Goal: Information Seeking & Learning: Learn about a topic

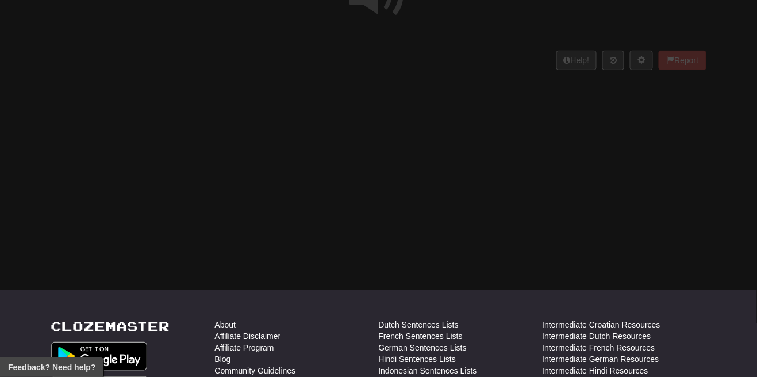
scroll to position [126, 0]
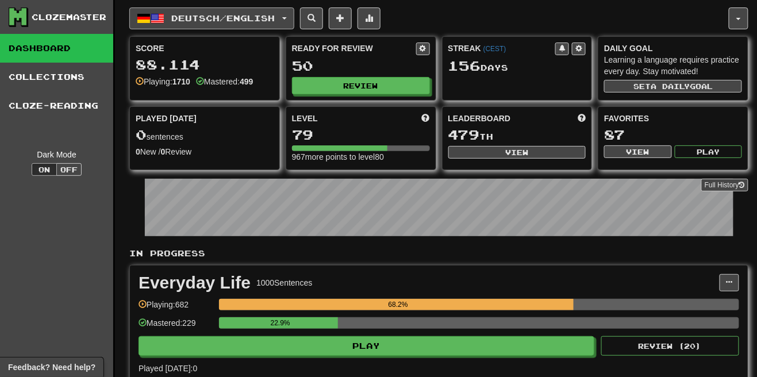
click at [294, 13] on button "Deutsch / English" at bounding box center [211, 18] width 165 height 22
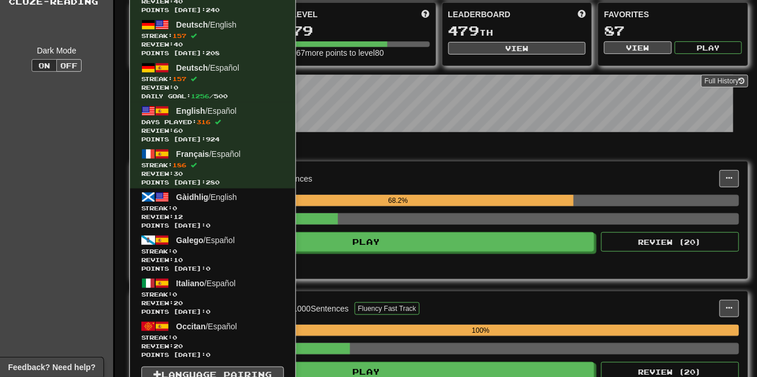
scroll to position [105, 0]
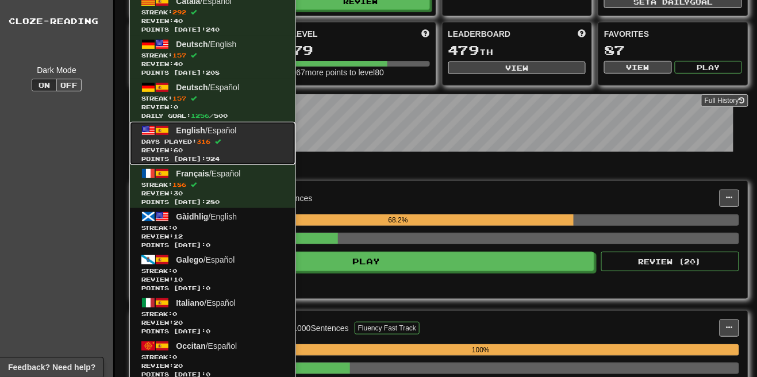
click at [199, 144] on span "Days Played: 316" at bounding box center [212, 141] width 142 height 9
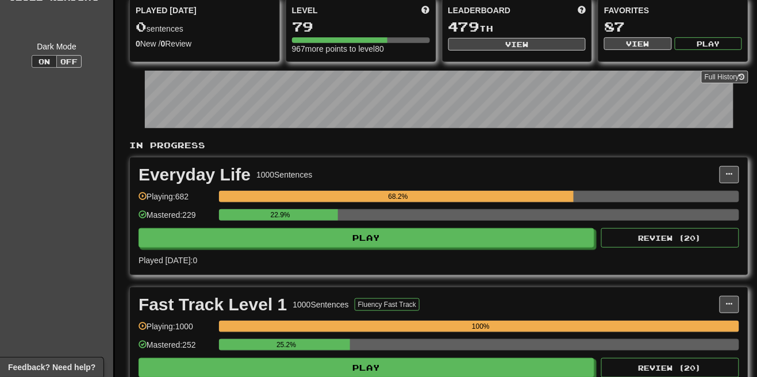
scroll to position [140, 0]
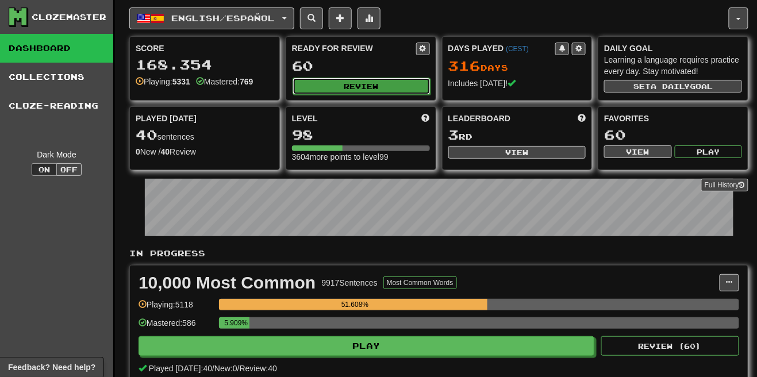
click at [360, 82] on button "Review" at bounding box center [361, 86] width 138 height 17
select select "**"
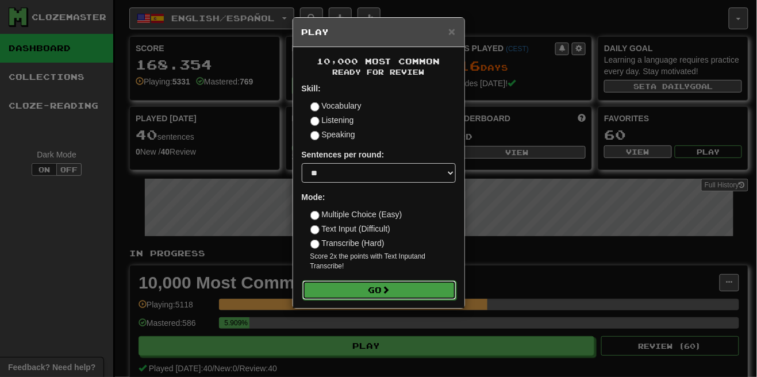
click at [402, 284] on button "Go" at bounding box center [379, 290] width 154 height 20
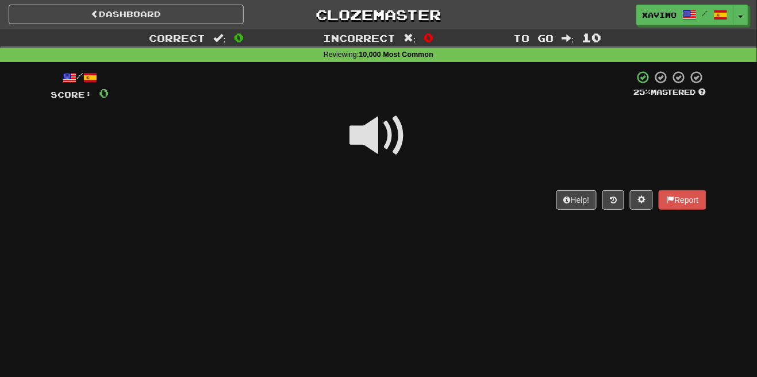
click at [382, 138] on span at bounding box center [378, 135] width 57 height 57
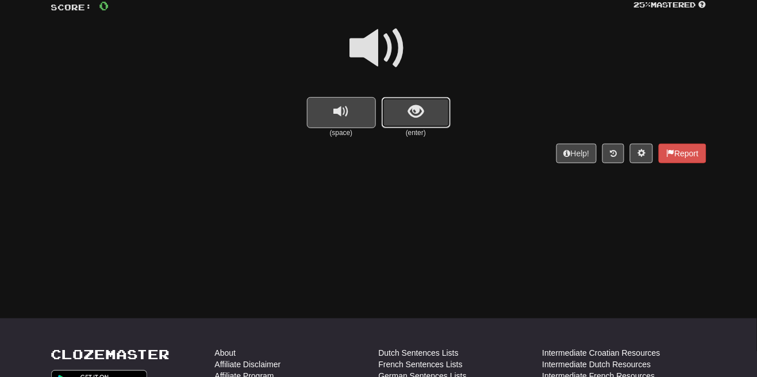
click at [419, 117] on span "show sentence" at bounding box center [416, 112] width 16 height 16
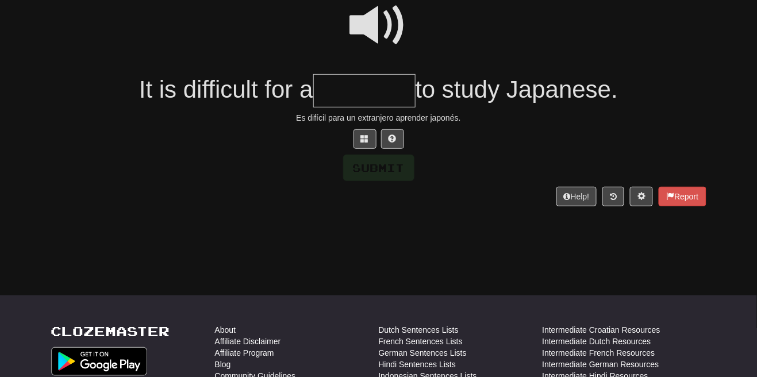
scroll to position [142, 0]
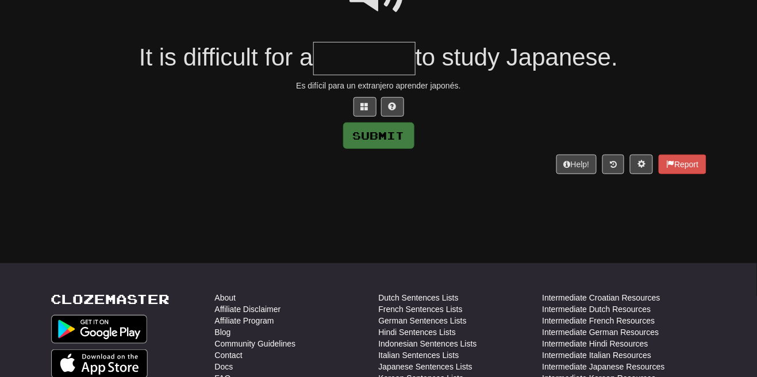
click at [340, 59] on input "text" at bounding box center [364, 59] width 102 height 34
type input "*********"
click at [388, 147] on button "Submit" at bounding box center [379, 136] width 71 height 26
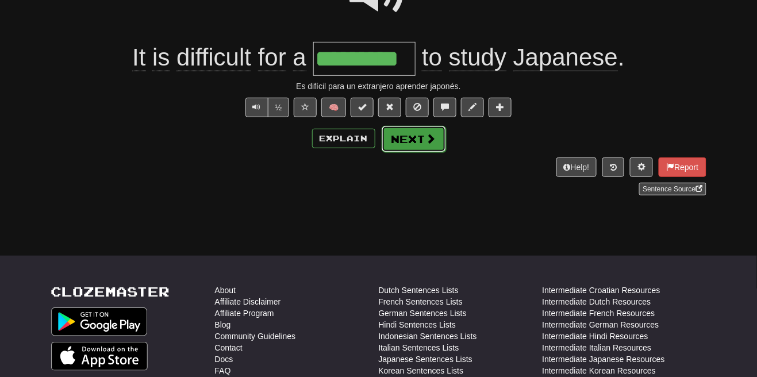
click at [427, 139] on span at bounding box center [431, 138] width 10 height 10
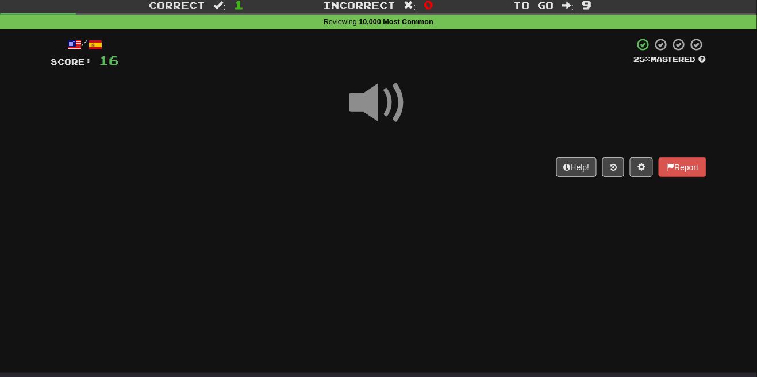
scroll to position [75, 0]
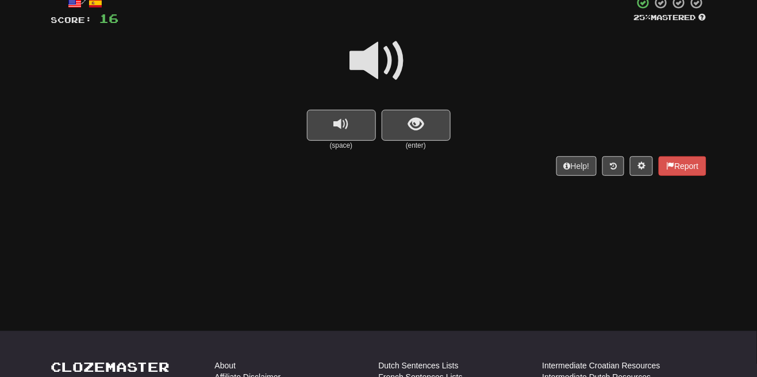
click at [388, 71] on span at bounding box center [378, 60] width 57 height 57
click at [422, 125] on span "show sentence" at bounding box center [416, 125] width 16 height 16
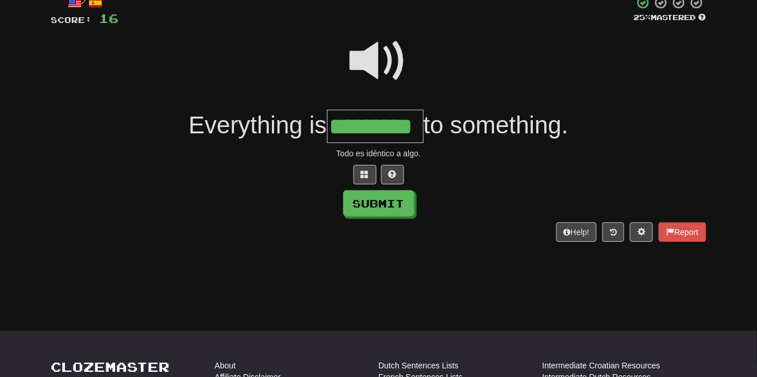
type input "*********"
click at [395, 214] on button "Submit" at bounding box center [379, 204] width 71 height 26
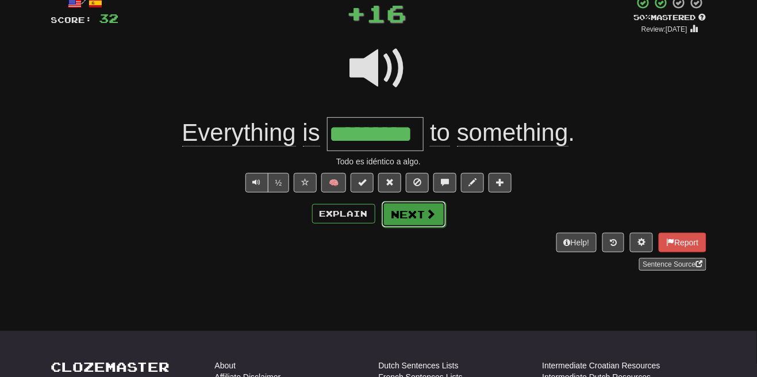
click at [427, 216] on span at bounding box center [431, 214] width 10 height 10
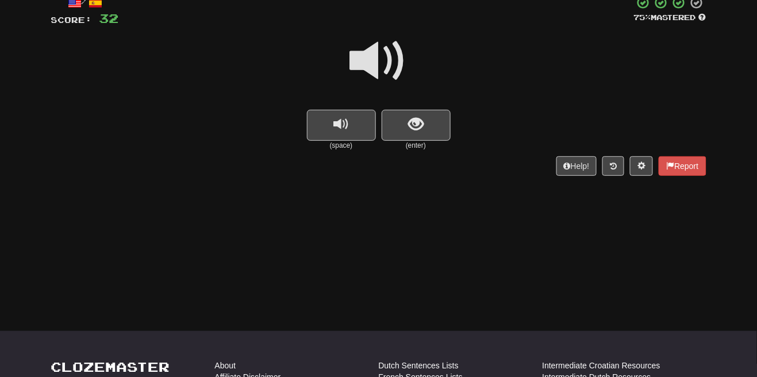
click at [390, 66] on span at bounding box center [378, 60] width 57 height 57
click at [418, 138] on button "show sentence" at bounding box center [415, 125] width 69 height 31
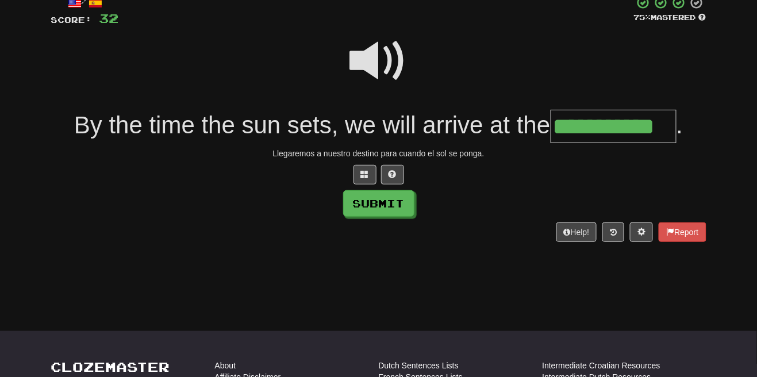
type input "**********"
click at [396, 207] on button "Submit" at bounding box center [379, 204] width 71 height 26
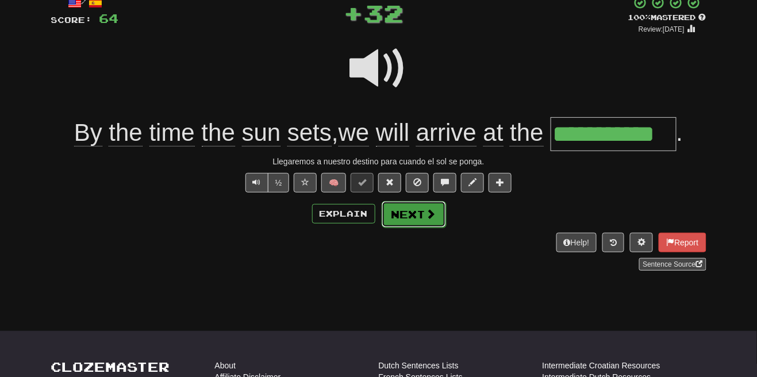
click at [423, 215] on button "Next" at bounding box center [413, 214] width 64 height 26
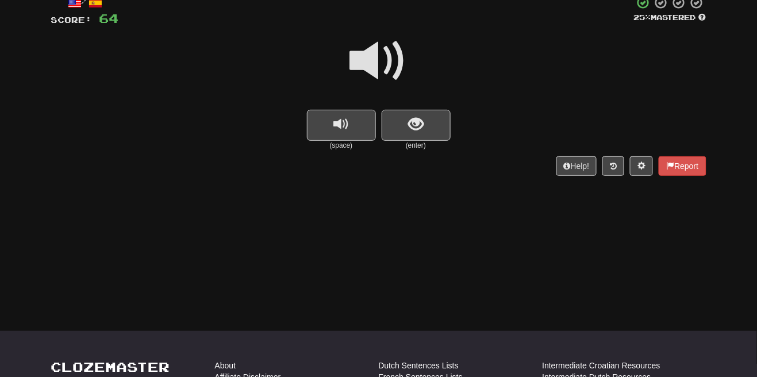
click at [398, 67] on span at bounding box center [378, 60] width 57 height 57
click at [422, 134] on button "show sentence" at bounding box center [415, 125] width 69 height 31
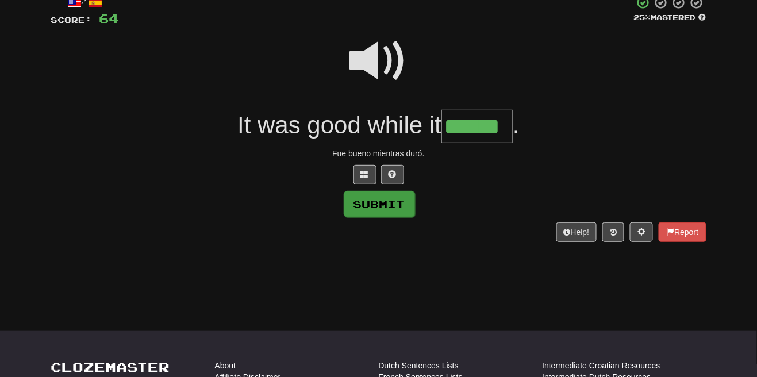
type input "******"
click at [392, 211] on button "Submit" at bounding box center [379, 204] width 71 height 26
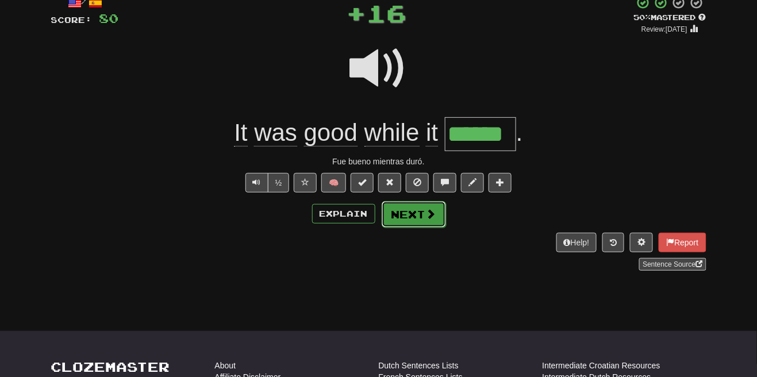
click at [415, 217] on button "Next" at bounding box center [413, 214] width 64 height 26
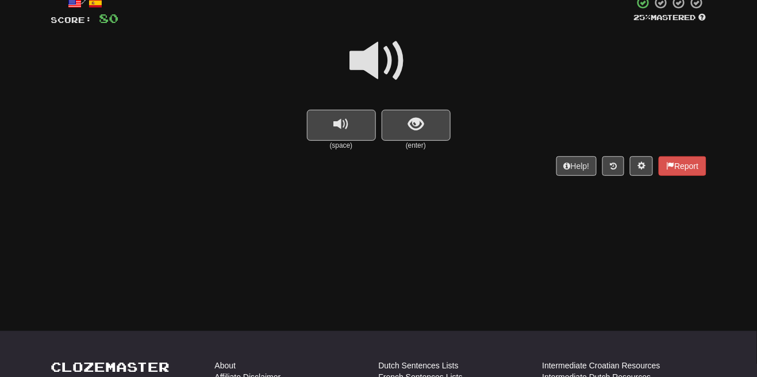
click at [388, 67] on span at bounding box center [378, 60] width 57 height 57
click at [431, 129] on button "show sentence" at bounding box center [415, 125] width 69 height 31
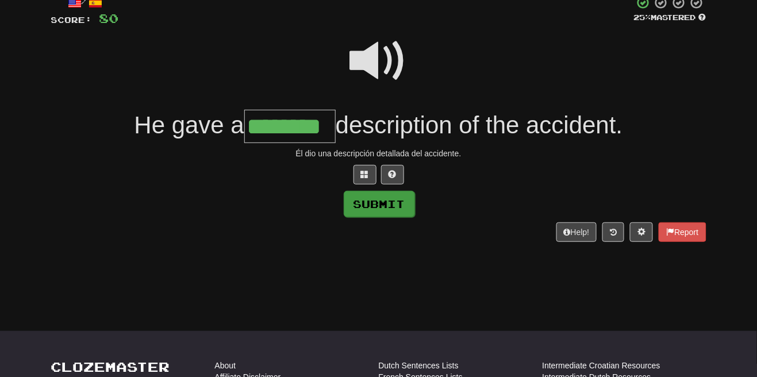
type input "********"
click at [373, 214] on button "Submit" at bounding box center [379, 204] width 71 height 26
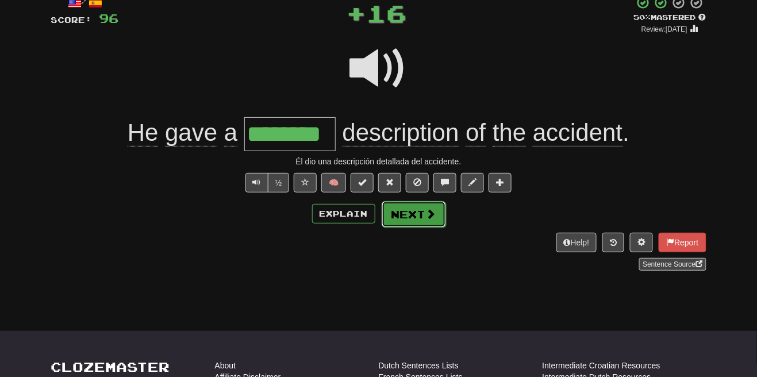
click at [434, 211] on span at bounding box center [431, 214] width 10 height 10
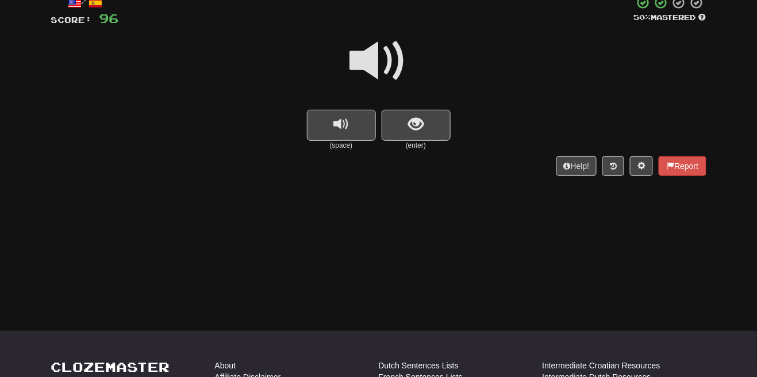
click at [381, 61] on span at bounding box center [378, 60] width 57 height 57
click at [408, 124] on span "show sentence" at bounding box center [416, 125] width 16 height 16
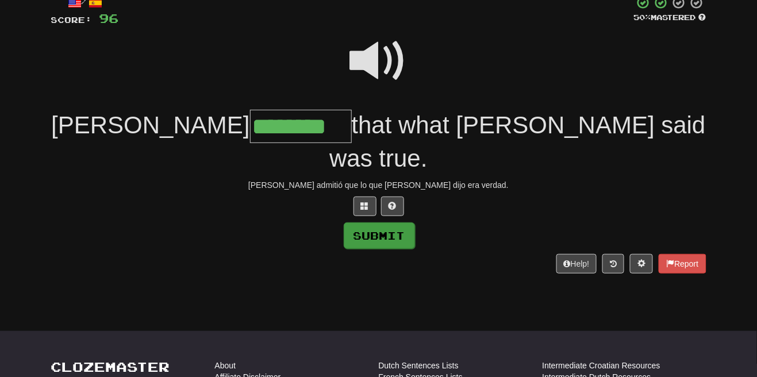
type input "********"
click at [383, 222] on button "Submit" at bounding box center [379, 235] width 71 height 26
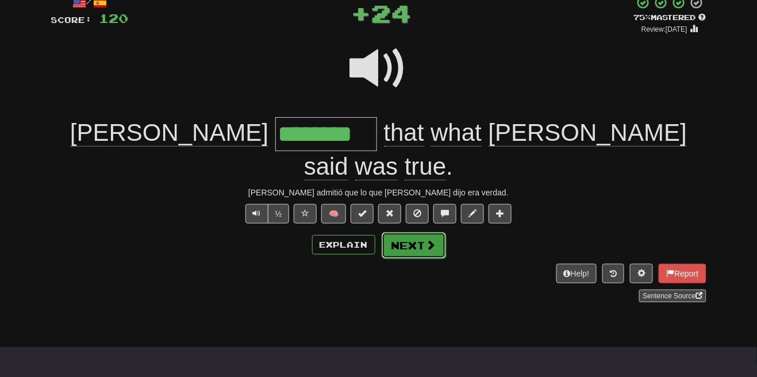
click at [426, 240] on span at bounding box center [431, 245] width 10 height 10
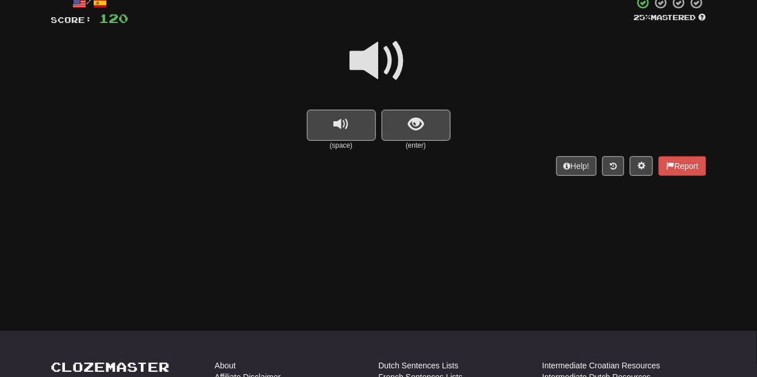
click at [394, 55] on span at bounding box center [378, 60] width 57 height 57
click at [415, 129] on span "show sentence" at bounding box center [416, 125] width 16 height 16
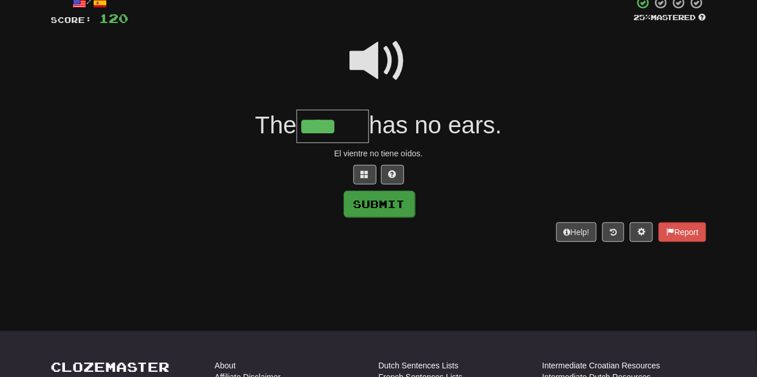
type input "****"
click at [392, 208] on button "Submit" at bounding box center [379, 204] width 71 height 26
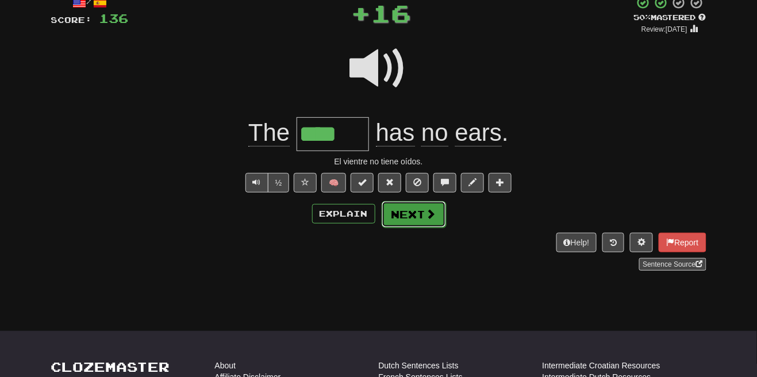
click at [427, 211] on span at bounding box center [431, 214] width 10 height 10
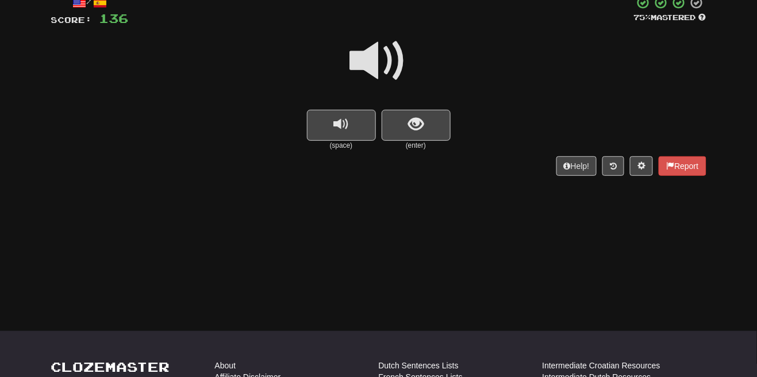
click at [394, 68] on span at bounding box center [378, 60] width 57 height 57
click at [415, 130] on span "show sentence" at bounding box center [416, 125] width 16 height 16
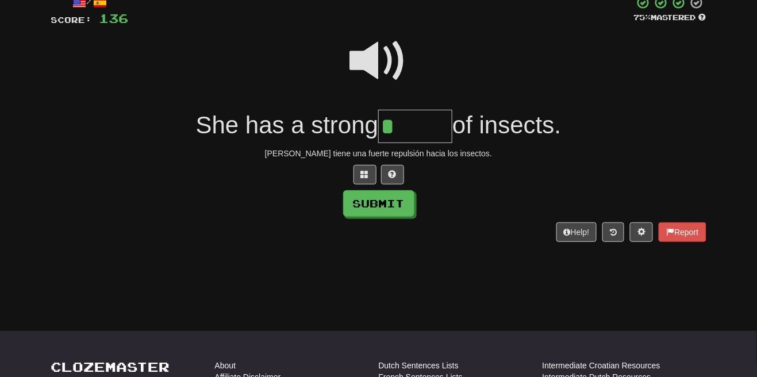
click at [391, 53] on span at bounding box center [378, 60] width 57 height 57
click at [399, 130] on input "*" at bounding box center [415, 127] width 74 height 34
click at [388, 53] on span at bounding box center [378, 60] width 57 height 57
click at [410, 129] on input "***" at bounding box center [415, 127] width 74 height 34
type input "*******"
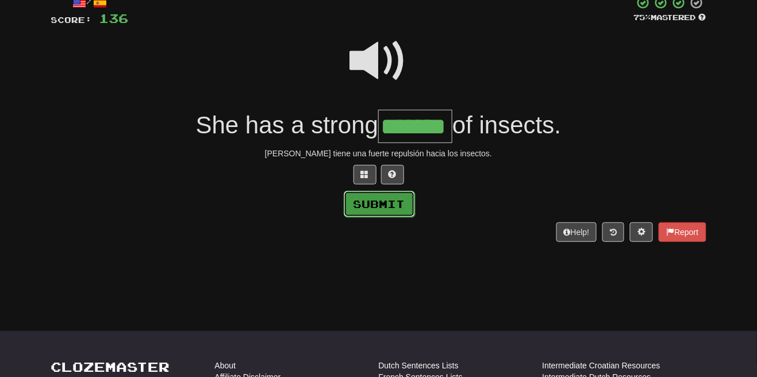
click at [390, 209] on button "Submit" at bounding box center [379, 204] width 71 height 26
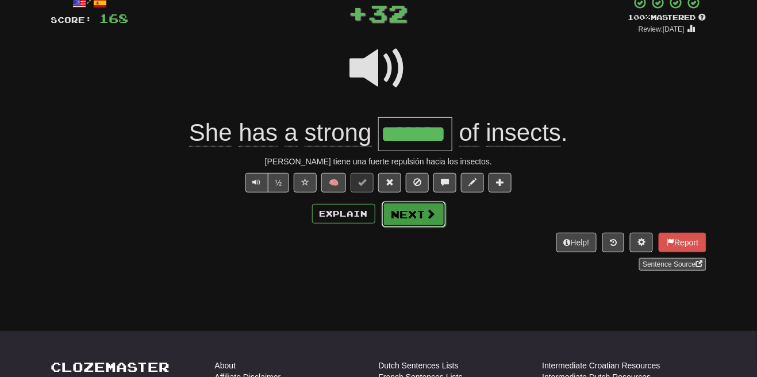
click at [430, 211] on span at bounding box center [431, 214] width 10 height 10
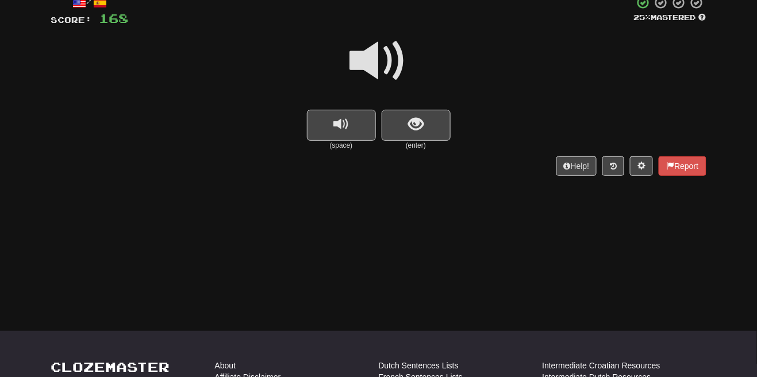
click at [393, 59] on span at bounding box center [378, 60] width 57 height 57
click at [403, 129] on button "show sentence" at bounding box center [415, 125] width 69 height 31
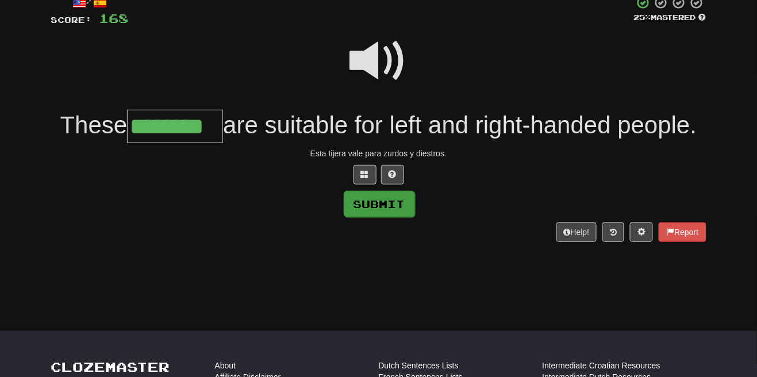
type input "********"
click at [395, 210] on button "Submit" at bounding box center [379, 204] width 71 height 26
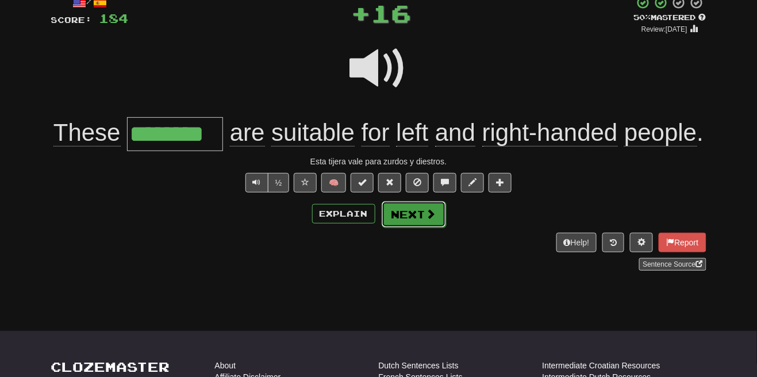
click at [418, 214] on button "Next" at bounding box center [413, 214] width 64 height 26
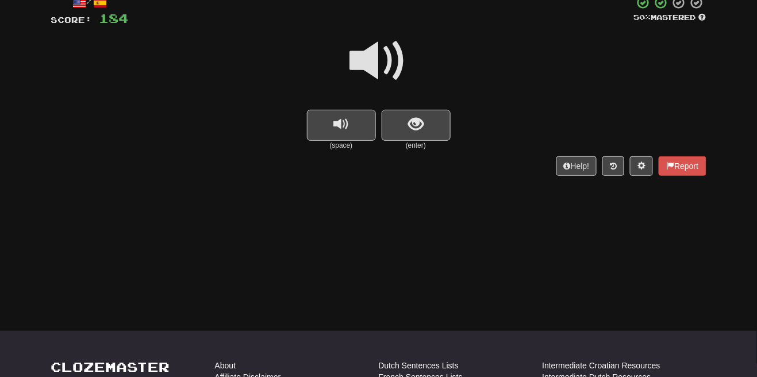
click at [384, 70] on span at bounding box center [378, 60] width 57 height 57
click at [410, 121] on span "show sentence" at bounding box center [416, 125] width 16 height 16
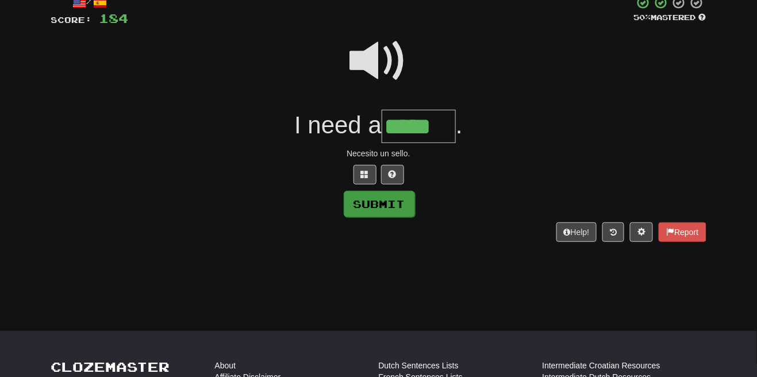
type input "*****"
click at [401, 210] on button "Submit" at bounding box center [379, 204] width 71 height 26
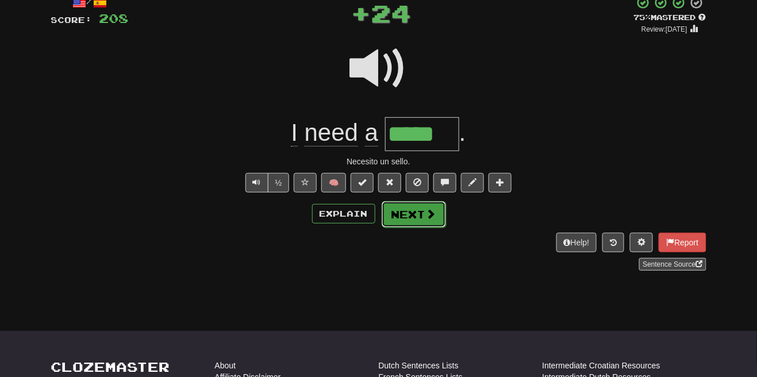
click at [427, 217] on span at bounding box center [431, 214] width 10 height 10
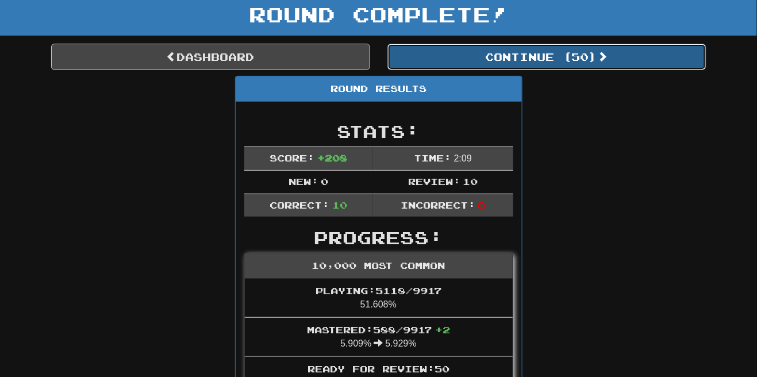
click at [582, 57] on button "Continue ( 50 )" at bounding box center [546, 57] width 319 height 26
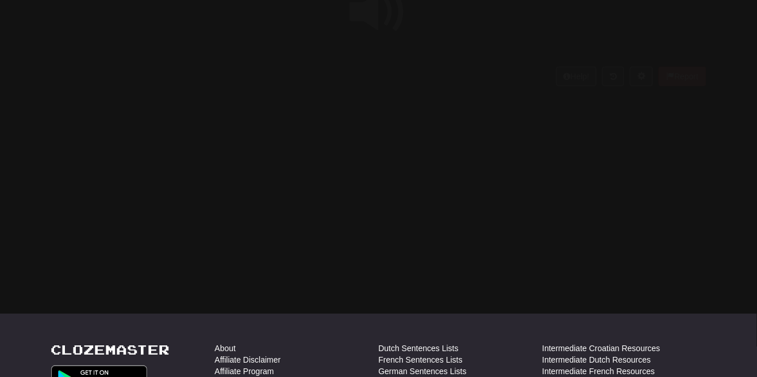
scroll to position [69, 0]
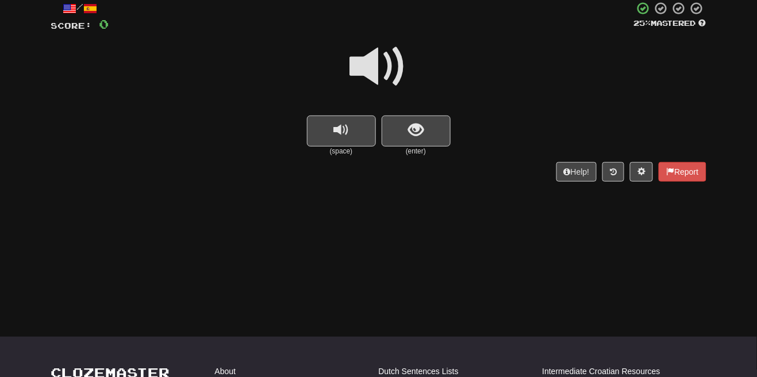
click at [381, 65] on span at bounding box center [378, 66] width 57 height 57
click at [394, 125] on button "show sentence" at bounding box center [415, 130] width 69 height 31
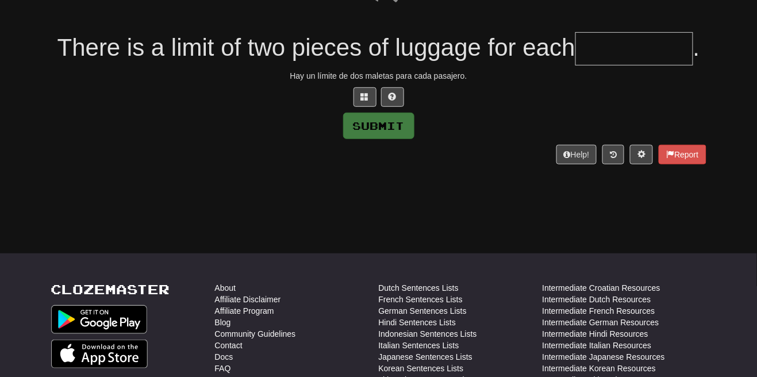
scroll to position [156, 0]
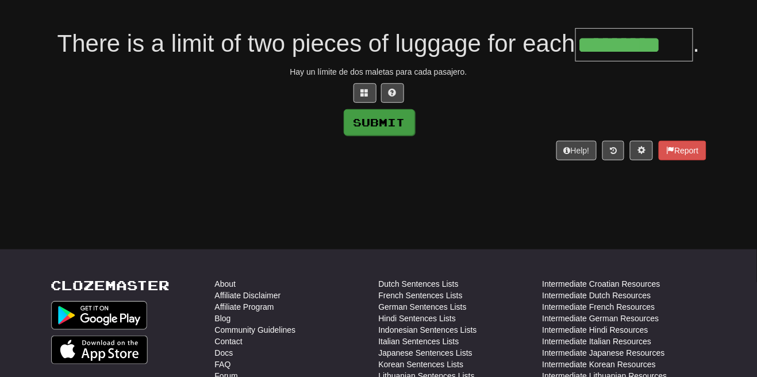
type input "*********"
click at [378, 133] on button "Submit" at bounding box center [379, 122] width 71 height 26
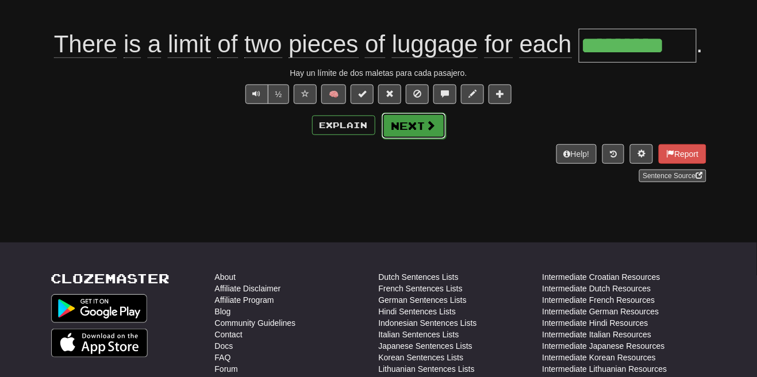
click at [419, 124] on button "Next" at bounding box center [413, 126] width 64 height 26
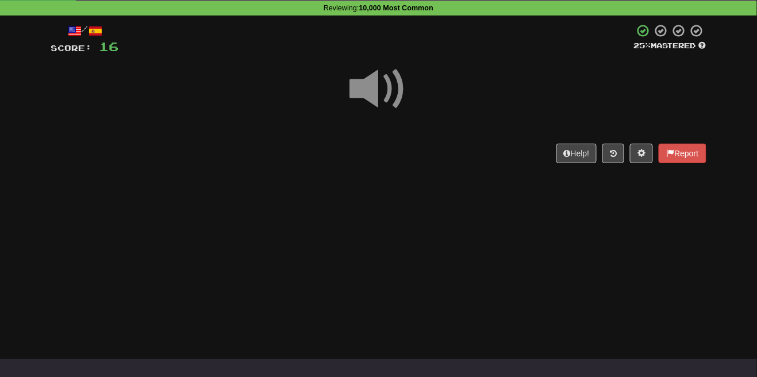
scroll to position [88, 0]
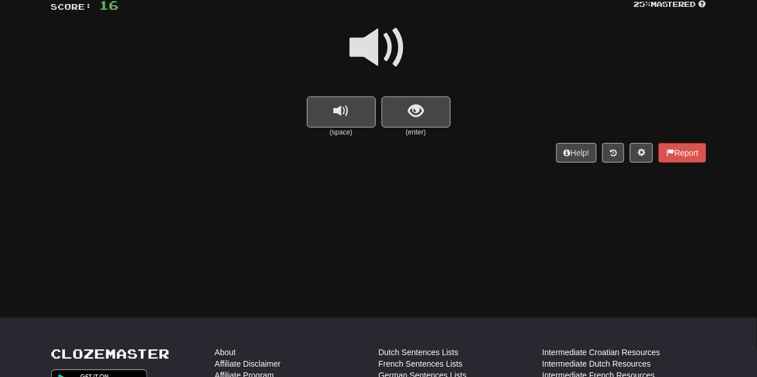
click at [394, 53] on span at bounding box center [378, 47] width 57 height 57
click at [412, 103] on span "show sentence" at bounding box center [416, 111] width 16 height 16
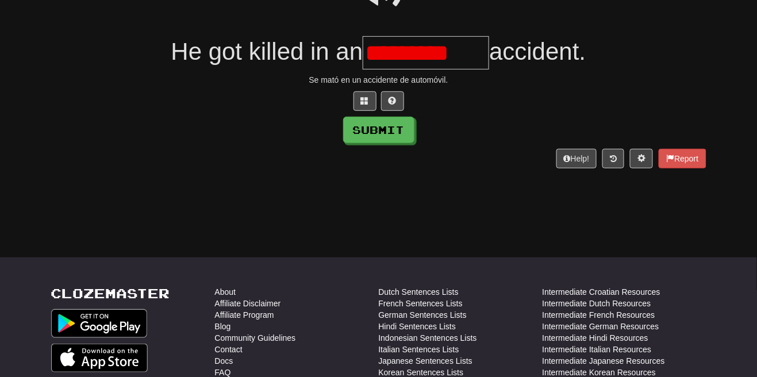
scroll to position [0, 0]
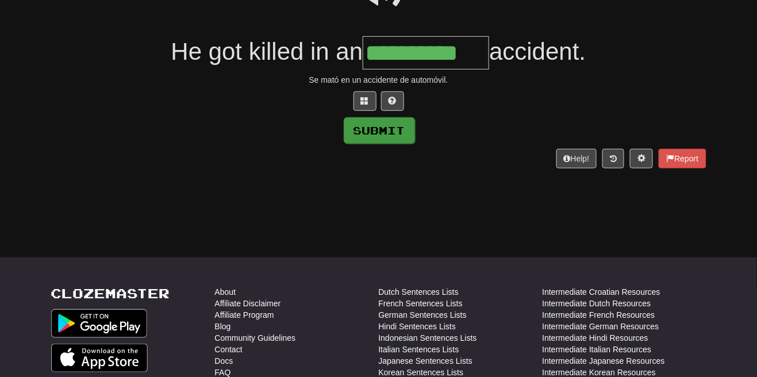
type input "**********"
click at [399, 137] on button "Submit" at bounding box center [379, 130] width 71 height 26
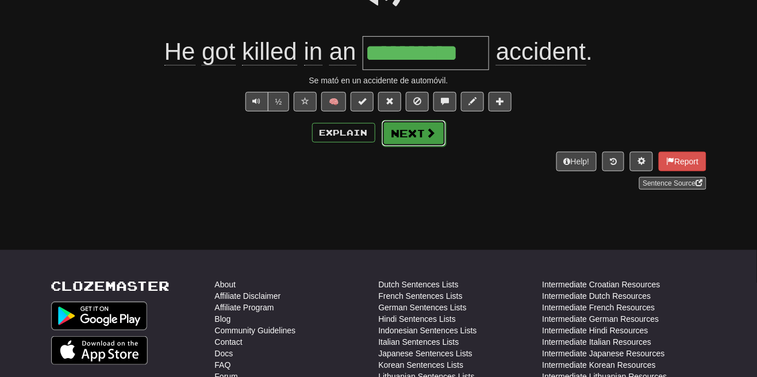
click at [437, 130] on button "Next" at bounding box center [413, 133] width 64 height 26
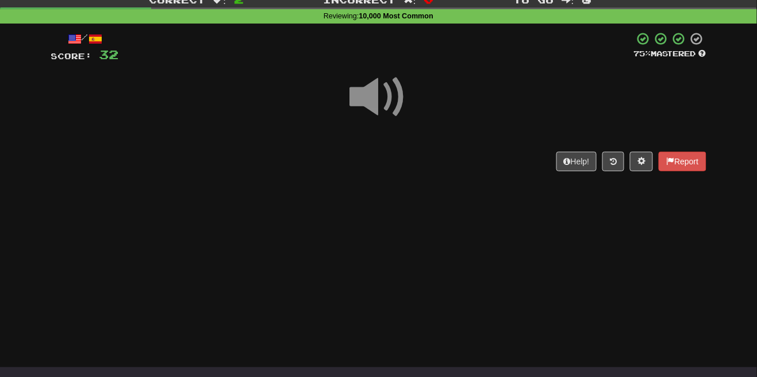
scroll to position [80, 0]
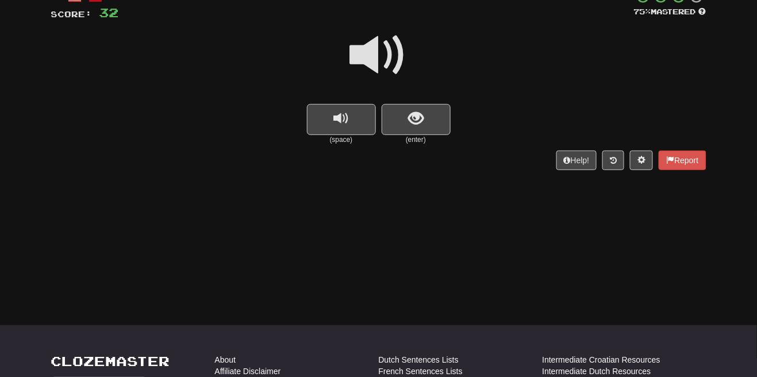
click at [391, 59] on span at bounding box center [378, 54] width 57 height 57
click at [413, 117] on span "show sentence" at bounding box center [416, 119] width 16 height 16
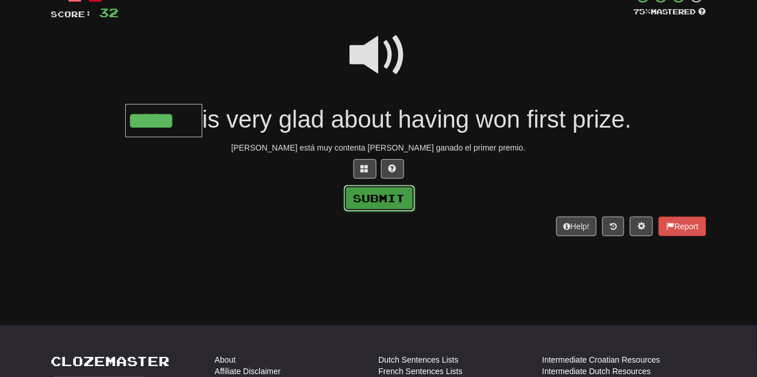
click at [400, 198] on button "Submit" at bounding box center [379, 198] width 71 height 26
type input "*****"
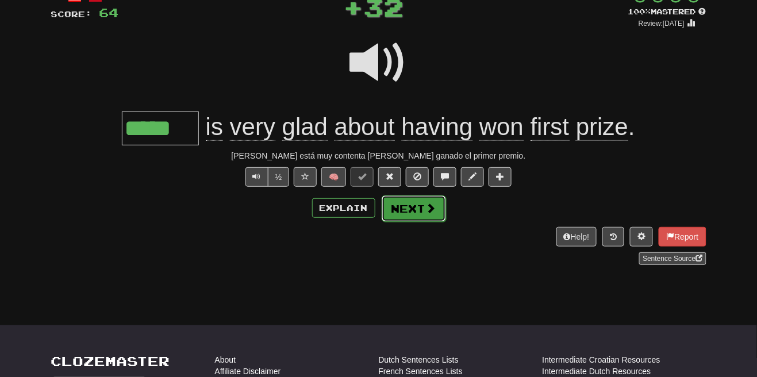
click at [423, 207] on button "Next" at bounding box center [413, 208] width 64 height 26
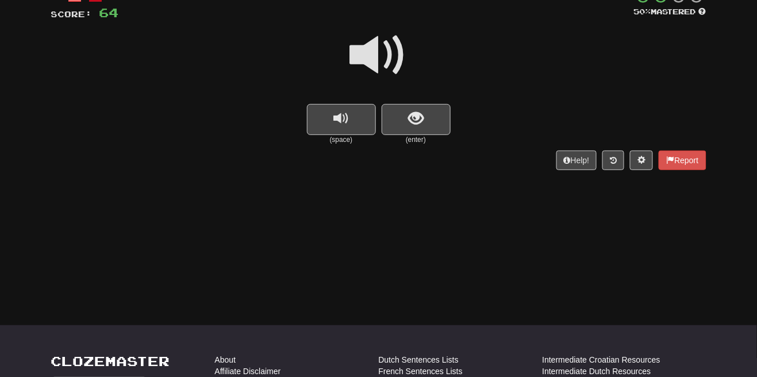
click at [390, 60] on span at bounding box center [378, 54] width 57 height 57
click at [415, 120] on span "show sentence" at bounding box center [416, 119] width 16 height 16
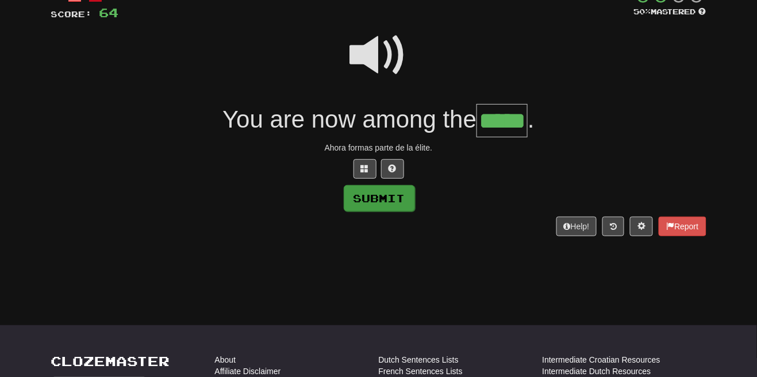
type input "*****"
click at [404, 201] on button "Submit" at bounding box center [379, 198] width 71 height 26
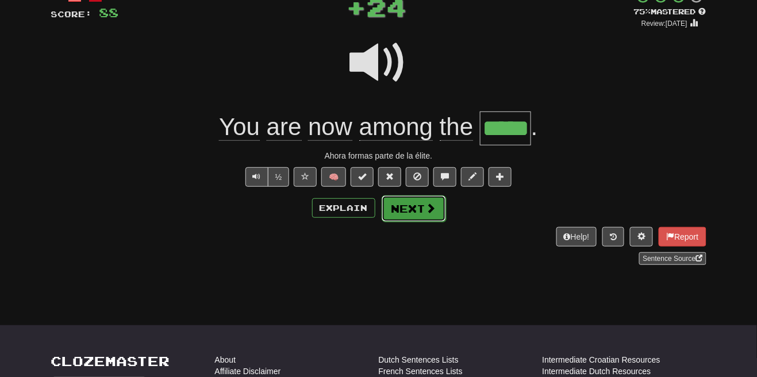
click at [422, 211] on button "Next" at bounding box center [413, 208] width 64 height 26
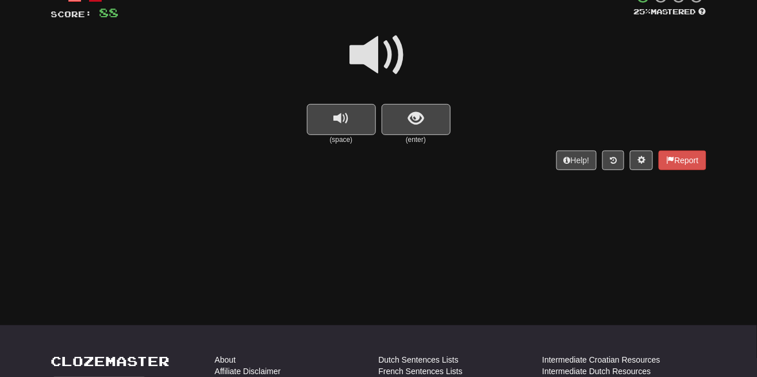
click at [392, 57] on span at bounding box center [378, 54] width 57 height 57
click at [403, 126] on button "show sentence" at bounding box center [415, 119] width 69 height 31
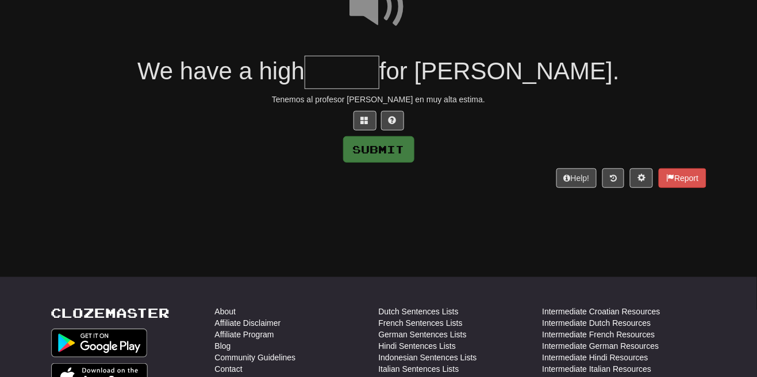
scroll to position [130, 0]
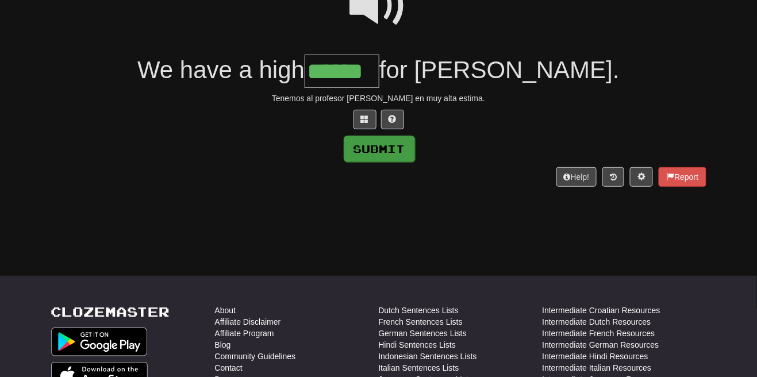
type input "******"
click at [392, 149] on button "Submit" at bounding box center [379, 149] width 71 height 26
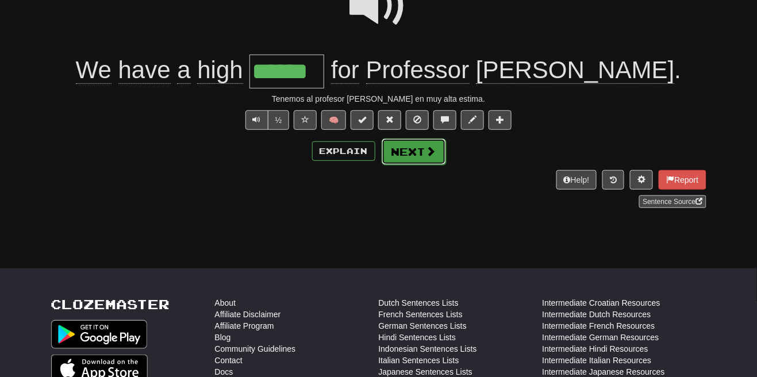
click at [441, 152] on button "Next" at bounding box center [413, 151] width 64 height 26
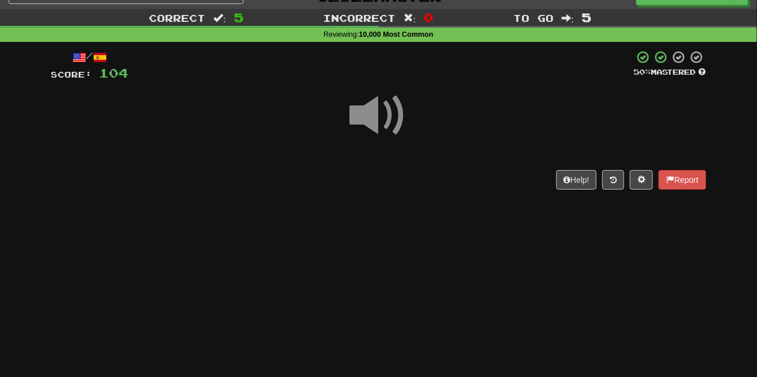
scroll to position [62, 0]
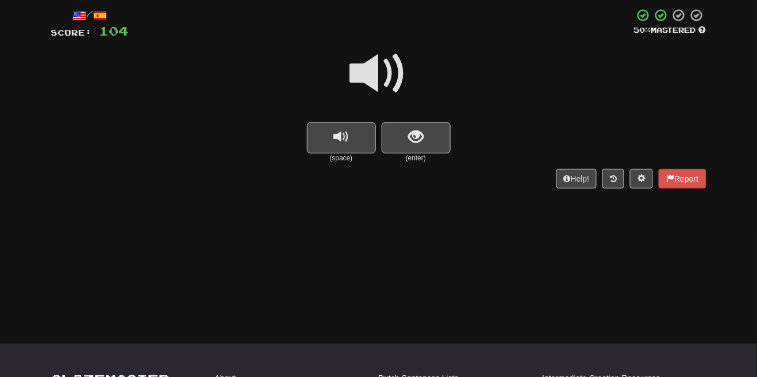
click at [392, 78] on span at bounding box center [378, 73] width 57 height 57
click at [415, 127] on button "show sentence" at bounding box center [415, 137] width 69 height 31
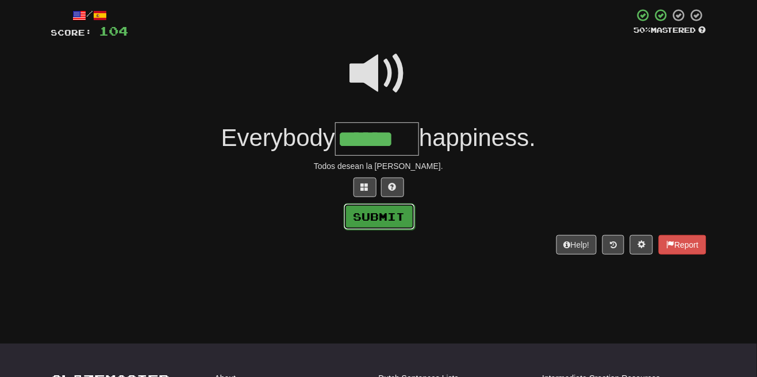
click at [383, 216] on button "Submit" at bounding box center [379, 216] width 71 height 26
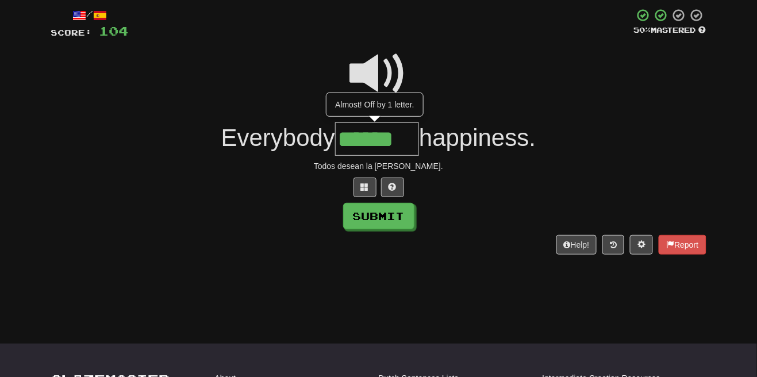
click at [402, 144] on input "******" at bounding box center [377, 139] width 84 height 34
type input "*******"
click at [392, 224] on button "Submit" at bounding box center [379, 216] width 71 height 26
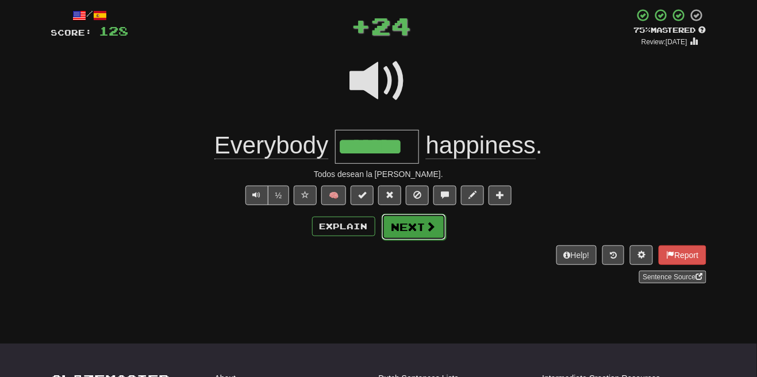
click at [419, 223] on button "Next" at bounding box center [413, 227] width 64 height 26
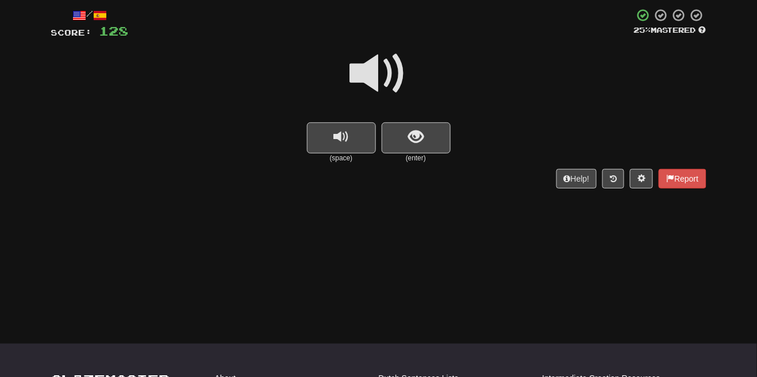
click at [387, 60] on span at bounding box center [378, 73] width 57 height 57
click at [419, 134] on span "show sentence" at bounding box center [416, 137] width 16 height 16
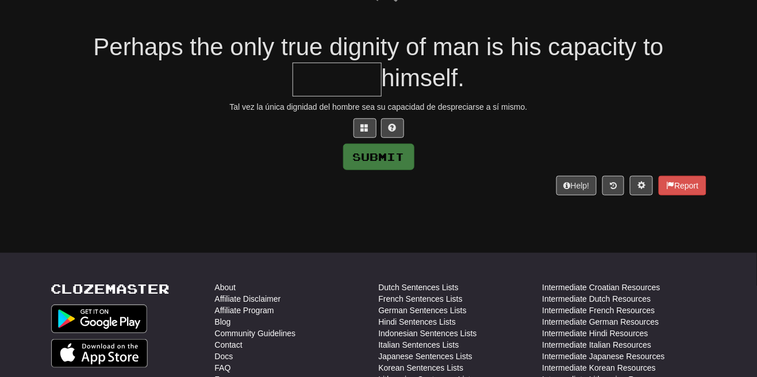
scroll to position [164, 0]
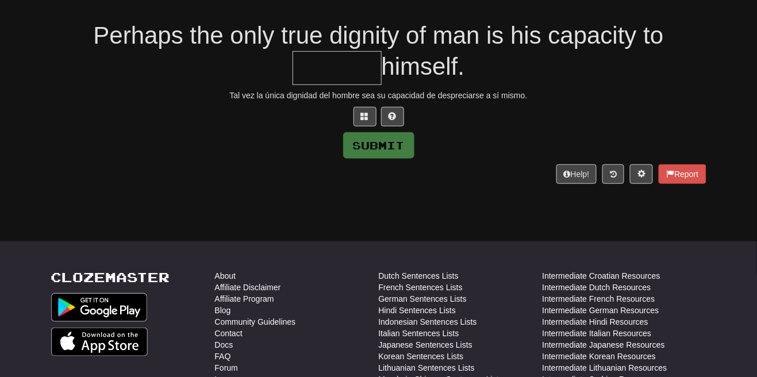
type input "*"
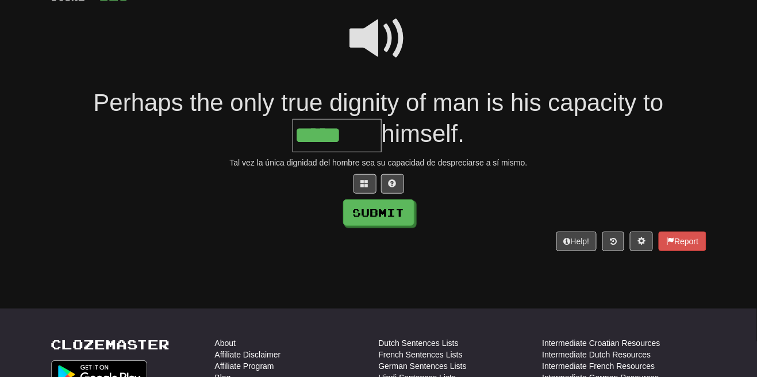
scroll to position [96, 0]
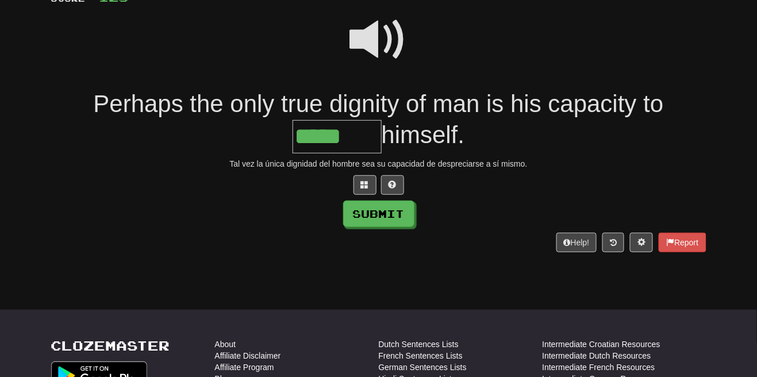
click at [395, 38] on span at bounding box center [378, 39] width 57 height 57
click at [360, 133] on input "*****" at bounding box center [336, 136] width 89 height 33
type input "*******"
click at [386, 223] on button "Submit" at bounding box center [379, 214] width 71 height 26
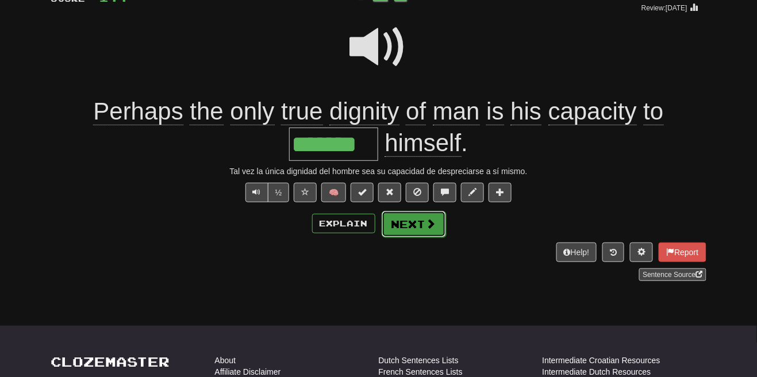
click at [430, 223] on span at bounding box center [431, 223] width 10 height 10
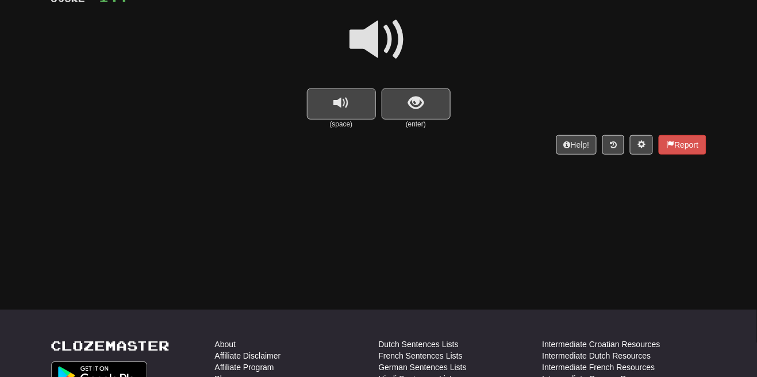
click at [390, 47] on span at bounding box center [378, 39] width 57 height 57
click at [413, 106] on span "show sentence" at bounding box center [416, 103] width 16 height 16
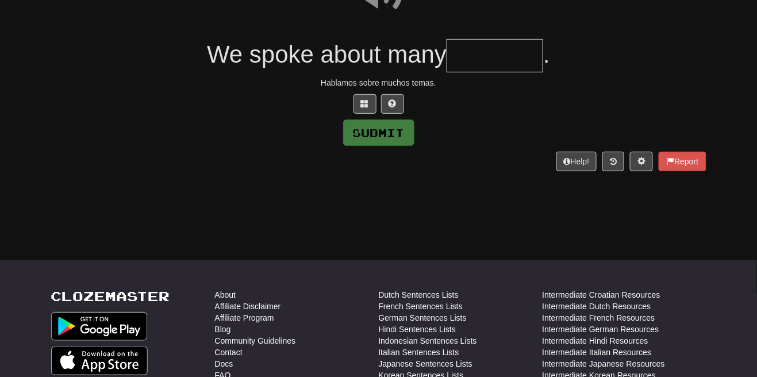
scroll to position [150, 0]
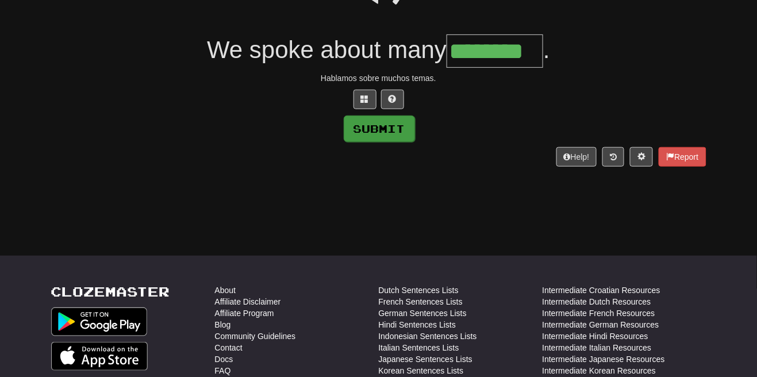
type input "********"
click at [378, 137] on button "Submit" at bounding box center [379, 128] width 71 height 26
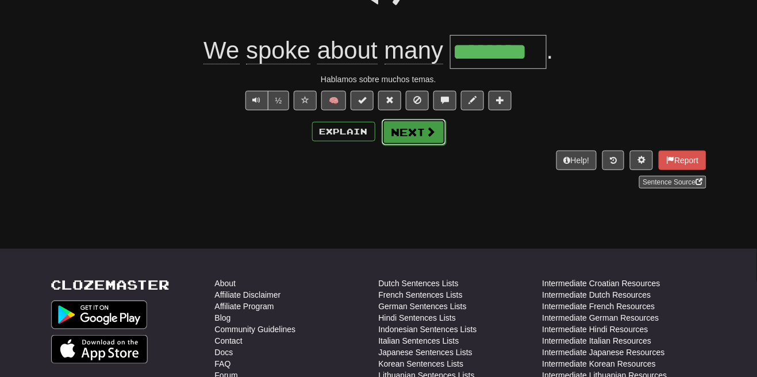
click at [432, 131] on span at bounding box center [431, 131] width 10 height 10
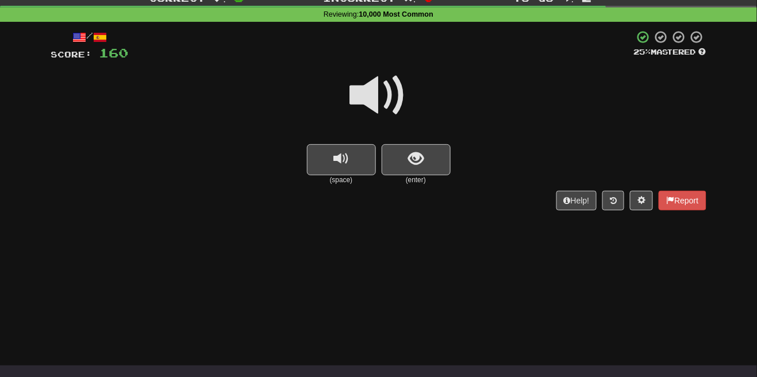
scroll to position [82, 0]
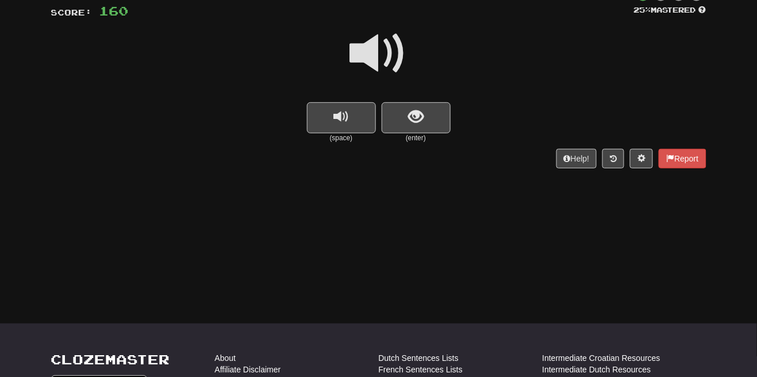
click at [395, 58] on span at bounding box center [378, 53] width 57 height 57
click at [412, 113] on span "show sentence" at bounding box center [416, 117] width 16 height 16
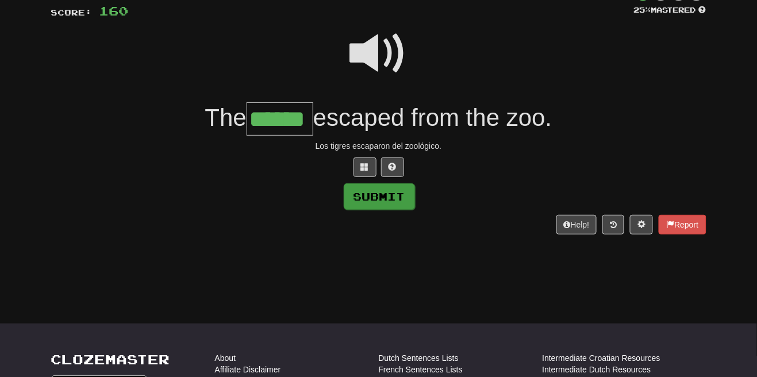
type input "******"
click at [391, 198] on button "Submit" at bounding box center [379, 196] width 71 height 26
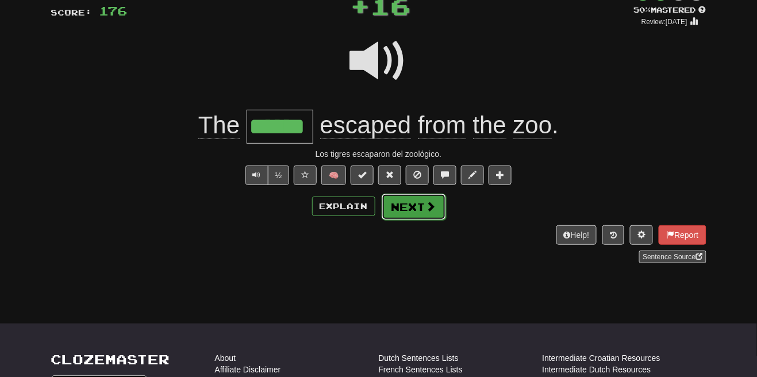
click at [440, 210] on button "Next" at bounding box center [413, 207] width 64 height 26
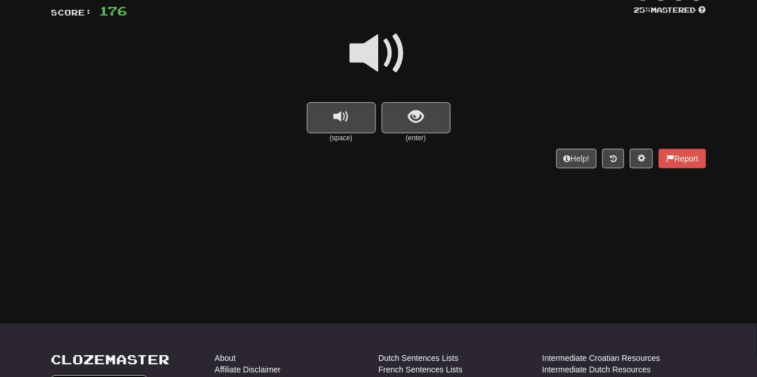
click at [402, 64] on span at bounding box center [378, 53] width 57 height 57
click at [418, 114] on span "show sentence" at bounding box center [416, 117] width 16 height 16
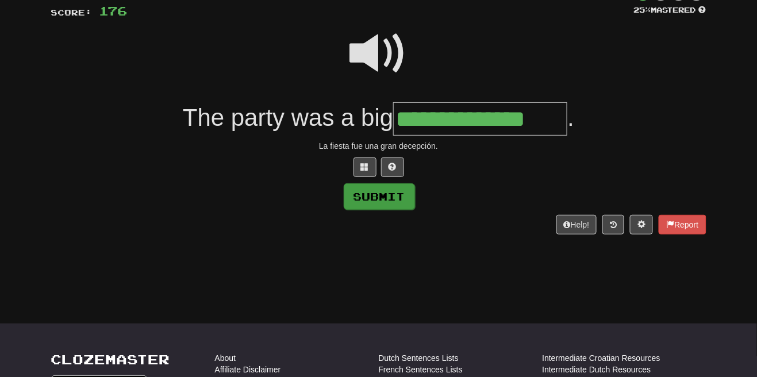
type input "**********"
click at [399, 200] on button "Submit" at bounding box center [379, 196] width 71 height 26
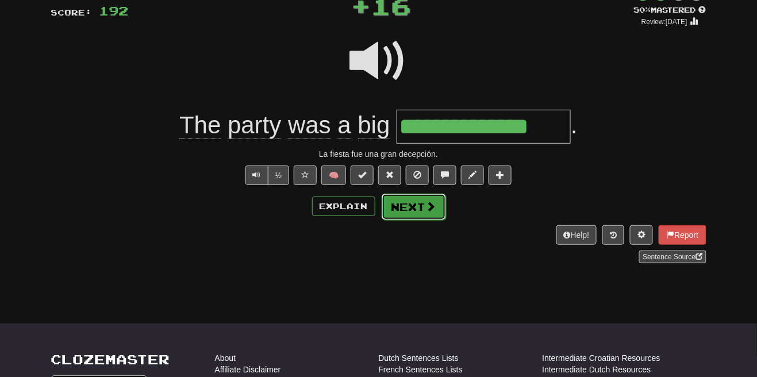
click at [427, 205] on span at bounding box center [431, 206] width 10 height 10
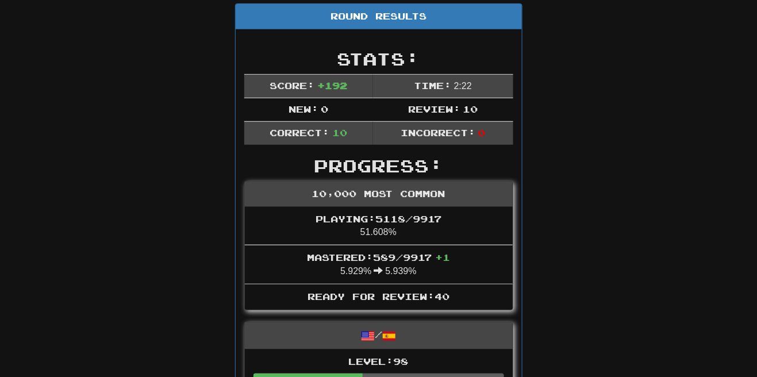
scroll to position [133, 0]
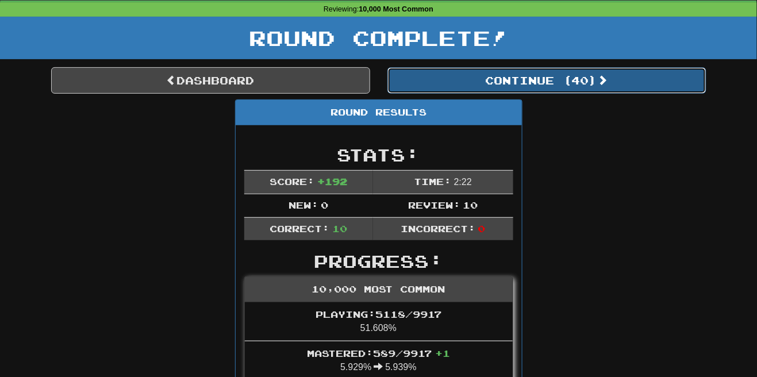
click at [571, 81] on button "Continue ( 40 )" at bounding box center [546, 80] width 319 height 26
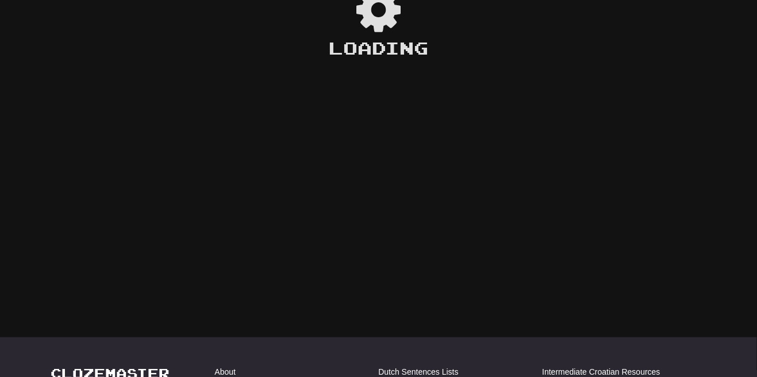
scroll to position [45, 0]
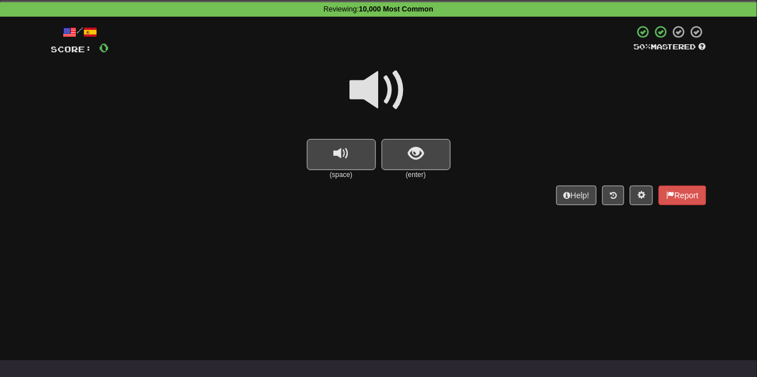
click at [384, 87] on span at bounding box center [378, 89] width 57 height 57
click at [406, 149] on button "show sentence" at bounding box center [415, 154] width 69 height 31
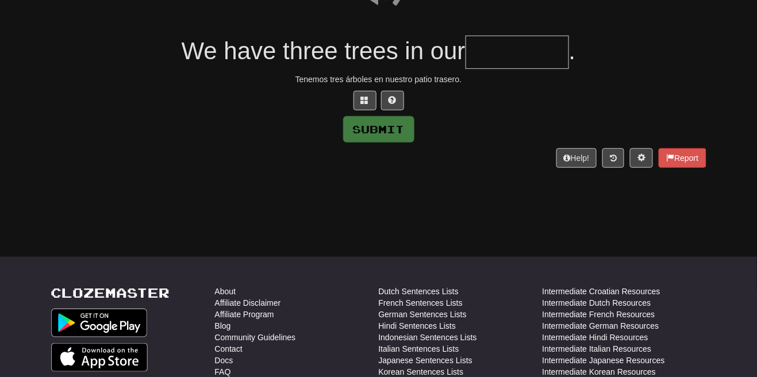
scroll to position [148, 0]
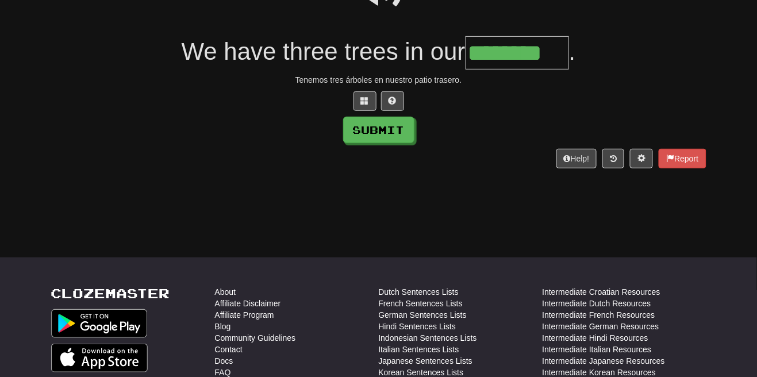
type input "********"
click at [406, 130] on button "Submit" at bounding box center [379, 130] width 71 height 26
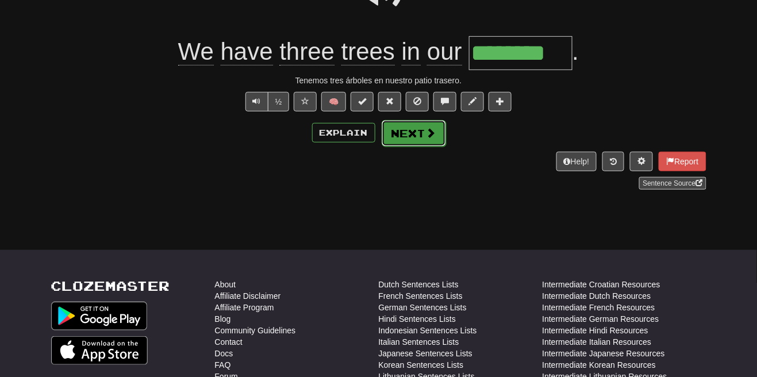
click at [438, 134] on button "Next" at bounding box center [413, 133] width 64 height 26
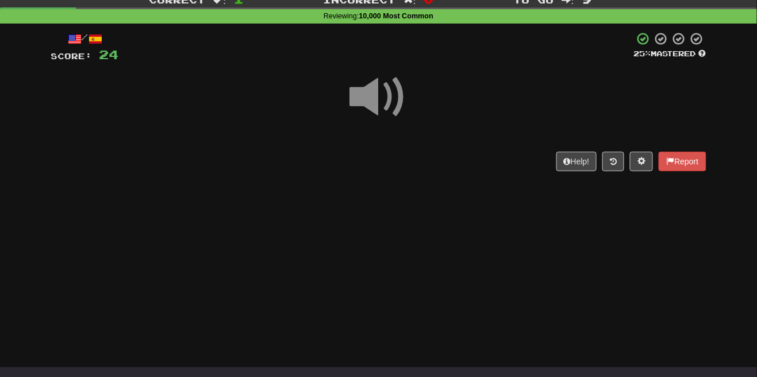
scroll to position [80, 0]
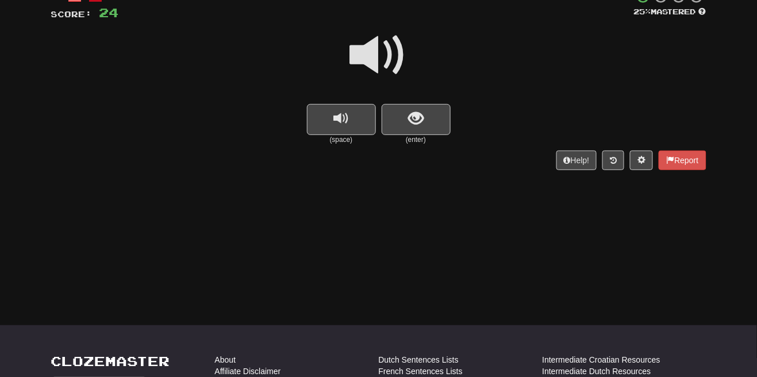
click at [390, 64] on span at bounding box center [378, 54] width 57 height 57
click at [409, 114] on span "show sentence" at bounding box center [416, 119] width 16 height 16
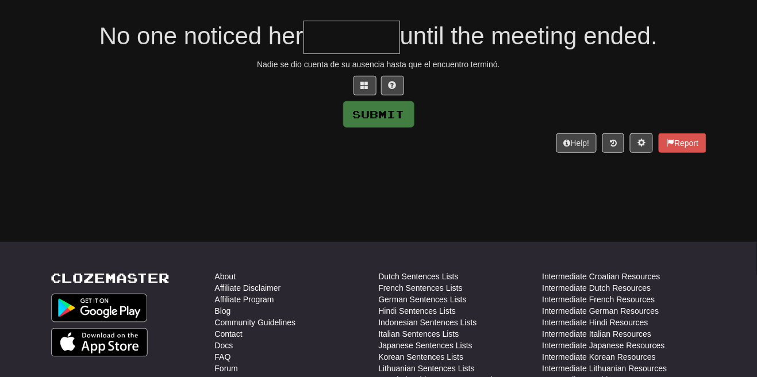
scroll to position [163, 0]
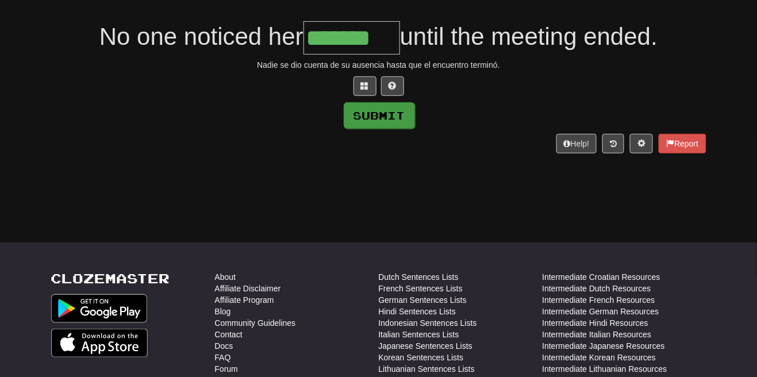
type input "*******"
click at [395, 111] on button "Submit" at bounding box center [379, 115] width 71 height 26
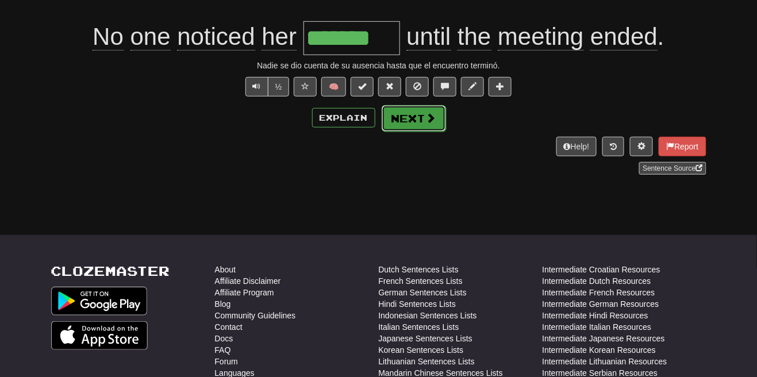
click at [436, 120] on button "Next" at bounding box center [413, 118] width 64 height 26
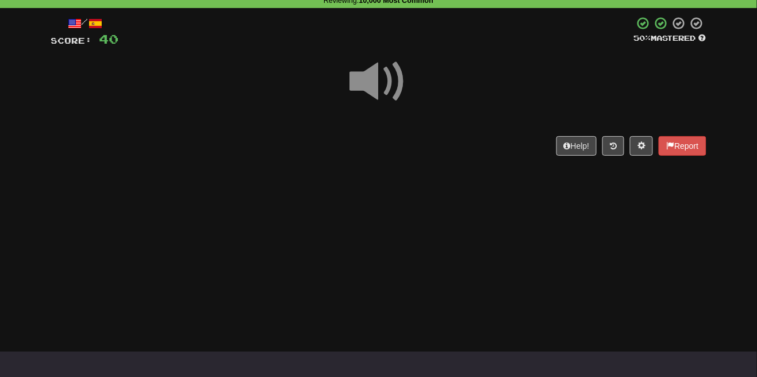
scroll to position [95, 0]
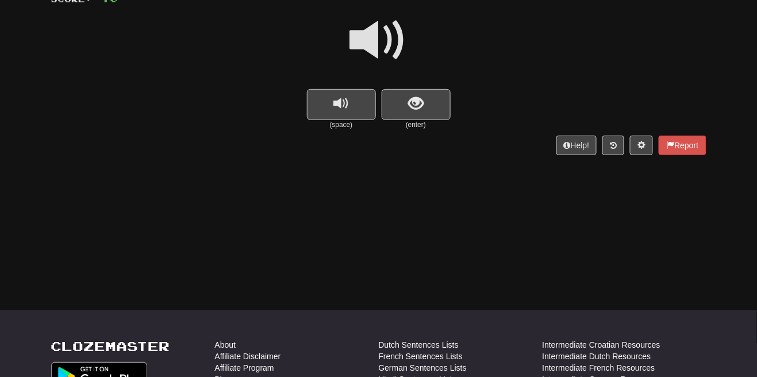
click at [387, 44] on span at bounding box center [378, 39] width 57 height 57
click at [408, 103] on span "show sentence" at bounding box center [416, 104] width 16 height 16
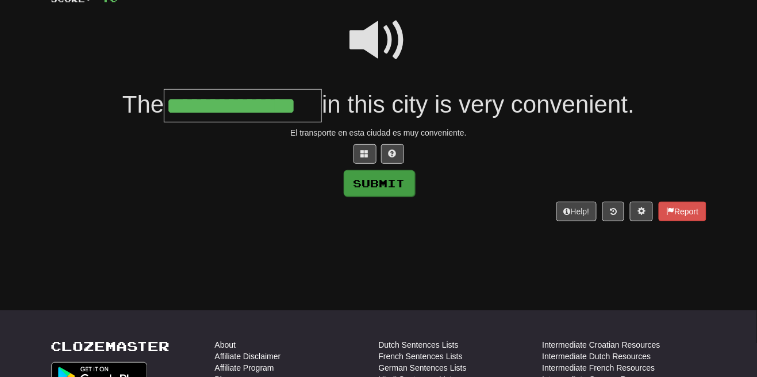
type input "**********"
click at [402, 183] on button "Submit" at bounding box center [379, 183] width 71 height 26
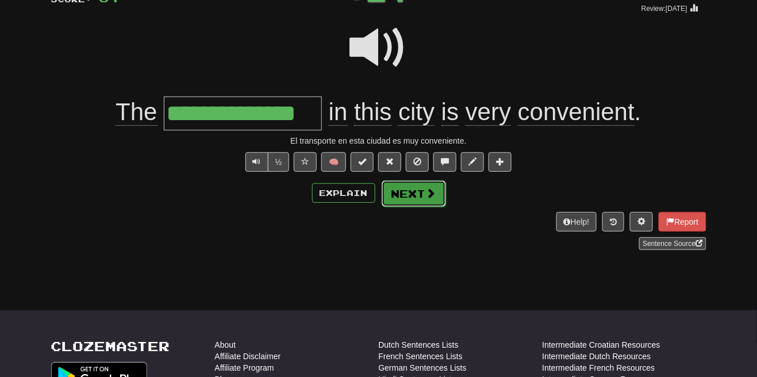
click at [430, 189] on span at bounding box center [431, 193] width 10 height 10
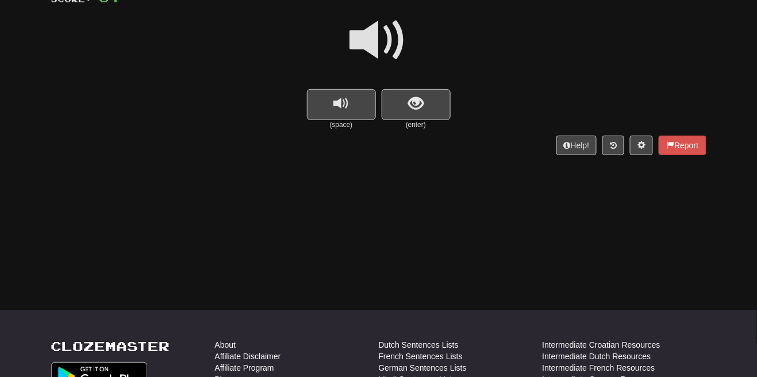
click at [391, 32] on span at bounding box center [378, 39] width 57 height 57
click at [408, 102] on span "show sentence" at bounding box center [416, 104] width 16 height 16
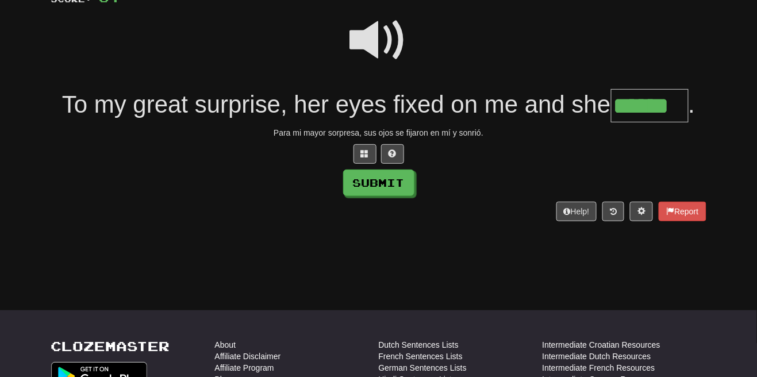
type input "******"
click at [408, 182] on button "Submit" at bounding box center [379, 183] width 71 height 26
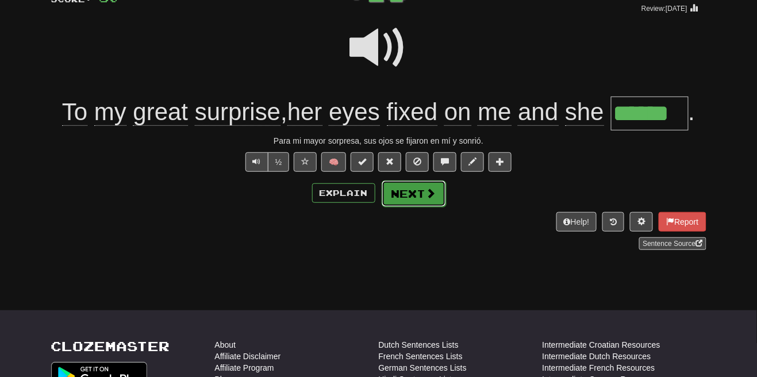
click at [429, 194] on span at bounding box center [431, 193] width 10 height 10
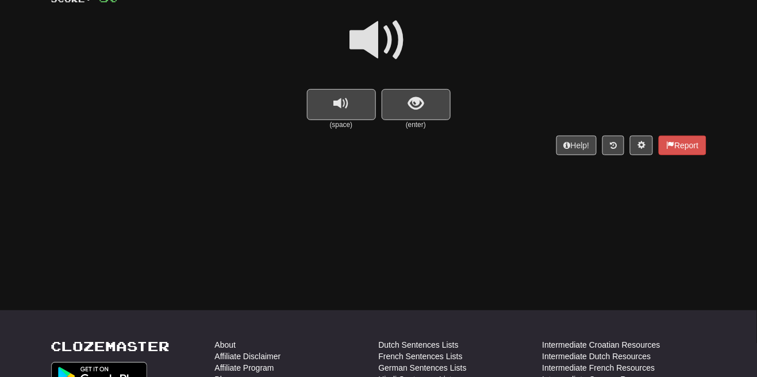
click at [388, 35] on span at bounding box center [378, 39] width 57 height 57
click at [416, 100] on span "show sentence" at bounding box center [416, 104] width 16 height 16
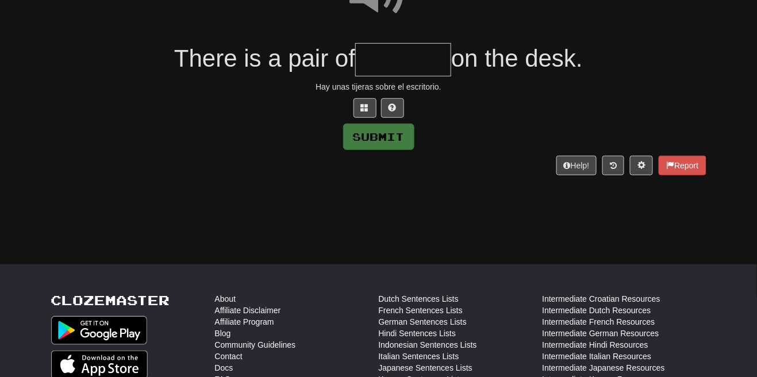
scroll to position [143, 0]
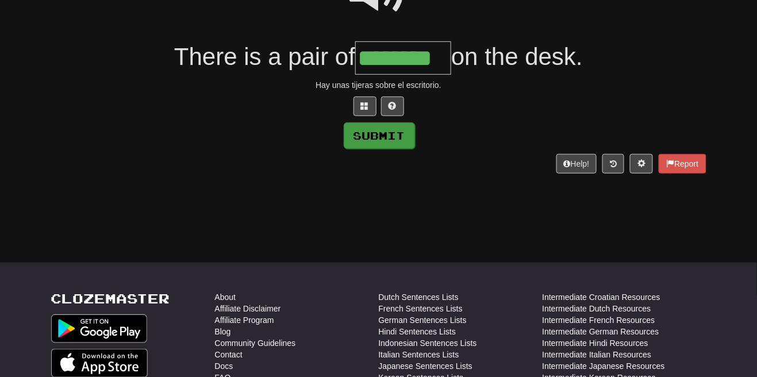
type input "********"
click at [413, 140] on button "Submit" at bounding box center [379, 135] width 71 height 26
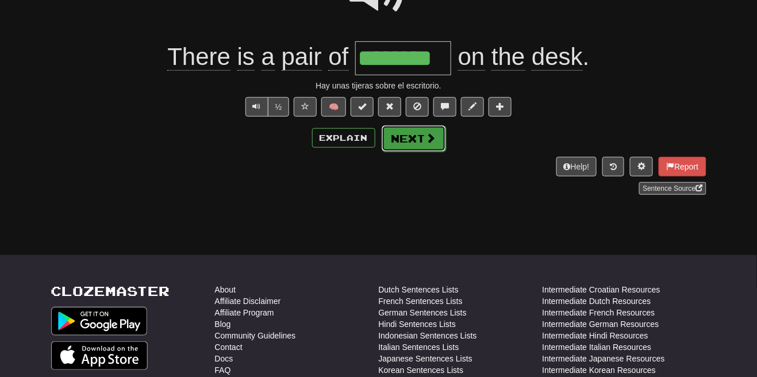
click at [439, 141] on button "Next" at bounding box center [413, 138] width 64 height 26
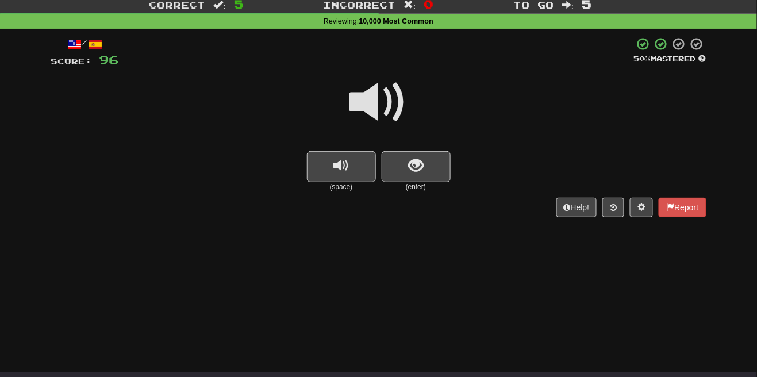
scroll to position [75, 0]
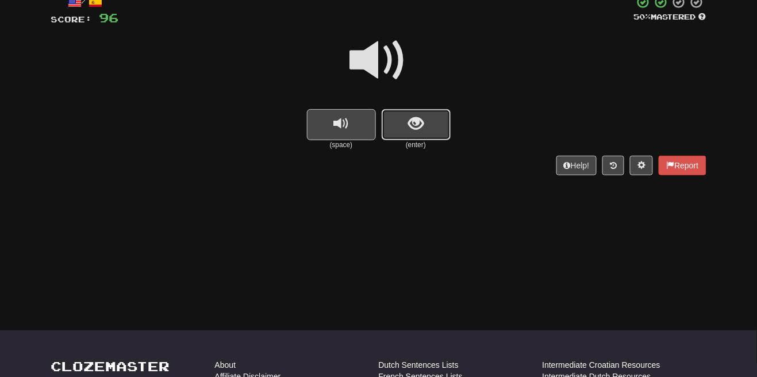
click at [418, 126] on span "show sentence" at bounding box center [416, 124] width 16 height 16
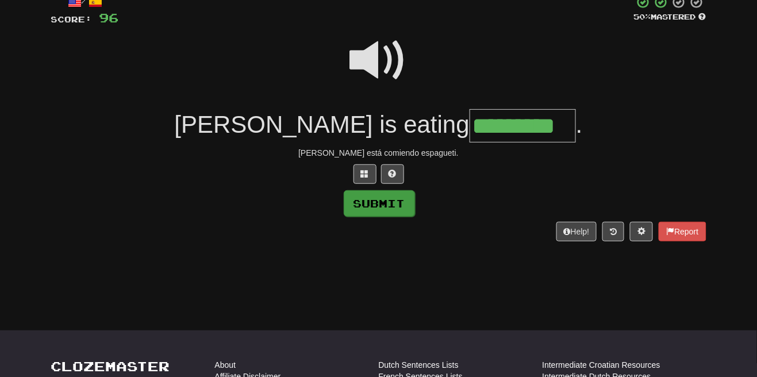
type input "*********"
click at [401, 207] on button "Submit" at bounding box center [379, 203] width 71 height 26
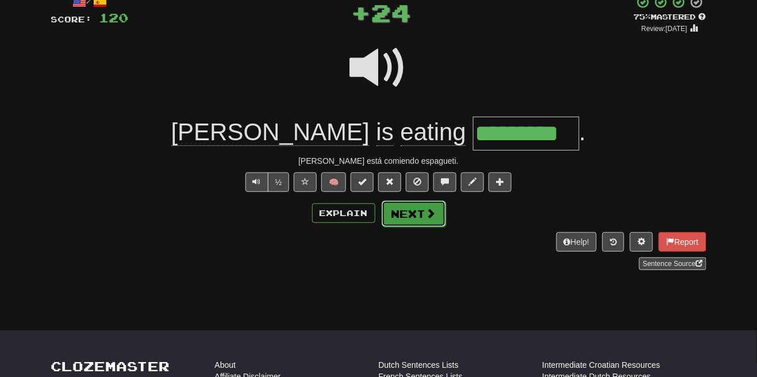
click at [427, 208] on span at bounding box center [431, 213] width 10 height 10
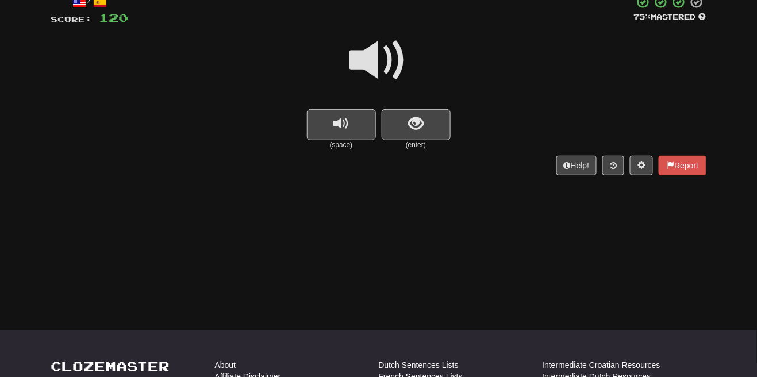
click at [389, 55] on span at bounding box center [378, 60] width 57 height 57
click at [417, 128] on span "show sentence" at bounding box center [416, 124] width 16 height 16
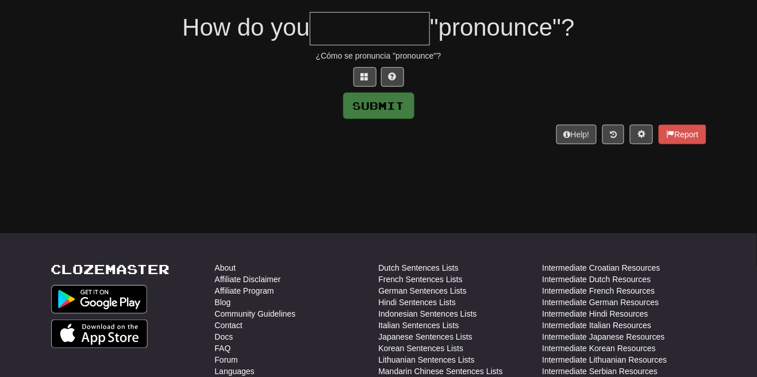
scroll to position [172, 0]
type input "*********"
click at [391, 115] on button "Submit" at bounding box center [379, 106] width 71 height 26
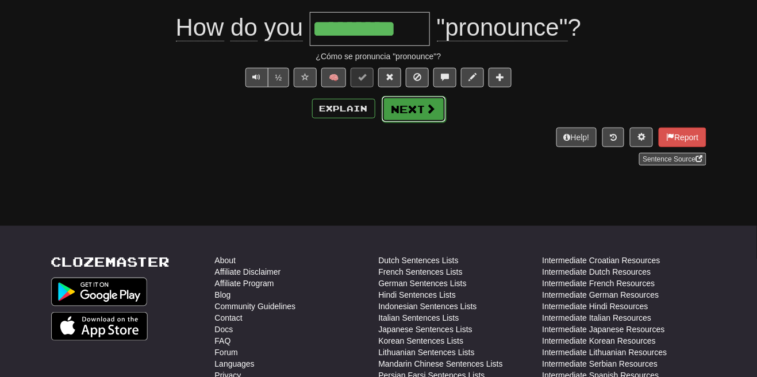
click at [426, 117] on button "Next" at bounding box center [413, 109] width 64 height 26
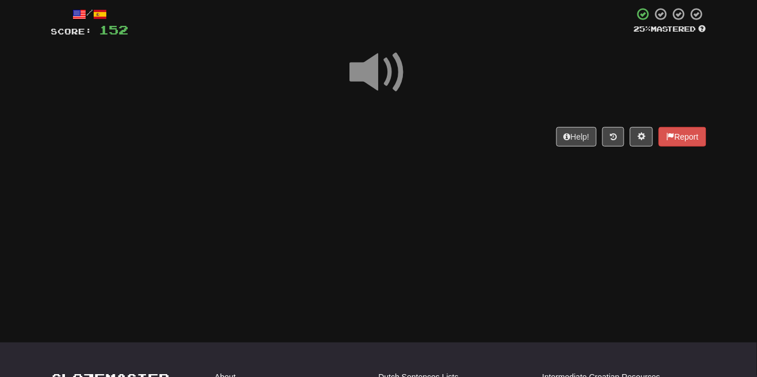
scroll to position [105, 0]
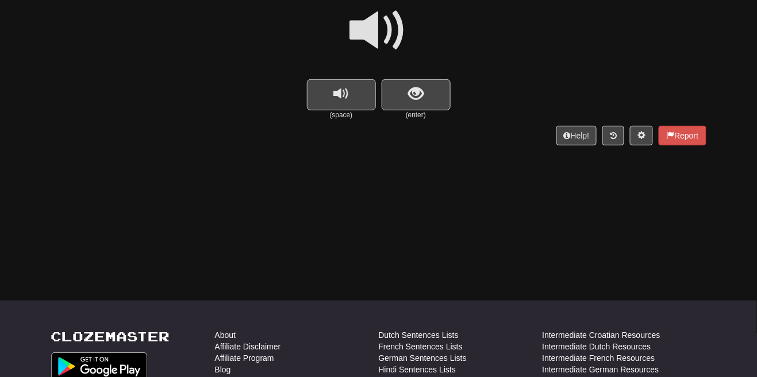
click at [388, 32] on span at bounding box center [378, 30] width 57 height 57
click at [416, 91] on span "show sentence" at bounding box center [416, 94] width 16 height 16
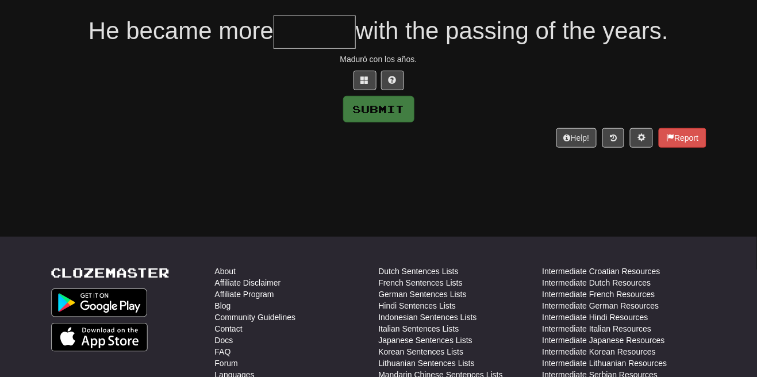
scroll to position [167, 0]
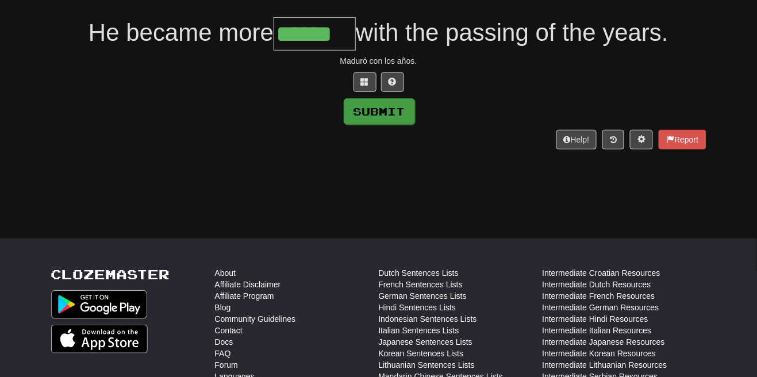
type input "******"
click at [399, 117] on button "Submit" at bounding box center [379, 111] width 71 height 26
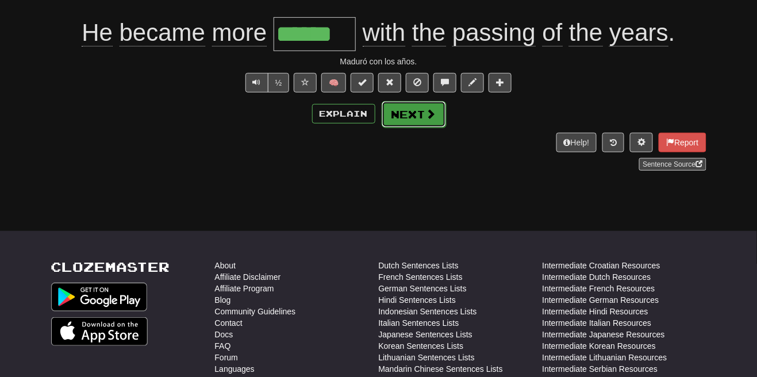
click at [430, 118] on span at bounding box center [431, 114] width 10 height 10
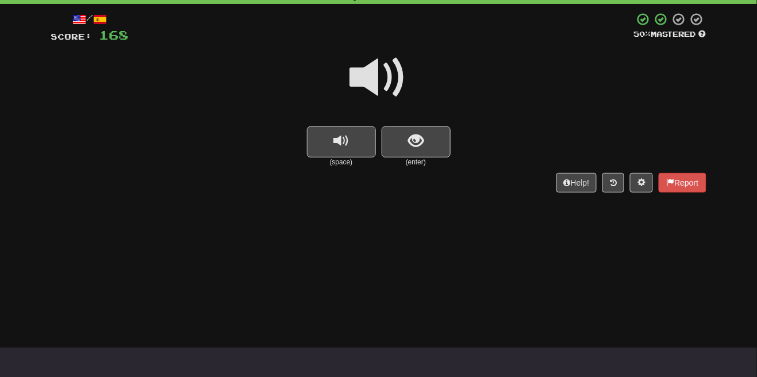
scroll to position [99, 0]
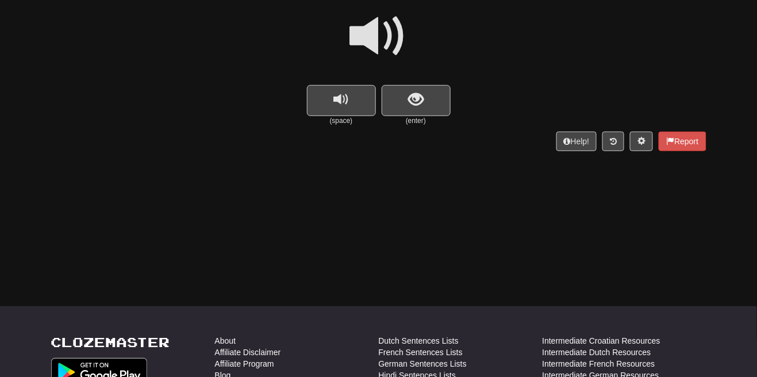
click at [400, 46] on span at bounding box center [378, 35] width 57 height 57
click at [414, 93] on span "show sentence" at bounding box center [416, 100] width 16 height 16
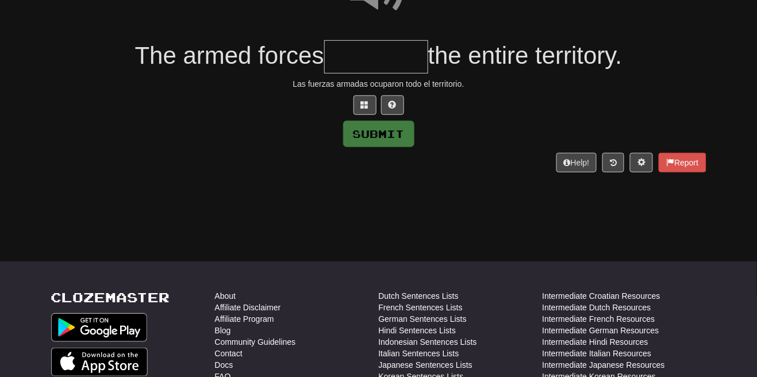
scroll to position [145, 0]
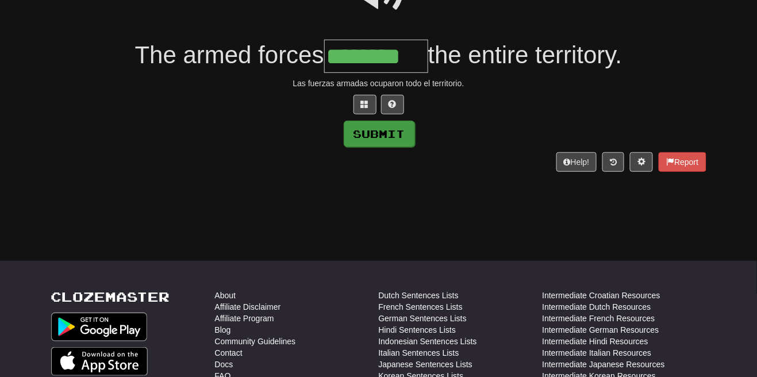
type input "********"
click at [397, 133] on button "Submit" at bounding box center [379, 134] width 71 height 26
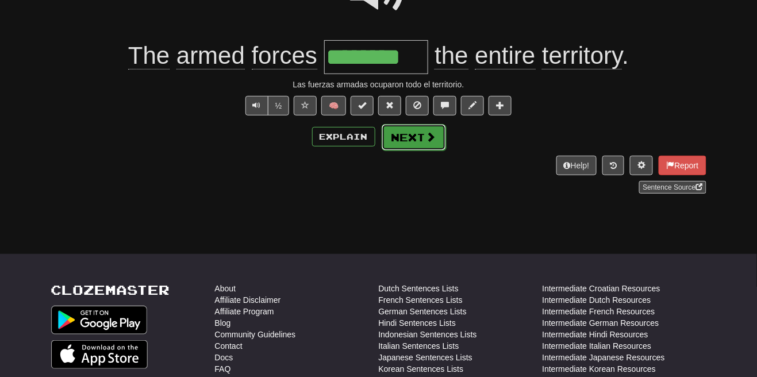
click at [441, 133] on button "Next" at bounding box center [413, 137] width 64 height 26
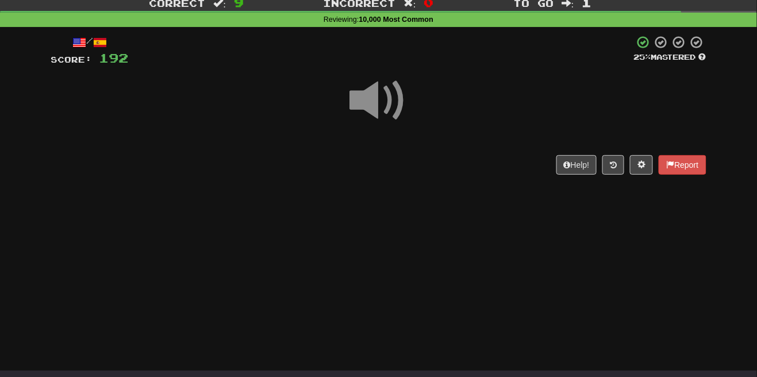
scroll to position [77, 0]
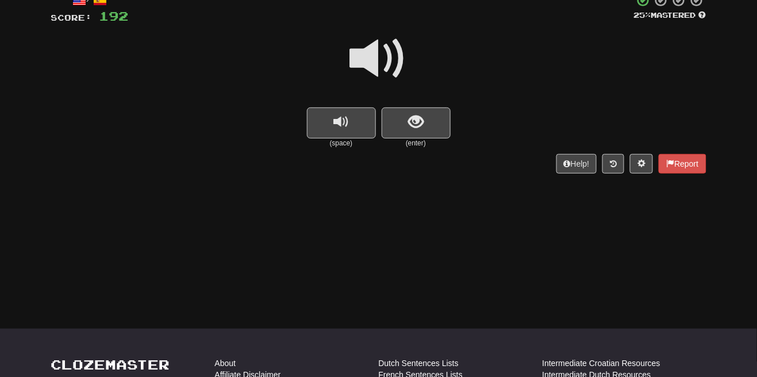
click at [405, 72] on span at bounding box center [378, 58] width 57 height 57
click at [421, 126] on span "show sentence" at bounding box center [416, 122] width 16 height 16
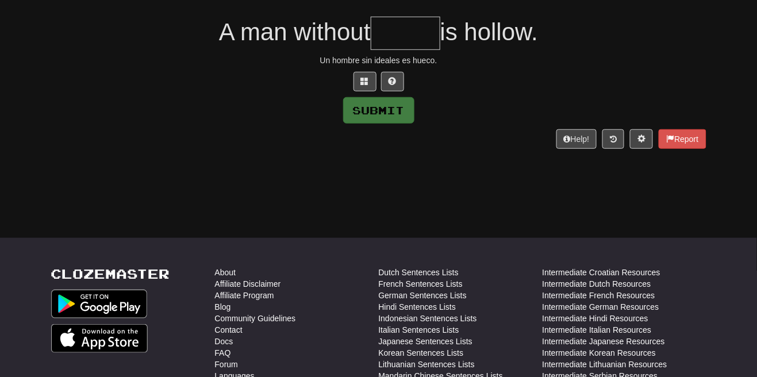
scroll to position [169, 0]
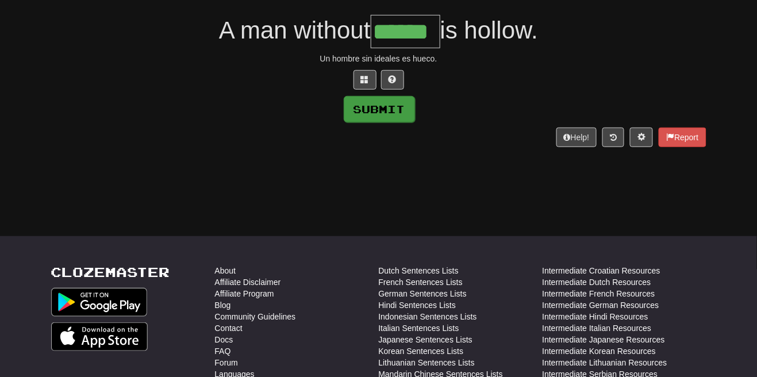
type input "******"
click at [404, 110] on button "Submit" at bounding box center [379, 109] width 71 height 26
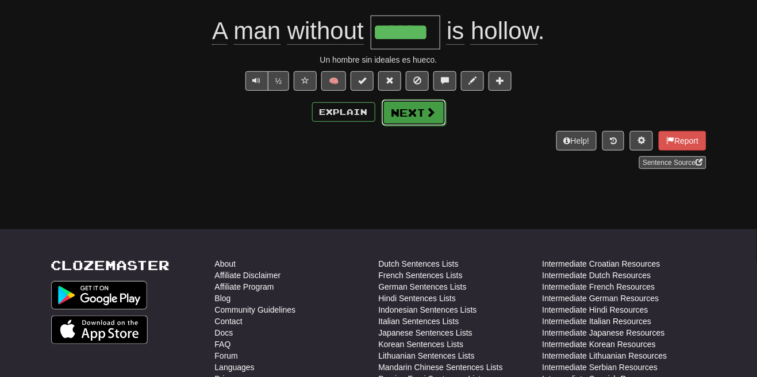
click at [435, 116] on button "Next" at bounding box center [413, 112] width 64 height 26
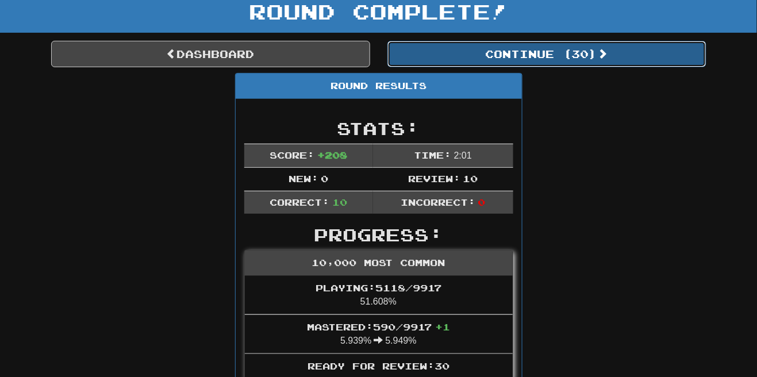
click at [587, 54] on button "Continue ( 30 )" at bounding box center [546, 54] width 319 height 26
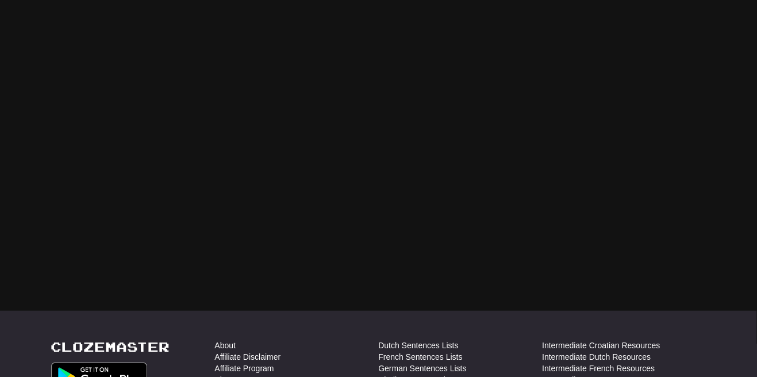
scroll to position [72, 0]
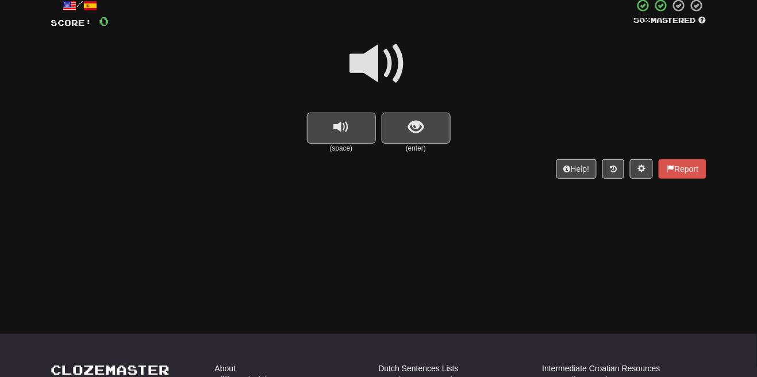
click at [398, 59] on span at bounding box center [378, 63] width 57 height 57
click at [414, 136] on button "show sentence" at bounding box center [415, 128] width 69 height 31
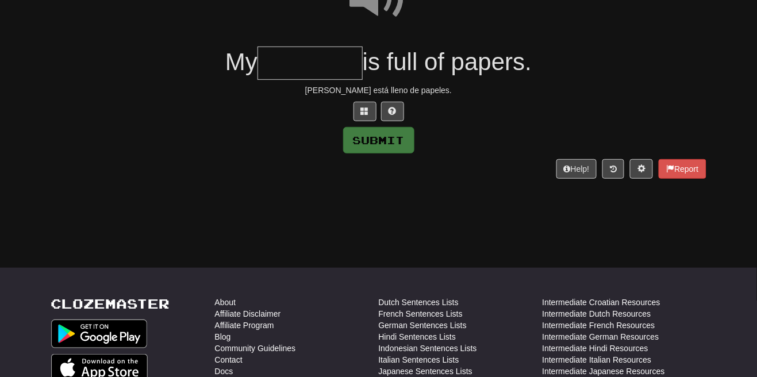
scroll to position [140, 0]
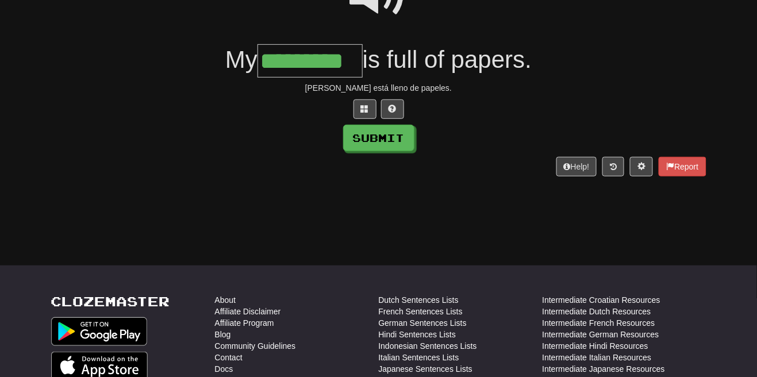
type input "*********"
click at [390, 139] on button "Submit" at bounding box center [379, 138] width 71 height 26
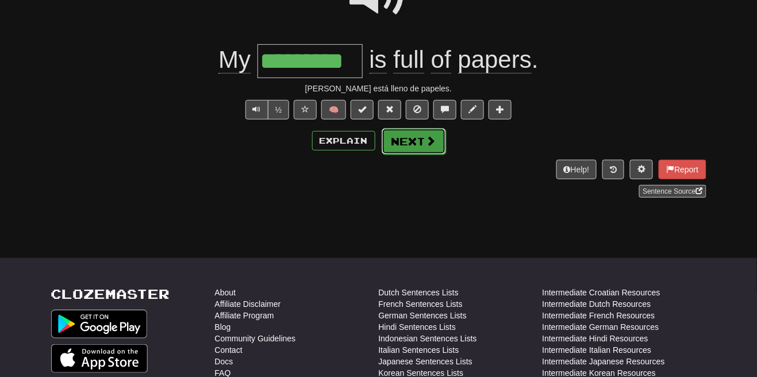
click at [426, 144] on span at bounding box center [431, 141] width 10 height 10
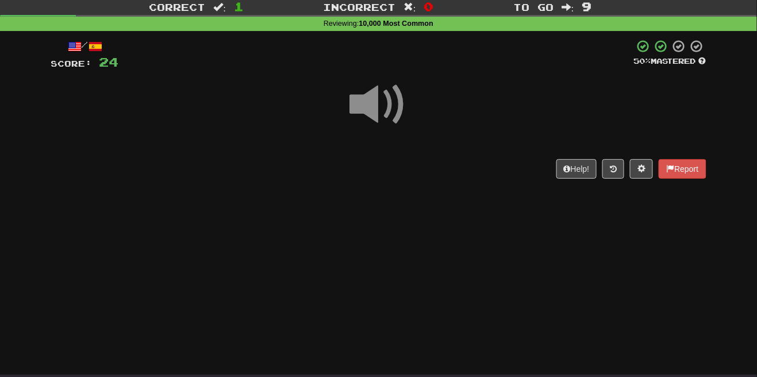
scroll to position [72, 0]
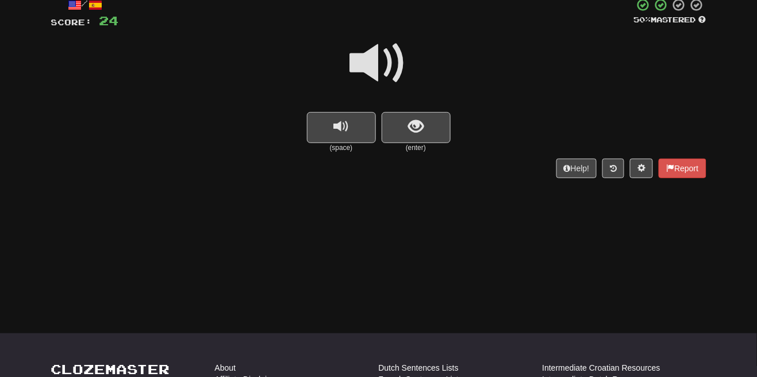
click at [385, 71] on span at bounding box center [378, 62] width 57 height 57
click at [420, 125] on span "show sentence" at bounding box center [416, 127] width 16 height 16
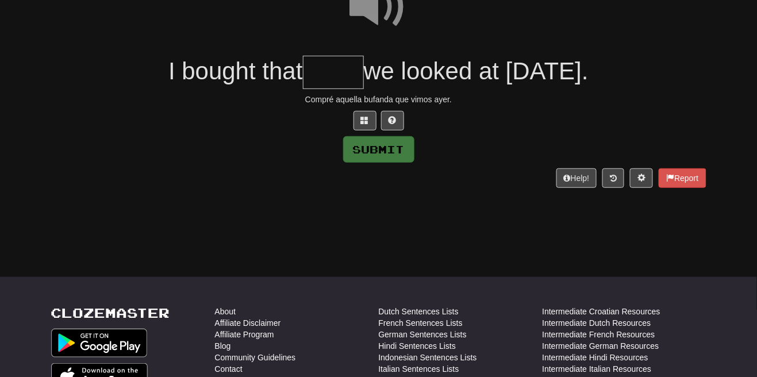
scroll to position [129, 0]
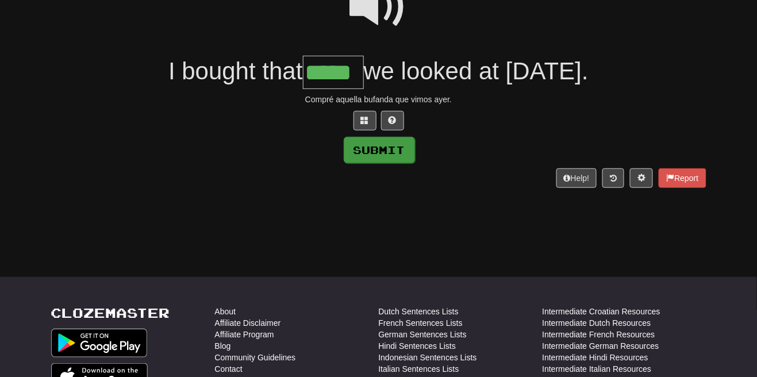
type input "*****"
click at [395, 157] on button "Submit" at bounding box center [379, 150] width 71 height 26
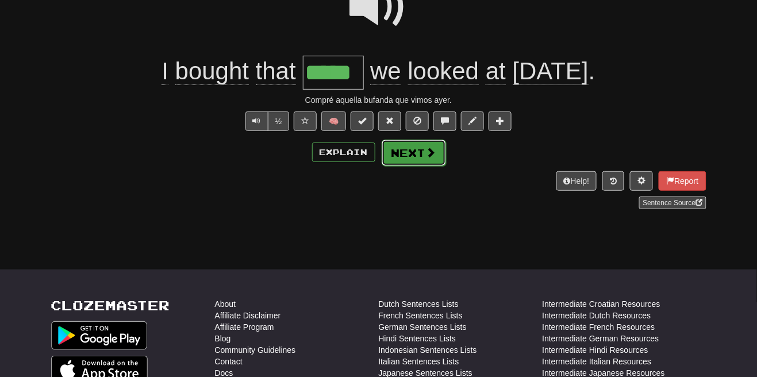
click at [441, 155] on button "Next" at bounding box center [413, 153] width 64 height 26
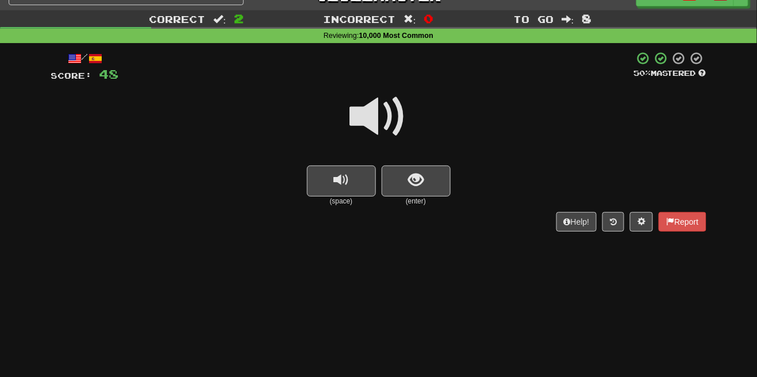
scroll to position [61, 0]
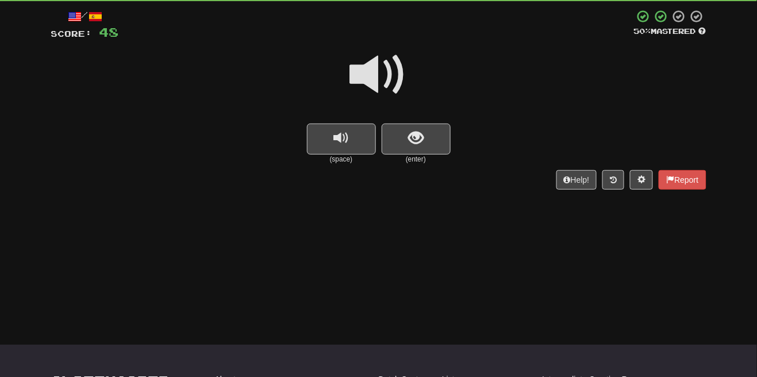
click at [383, 72] on span at bounding box center [378, 74] width 57 height 57
click at [407, 142] on button "show sentence" at bounding box center [415, 139] width 69 height 31
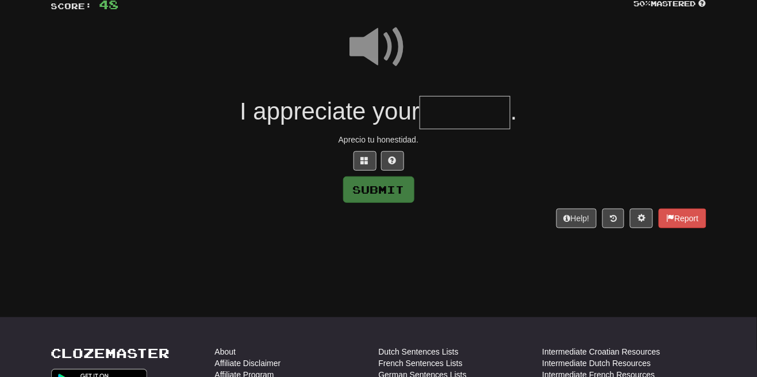
scroll to position [92, 0]
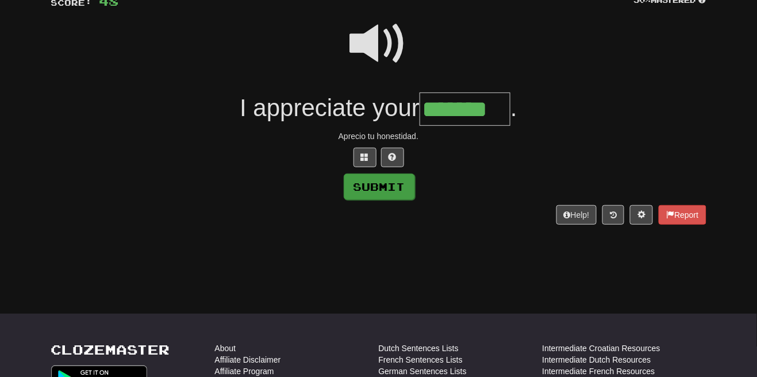
type input "*******"
click at [399, 190] on button "Submit" at bounding box center [379, 187] width 71 height 26
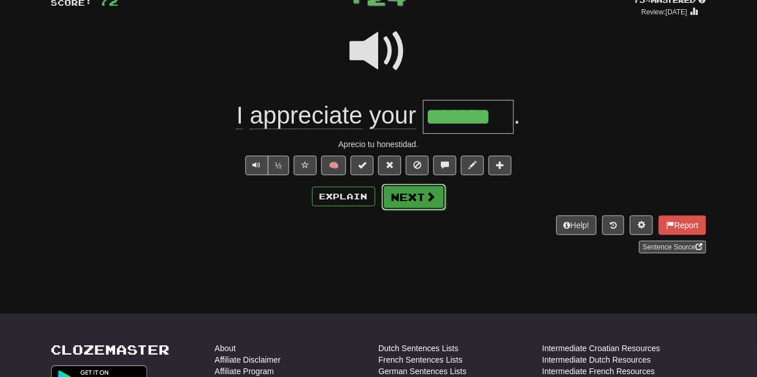
click at [427, 198] on span at bounding box center [431, 196] width 10 height 10
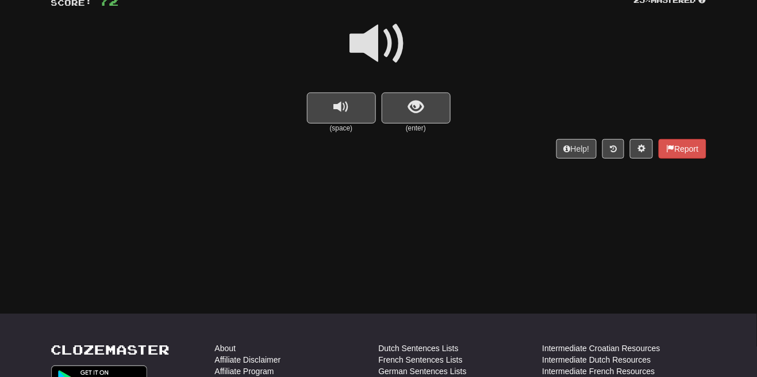
click at [388, 49] on span at bounding box center [378, 43] width 57 height 57
click at [407, 103] on button "show sentence" at bounding box center [415, 107] width 69 height 31
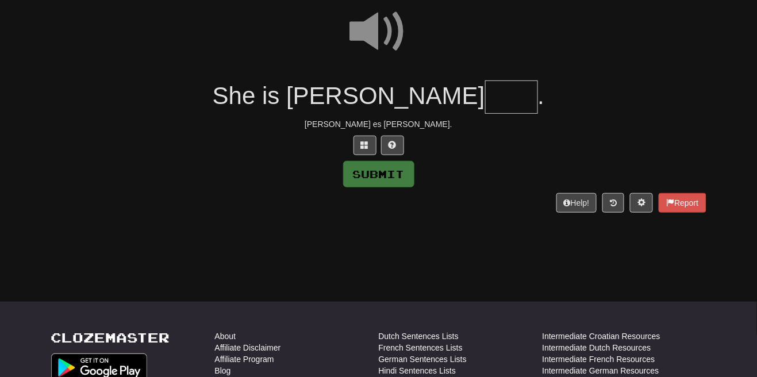
scroll to position [111, 0]
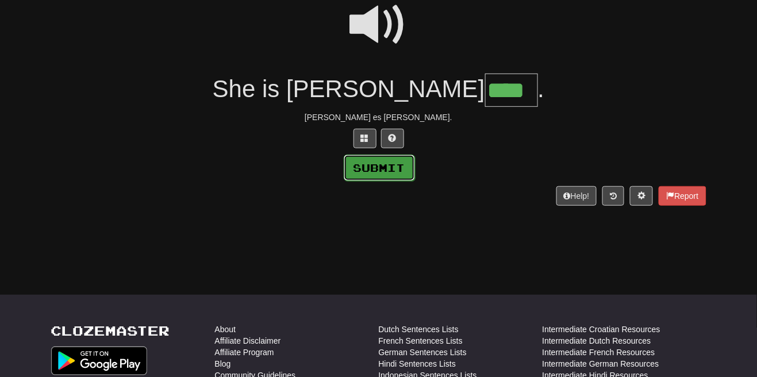
click at [400, 168] on button "Submit" at bounding box center [379, 168] width 71 height 26
type input "****"
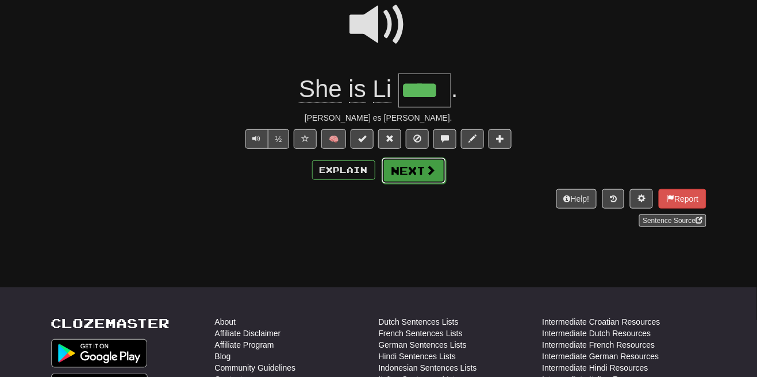
click at [427, 174] on span at bounding box center [431, 170] width 10 height 10
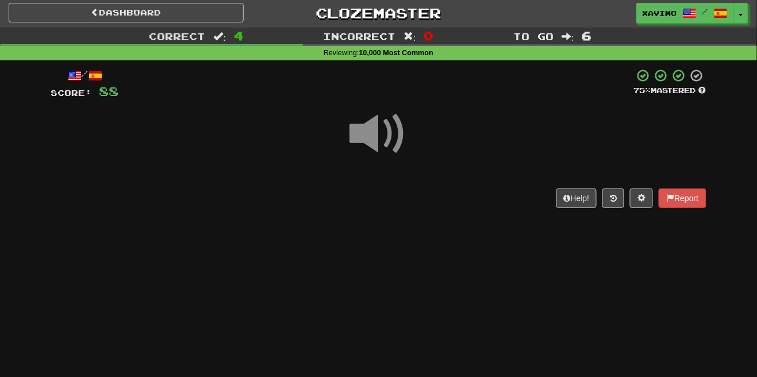
scroll to position [43, 0]
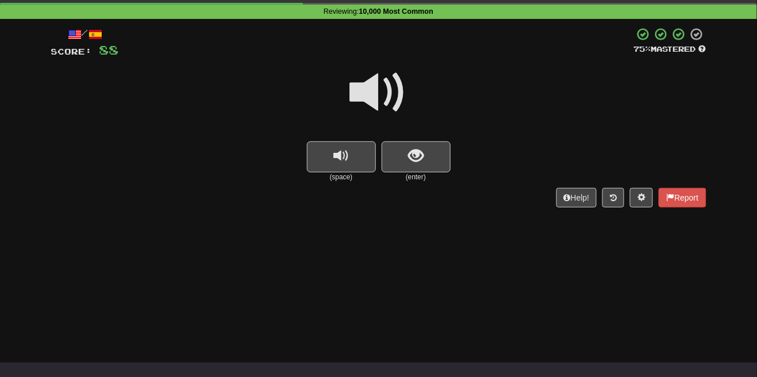
click at [391, 86] on span at bounding box center [378, 92] width 57 height 57
click at [413, 155] on span "show sentence" at bounding box center [416, 156] width 16 height 16
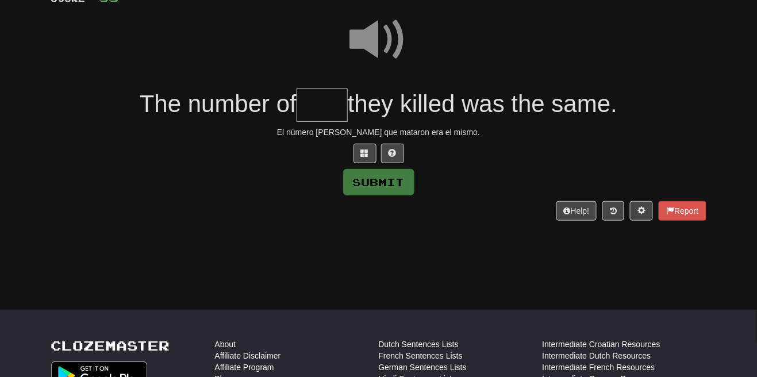
scroll to position [98, 0]
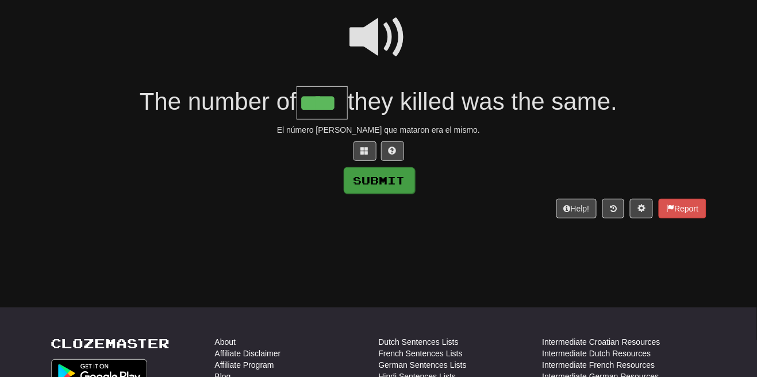
type input "****"
click at [403, 190] on button "Submit" at bounding box center [379, 180] width 71 height 26
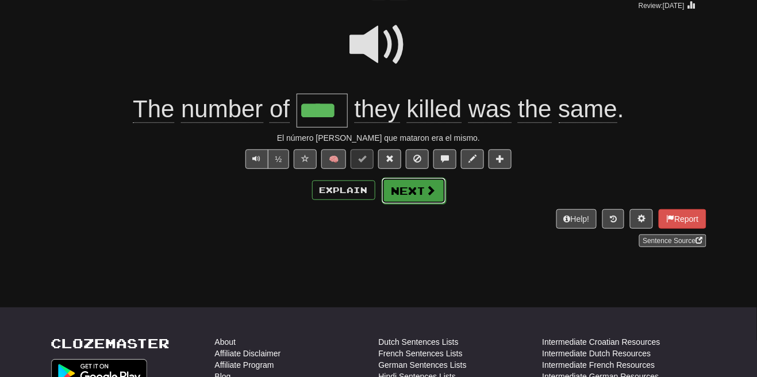
click at [426, 190] on span at bounding box center [431, 190] width 10 height 10
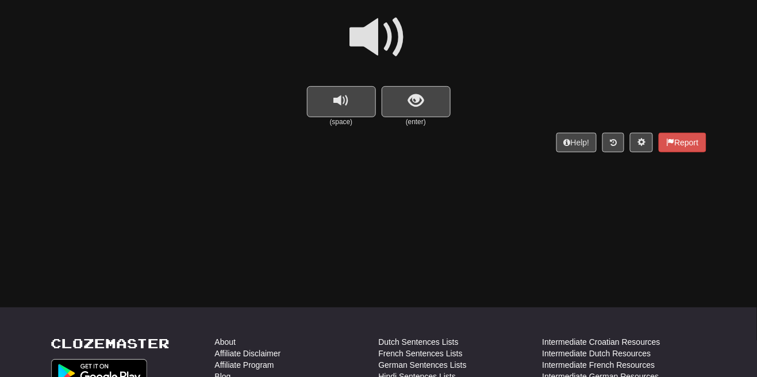
click at [385, 36] on span at bounding box center [378, 37] width 57 height 57
click at [404, 105] on button "show sentence" at bounding box center [415, 101] width 69 height 31
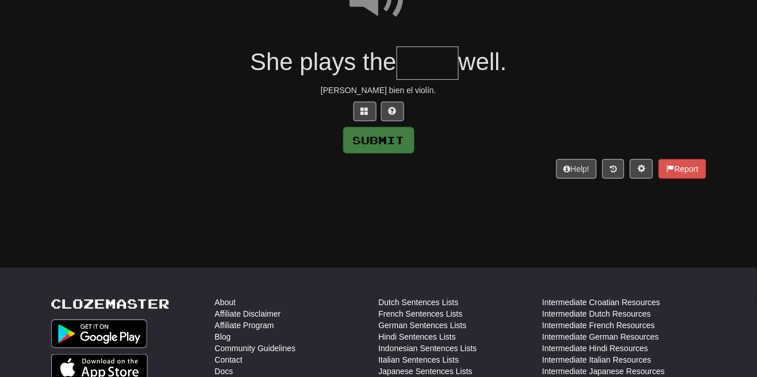
scroll to position [137, 0]
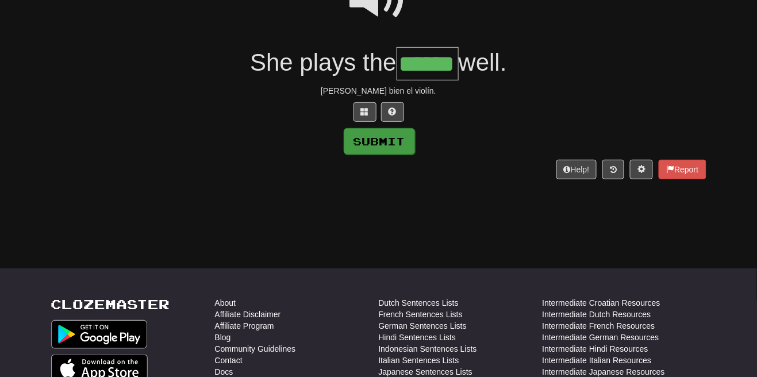
type input "******"
click at [388, 149] on button "Submit" at bounding box center [379, 141] width 71 height 26
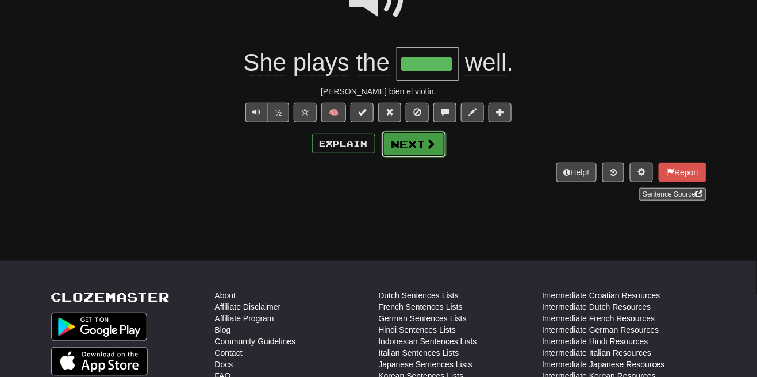
click at [426, 147] on span at bounding box center [431, 143] width 10 height 10
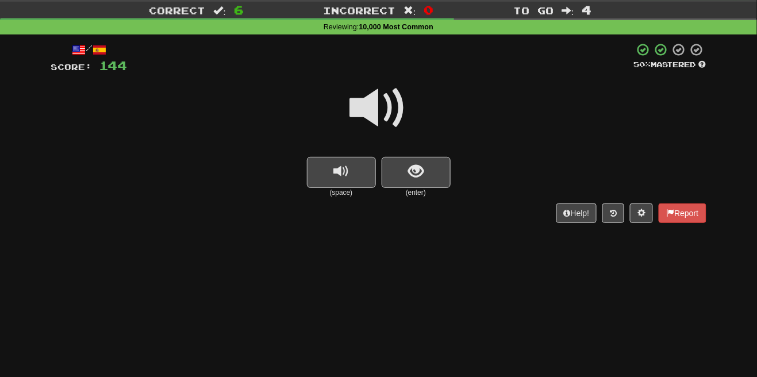
scroll to position [70, 0]
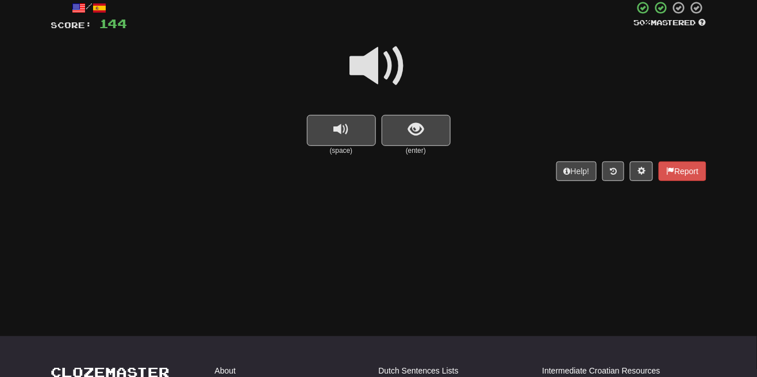
click at [396, 65] on span at bounding box center [378, 65] width 57 height 57
click at [420, 122] on span "show sentence" at bounding box center [416, 130] width 16 height 16
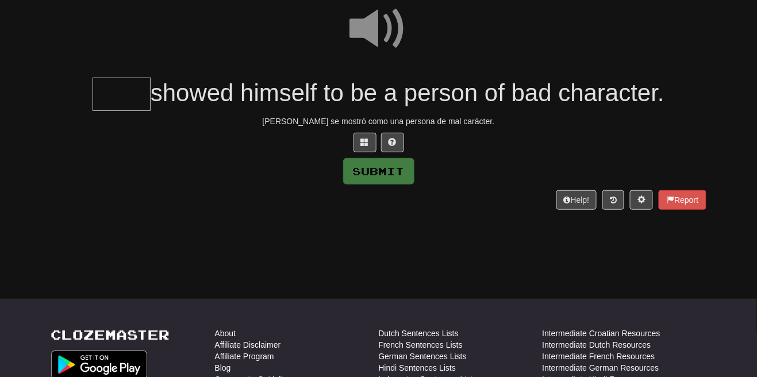
scroll to position [102, 0]
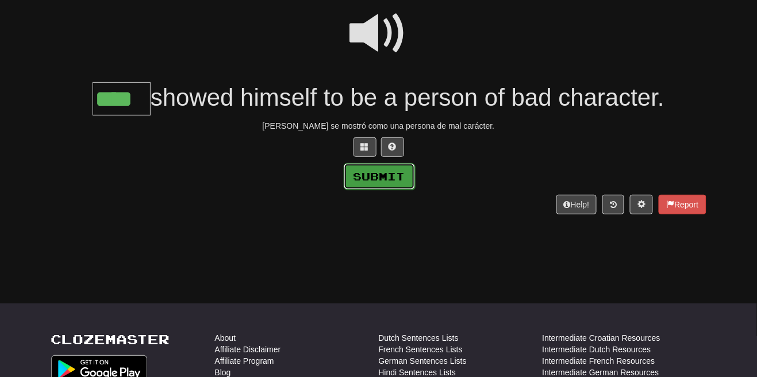
click at [389, 178] on button "Submit" at bounding box center [379, 176] width 71 height 26
type input "****"
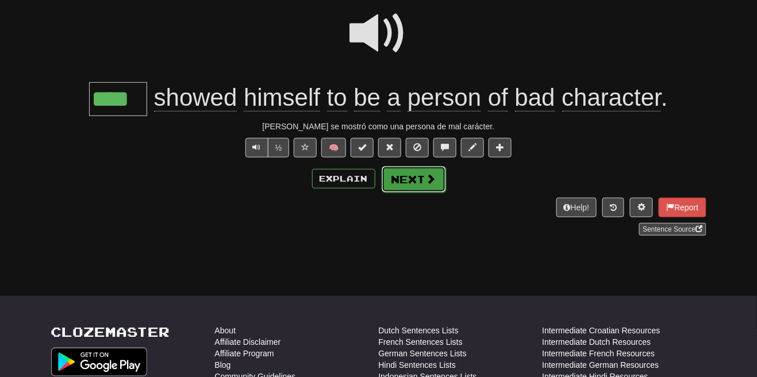
click at [427, 182] on span at bounding box center [431, 179] width 10 height 10
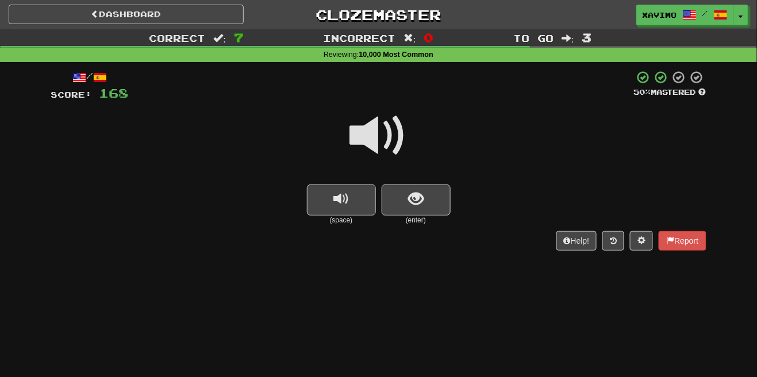
click at [395, 133] on span at bounding box center [378, 135] width 57 height 57
click at [423, 200] on span "show sentence" at bounding box center [416, 199] width 16 height 16
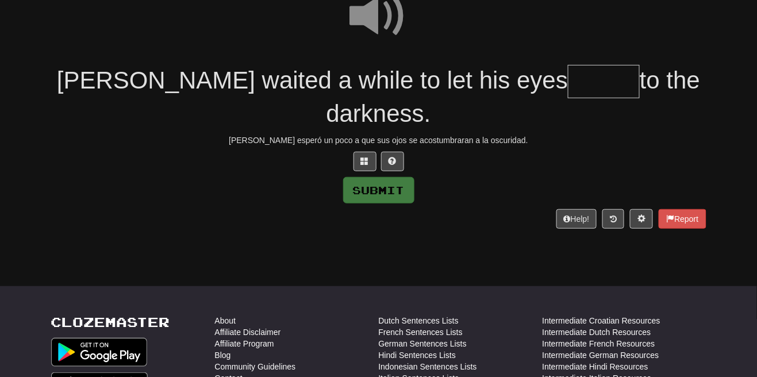
scroll to position [122, 0]
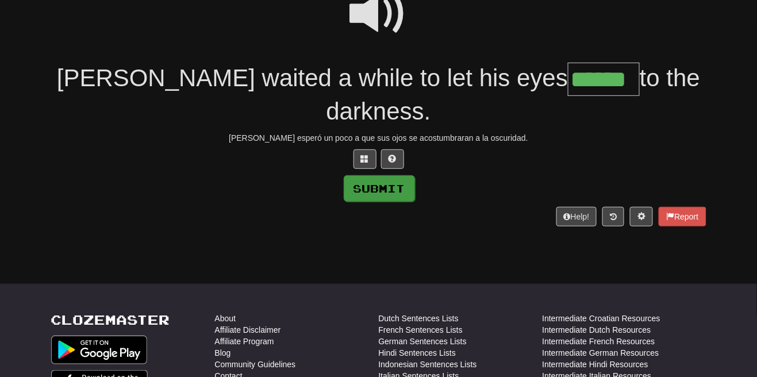
type input "******"
click at [398, 175] on button "Submit" at bounding box center [379, 188] width 71 height 26
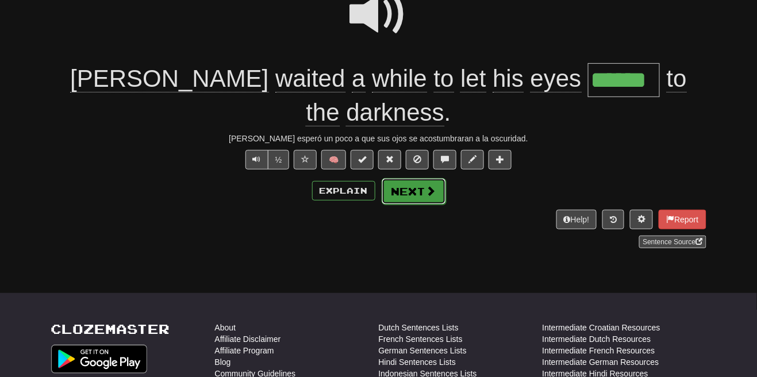
click at [427, 178] on button "Next" at bounding box center [413, 191] width 64 height 26
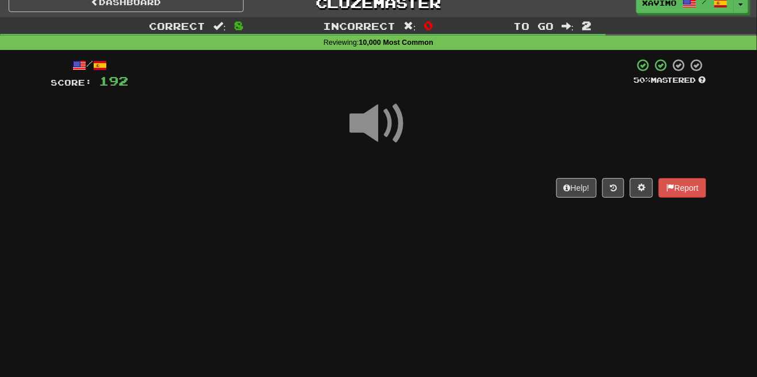
scroll to position [54, 0]
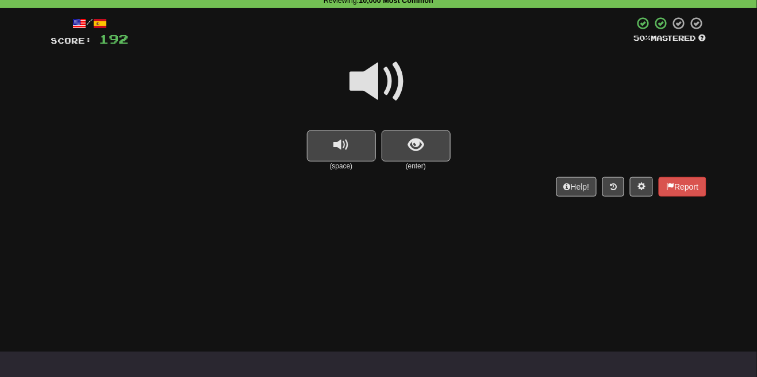
click at [391, 86] on span at bounding box center [378, 81] width 57 height 57
click at [414, 149] on span "show sentence" at bounding box center [416, 145] width 16 height 16
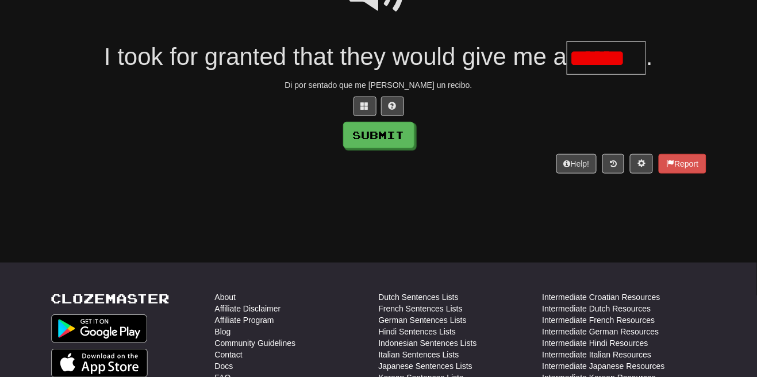
scroll to position [0, 0]
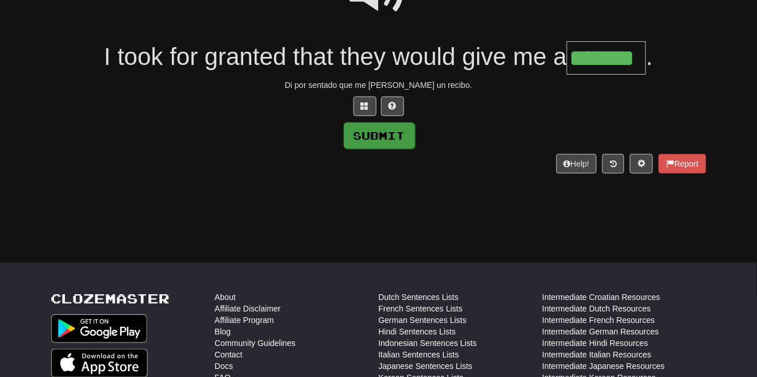
type input "*******"
click at [392, 137] on button "Submit" at bounding box center [379, 135] width 71 height 26
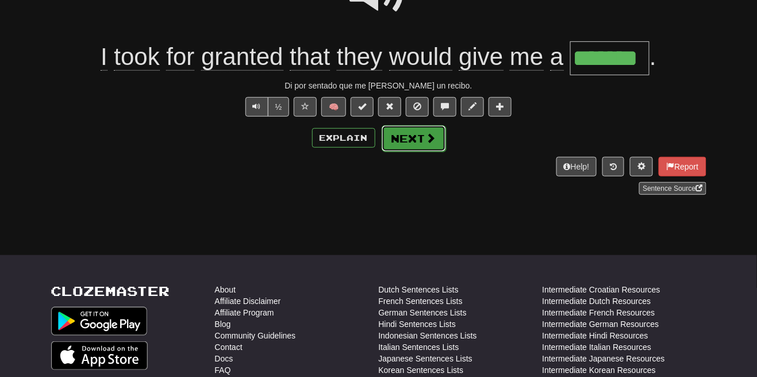
click at [437, 137] on button "Next" at bounding box center [413, 138] width 64 height 26
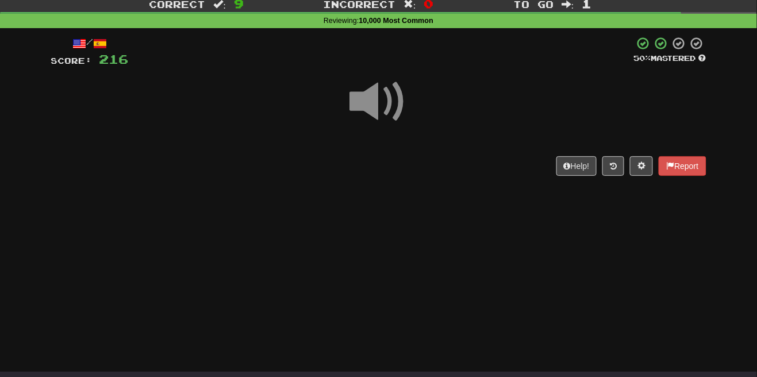
scroll to position [75, 0]
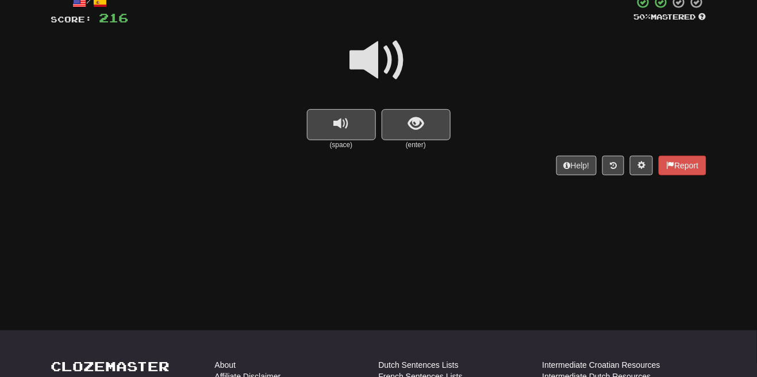
click at [388, 57] on span at bounding box center [378, 60] width 57 height 57
click at [407, 124] on button "show sentence" at bounding box center [415, 124] width 69 height 31
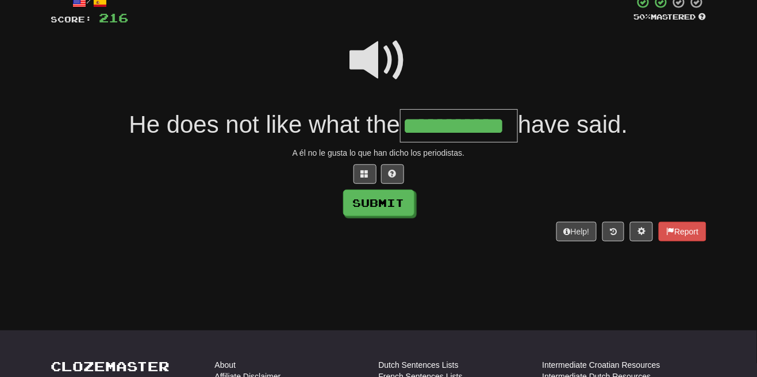
type input "**********"
click at [387, 204] on button "Submit" at bounding box center [379, 203] width 71 height 26
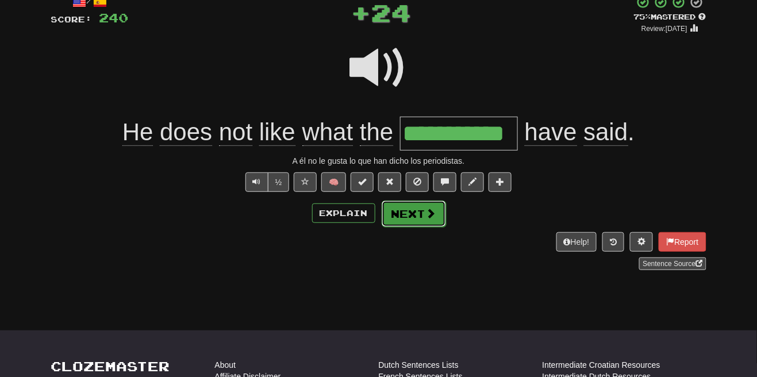
click at [425, 221] on button "Next" at bounding box center [413, 214] width 64 height 26
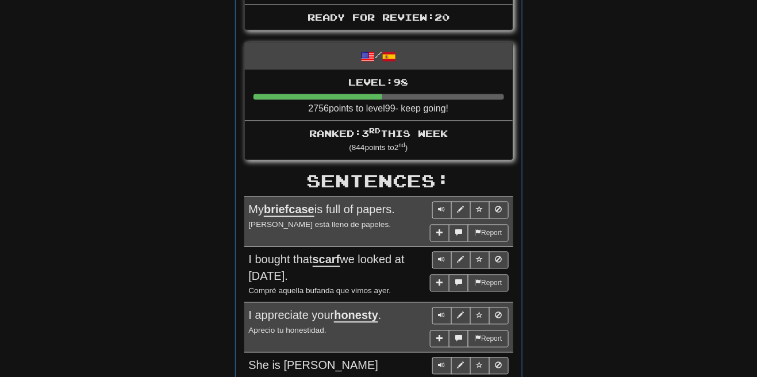
scroll to position [422, 0]
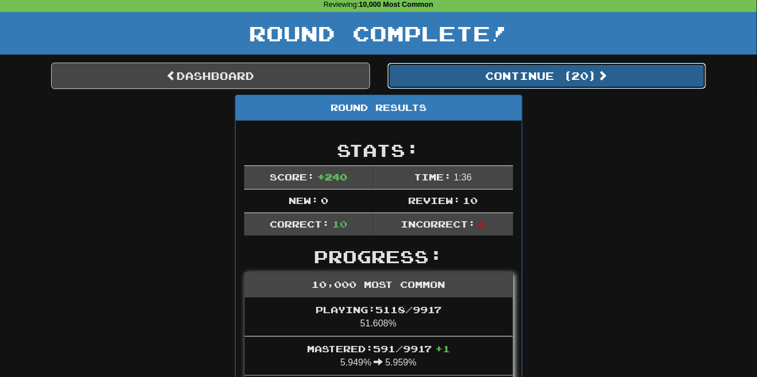
click at [598, 73] on button "Continue ( 20 )" at bounding box center [546, 76] width 319 height 26
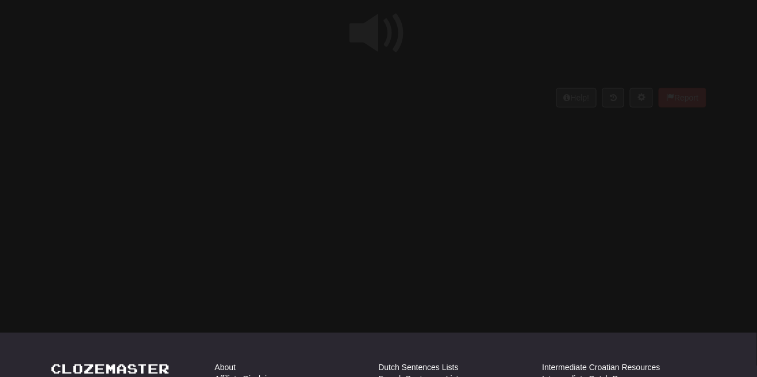
scroll to position [50, 0]
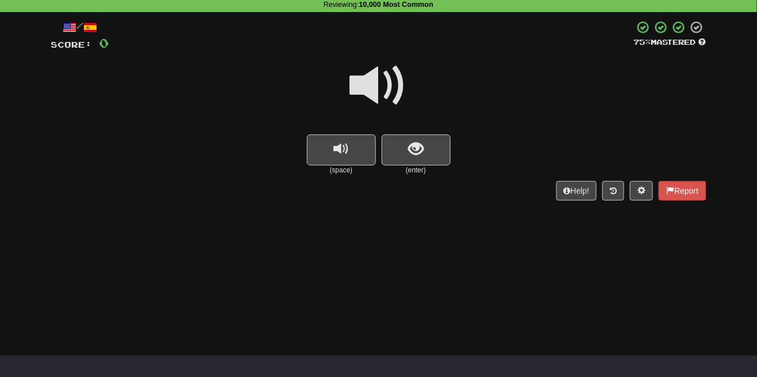
click at [386, 89] on span at bounding box center [378, 85] width 57 height 57
click at [417, 156] on span "show sentence" at bounding box center [416, 149] width 16 height 16
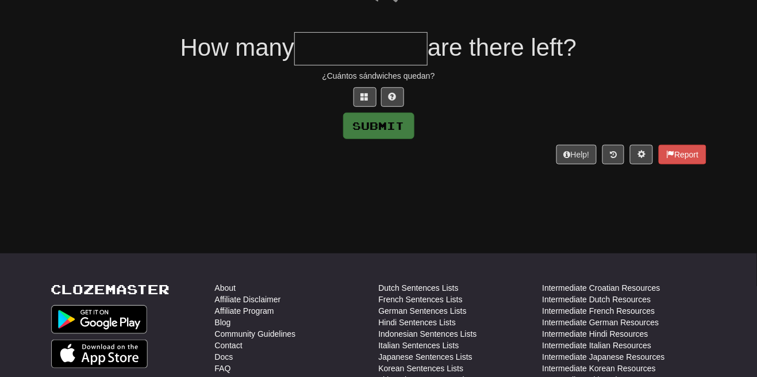
scroll to position [153, 0]
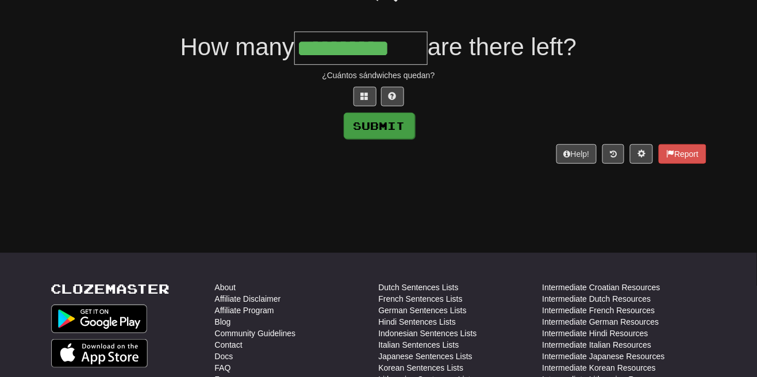
type input "**********"
click at [398, 133] on button "Submit" at bounding box center [379, 126] width 71 height 26
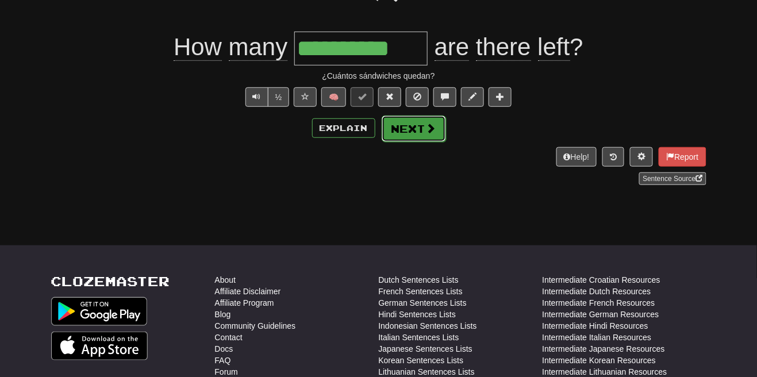
click at [437, 131] on button "Next" at bounding box center [413, 128] width 64 height 26
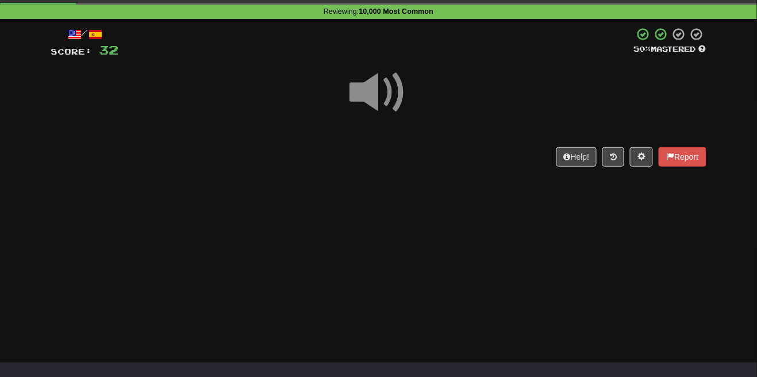
scroll to position [85, 0]
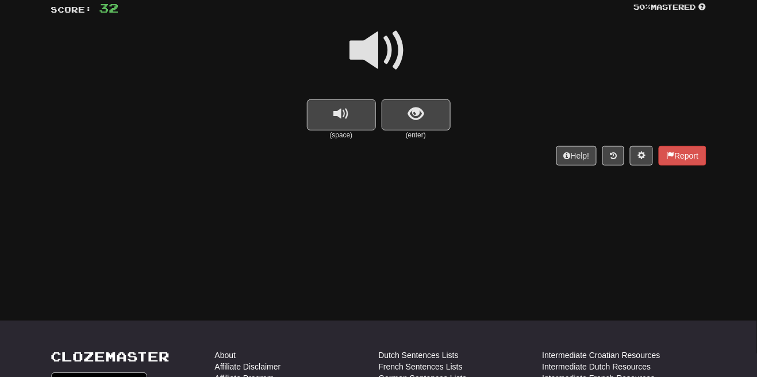
click at [395, 60] on span at bounding box center [378, 50] width 57 height 57
click at [415, 110] on span "show sentence" at bounding box center [416, 114] width 16 height 16
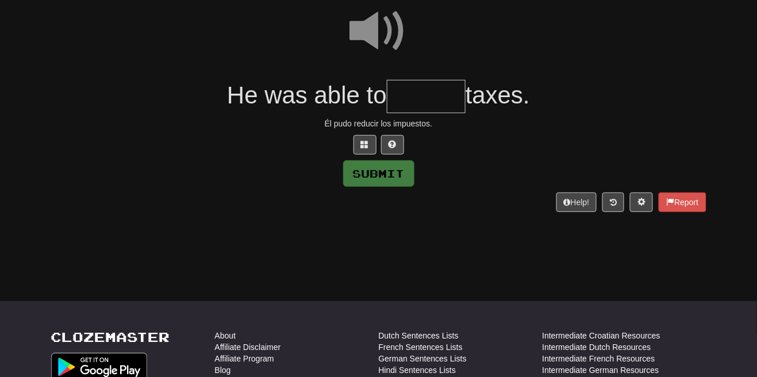
scroll to position [117, 0]
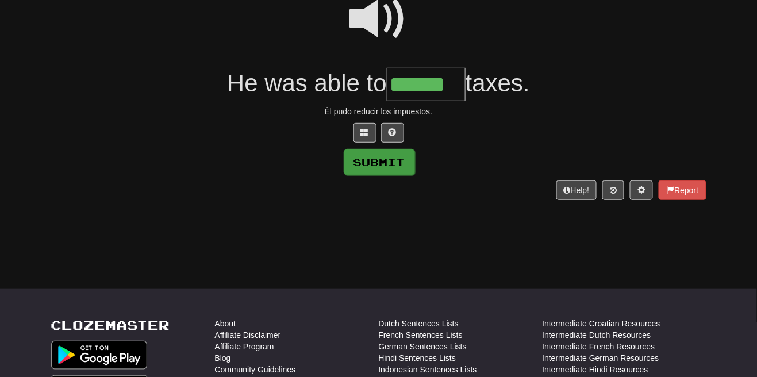
type input "******"
click at [394, 169] on button "Submit" at bounding box center [379, 162] width 71 height 26
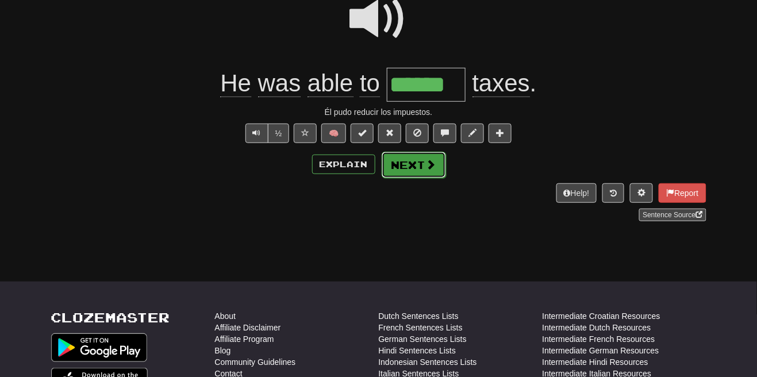
click at [429, 168] on span at bounding box center [431, 164] width 10 height 10
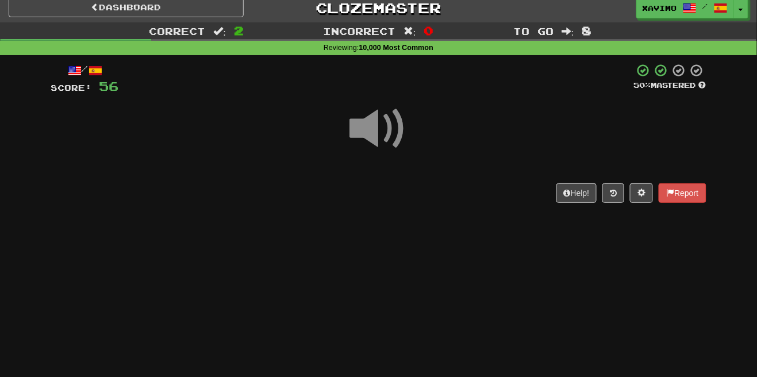
scroll to position [49, 0]
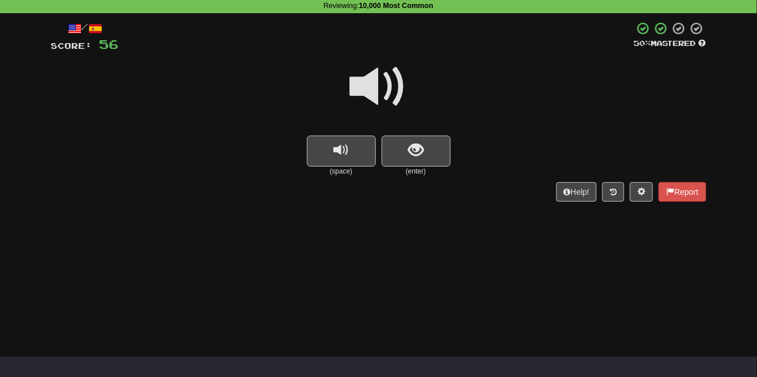
click at [391, 90] on span at bounding box center [378, 86] width 57 height 57
click at [418, 147] on span "show sentence" at bounding box center [416, 150] width 16 height 16
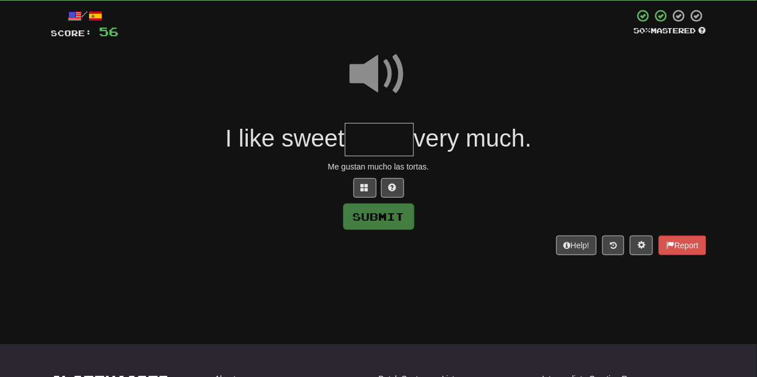
scroll to position [74, 0]
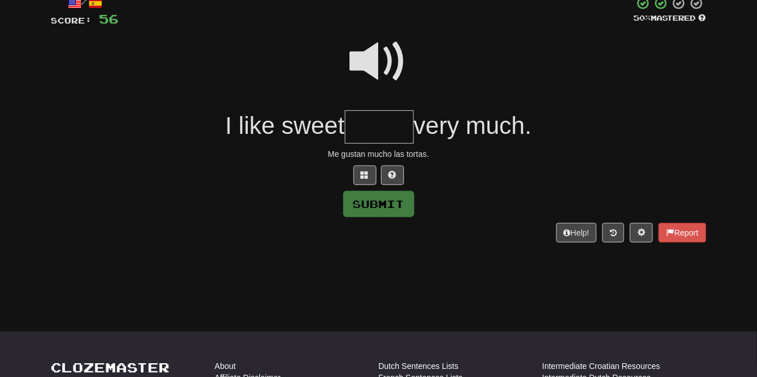
click at [383, 63] on span at bounding box center [378, 61] width 57 height 57
click at [371, 122] on input "text" at bounding box center [379, 127] width 69 height 34
type input "*"
type input "*****"
click at [381, 203] on button "Submit" at bounding box center [379, 204] width 71 height 26
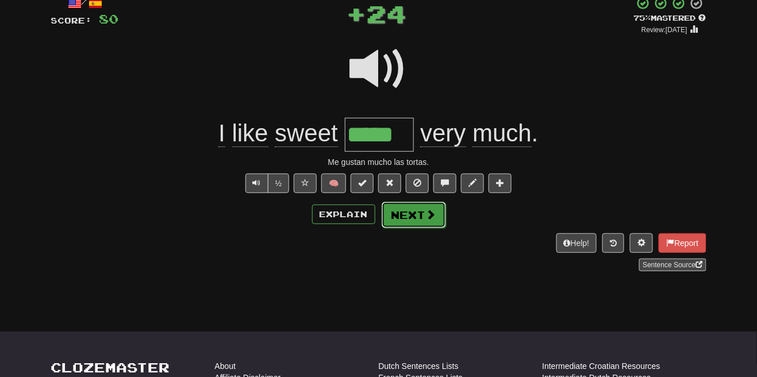
click at [418, 217] on button "Next" at bounding box center [413, 215] width 64 height 26
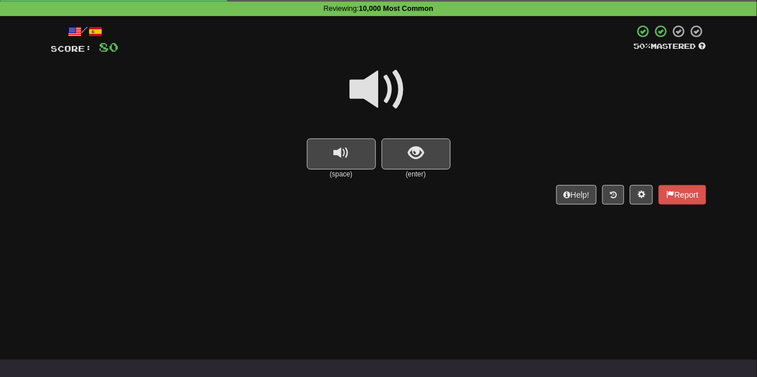
click at [393, 87] on span at bounding box center [378, 89] width 57 height 57
click at [413, 142] on button "show sentence" at bounding box center [415, 153] width 69 height 31
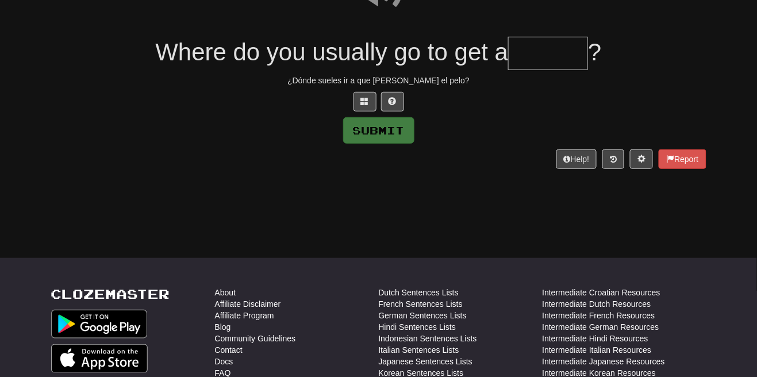
scroll to position [150, 0]
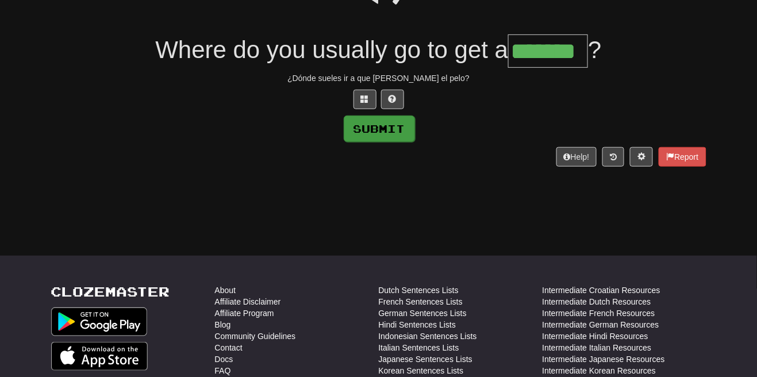
type input "*******"
click at [402, 133] on button "Submit" at bounding box center [379, 128] width 71 height 26
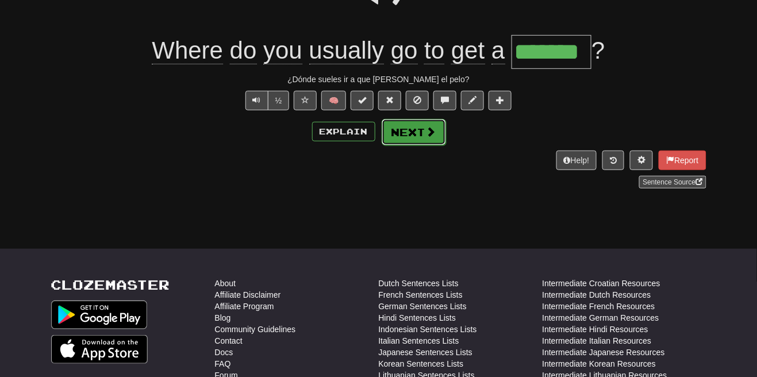
click at [429, 133] on span at bounding box center [431, 131] width 10 height 10
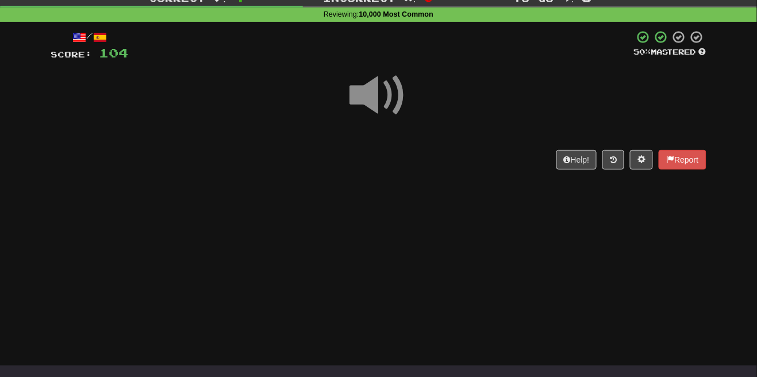
scroll to position [82, 0]
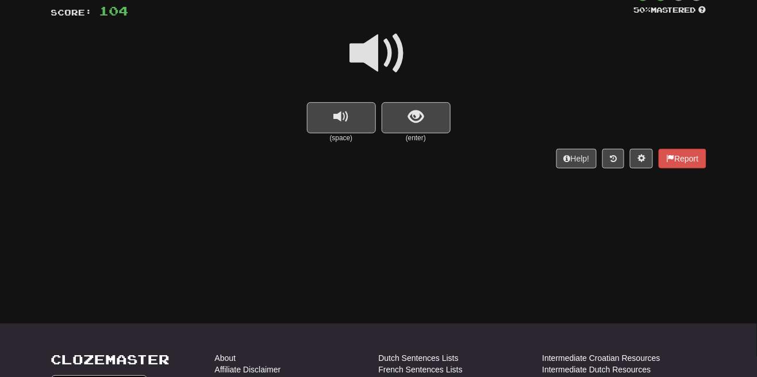
click at [394, 49] on span at bounding box center [378, 53] width 57 height 57
click at [427, 107] on button "show sentence" at bounding box center [415, 117] width 69 height 31
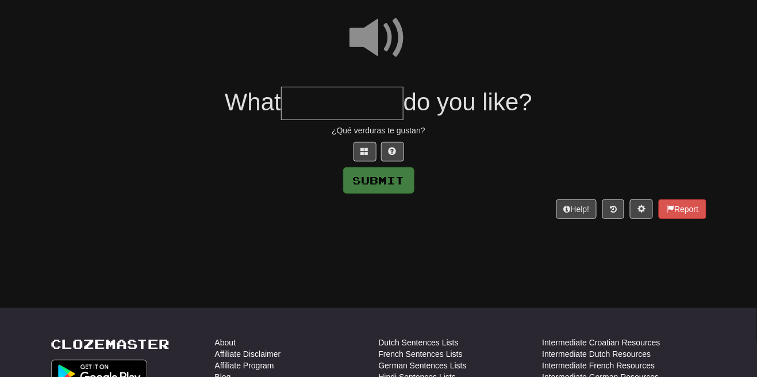
scroll to position [101, 0]
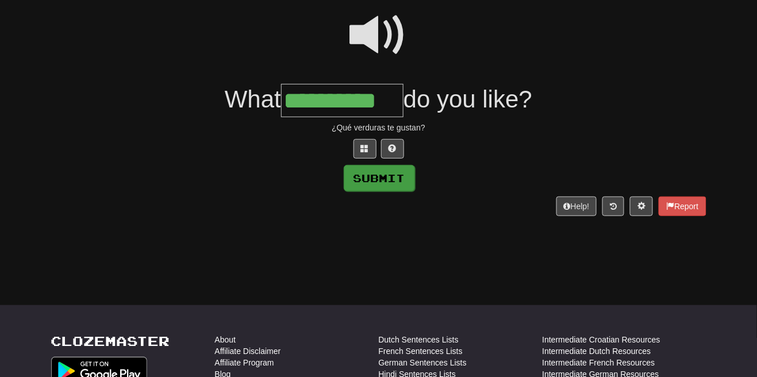
type input "**********"
click at [400, 179] on button "Submit" at bounding box center [379, 178] width 71 height 26
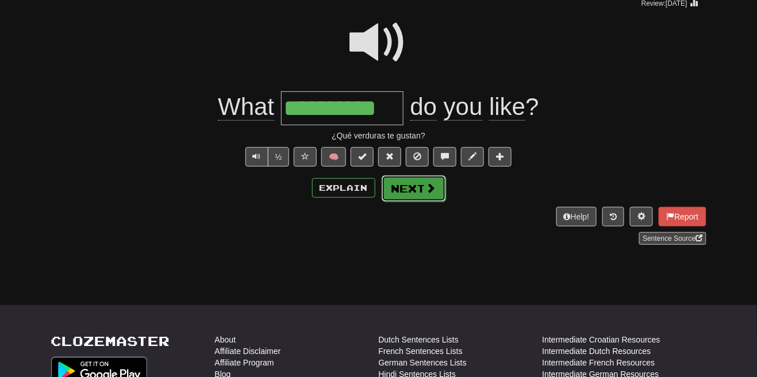
click at [438, 188] on button "Next" at bounding box center [413, 188] width 64 height 26
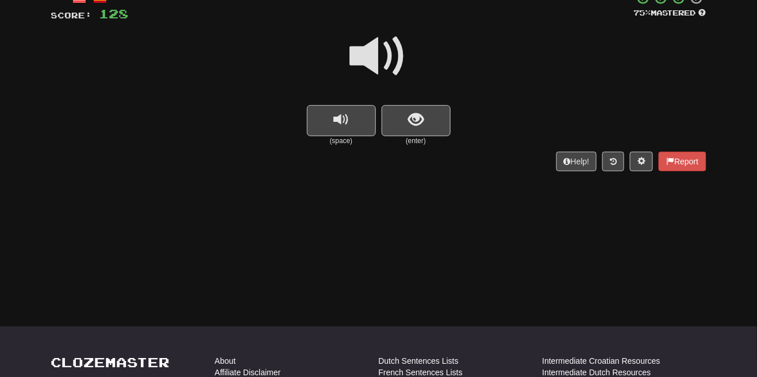
scroll to position [66, 0]
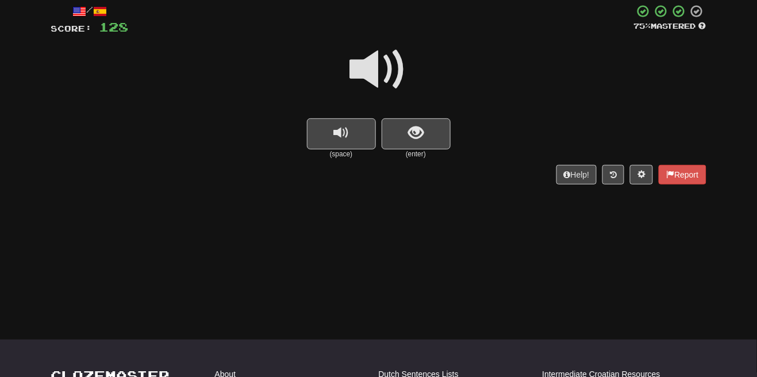
click at [382, 64] on span at bounding box center [378, 69] width 57 height 57
click at [414, 123] on button "show sentence" at bounding box center [415, 133] width 69 height 31
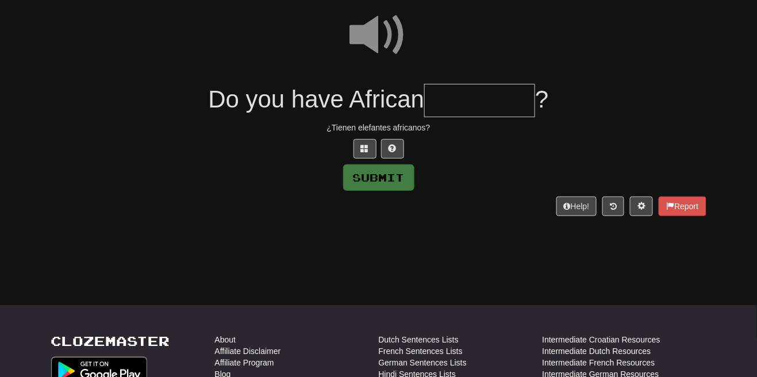
scroll to position [101, 0]
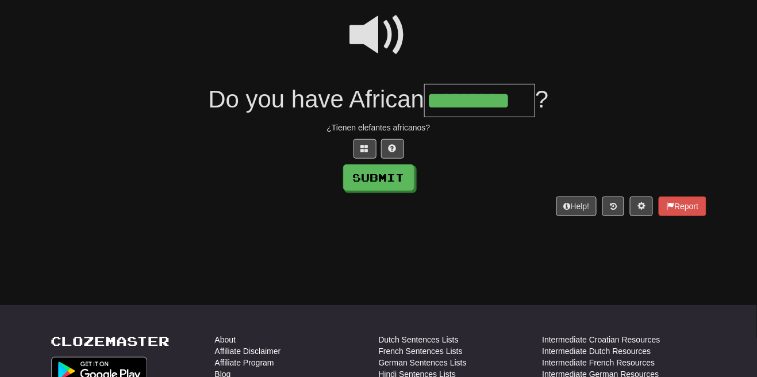
type input "*********"
click at [388, 186] on button "Submit" at bounding box center [379, 178] width 71 height 26
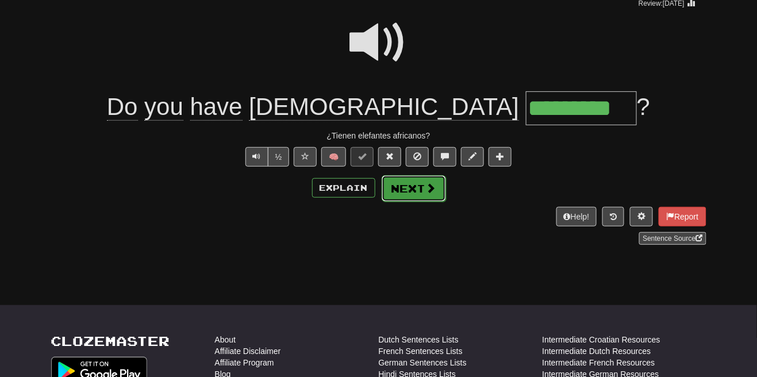
click at [430, 190] on span at bounding box center [431, 188] width 10 height 10
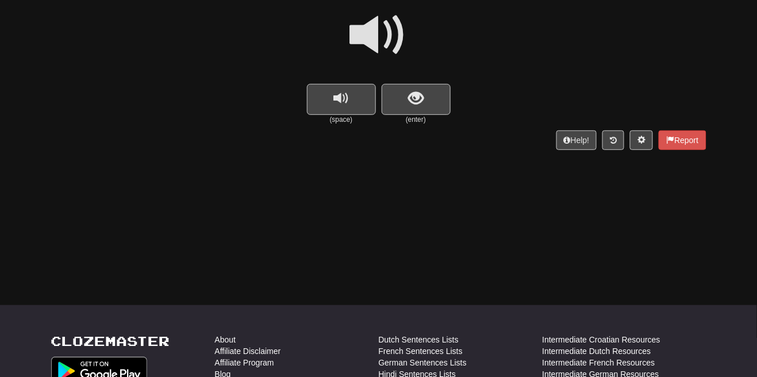
click at [394, 26] on span at bounding box center [378, 34] width 57 height 57
click at [415, 101] on span "show sentence" at bounding box center [416, 99] width 16 height 16
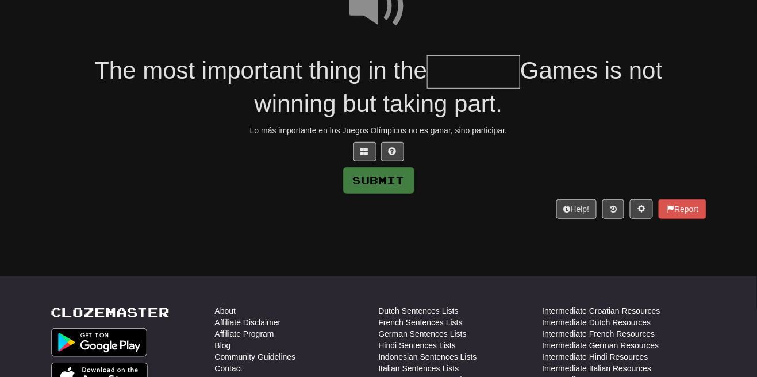
scroll to position [133, 0]
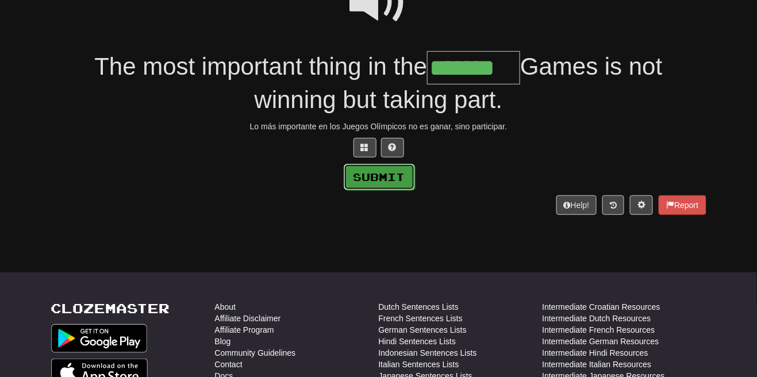
click at [403, 188] on button "Submit" at bounding box center [379, 177] width 71 height 26
type input "*******"
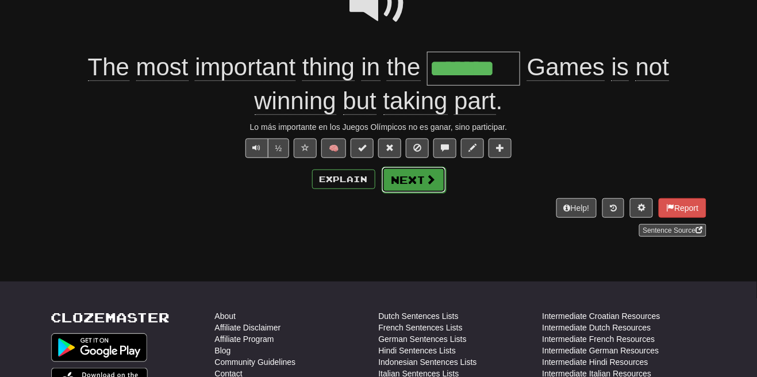
click at [434, 184] on button "Next" at bounding box center [413, 180] width 64 height 26
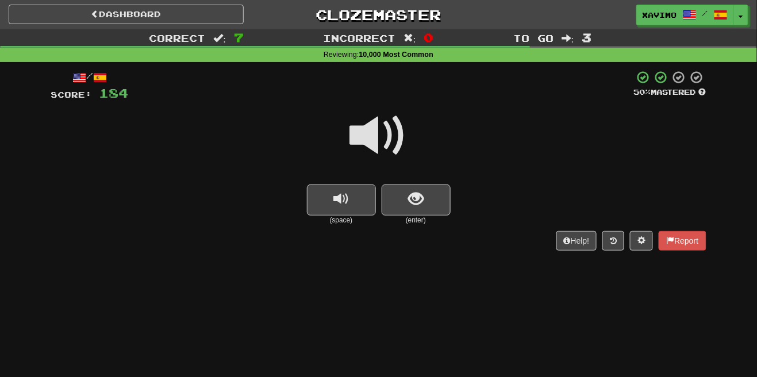
click at [386, 132] on span at bounding box center [378, 135] width 57 height 57
click at [420, 205] on span "show sentence" at bounding box center [416, 199] width 16 height 16
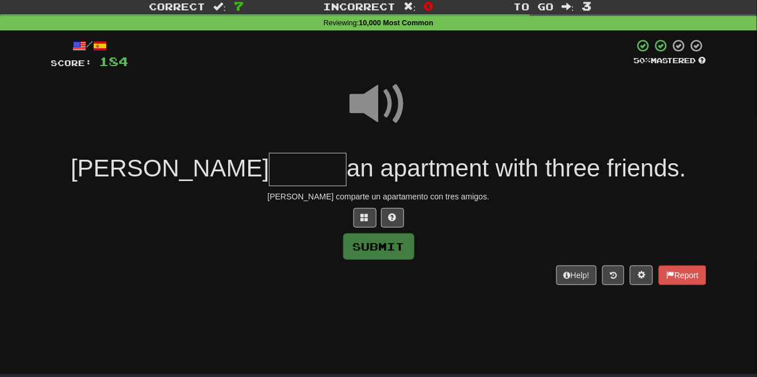
scroll to position [32, 0]
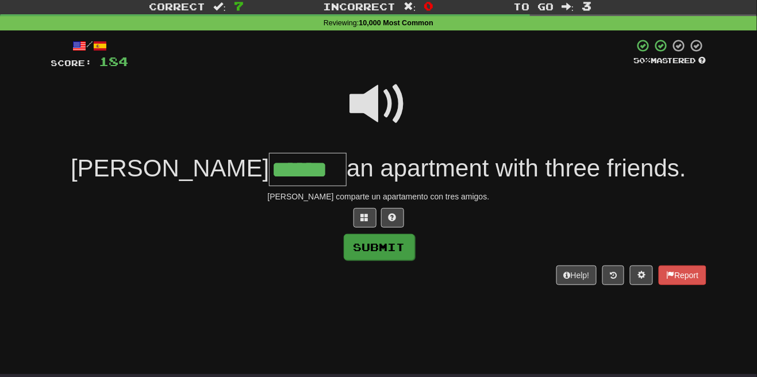
type input "******"
click at [388, 252] on button "Submit" at bounding box center [379, 247] width 71 height 26
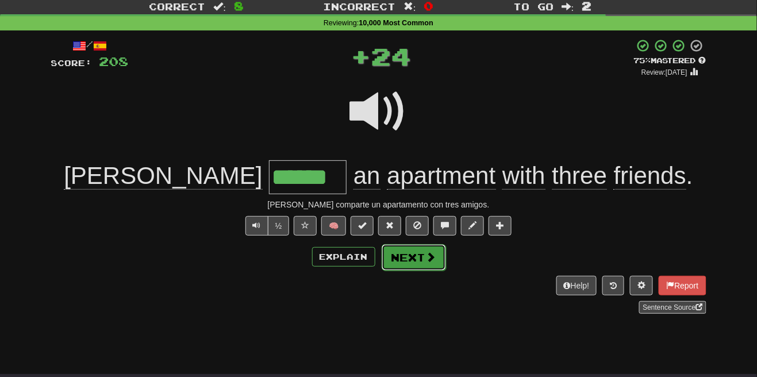
click at [433, 261] on span at bounding box center [431, 257] width 10 height 10
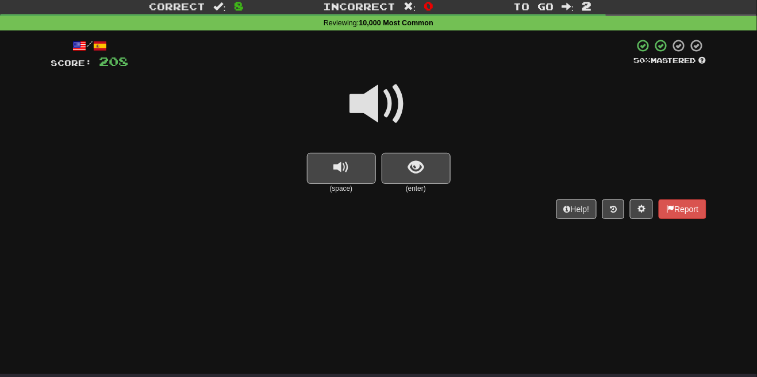
click at [385, 103] on span at bounding box center [378, 103] width 57 height 57
click at [410, 174] on span "show sentence" at bounding box center [416, 168] width 16 height 16
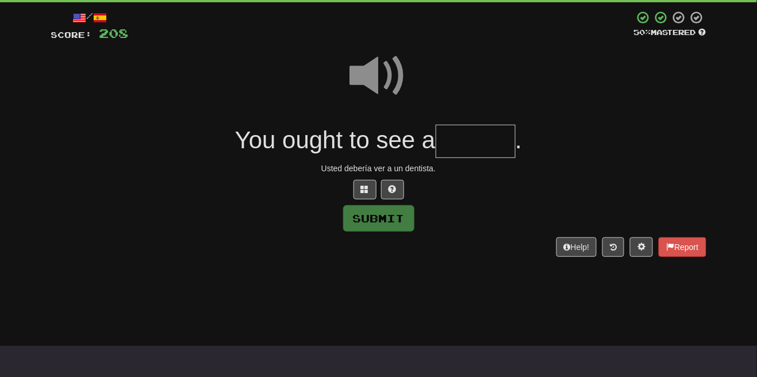
scroll to position [63, 0]
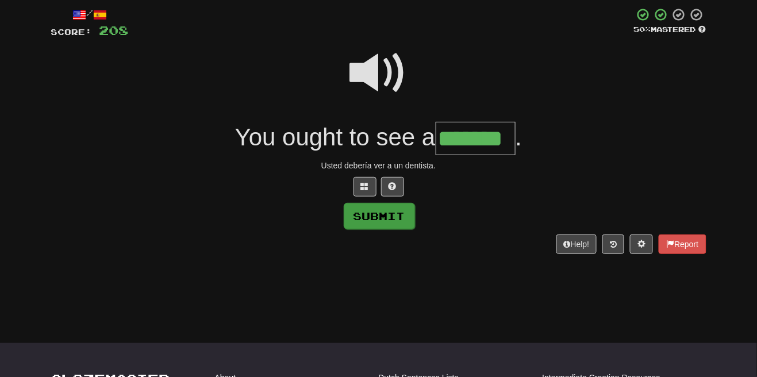
type input "*******"
click at [408, 220] on button "Submit" at bounding box center [379, 216] width 71 height 26
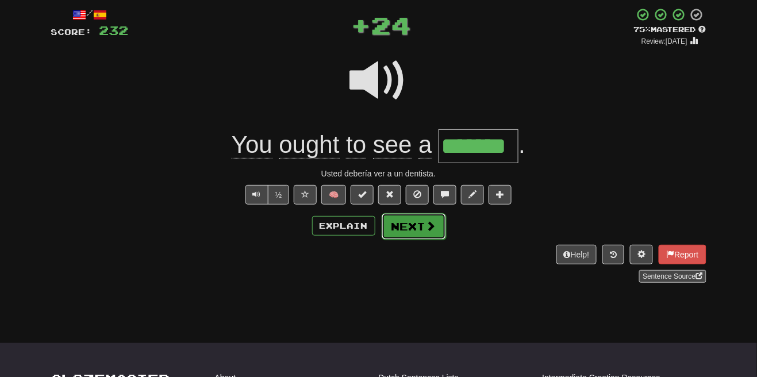
click at [435, 223] on button "Next" at bounding box center [413, 226] width 64 height 26
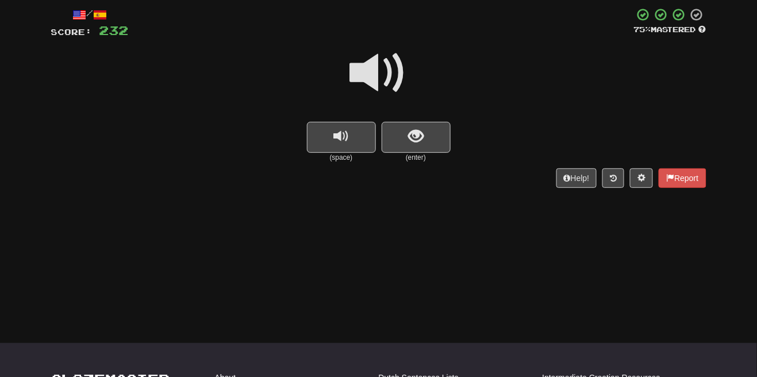
click at [390, 71] on span at bounding box center [378, 72] width 57 height 57
click at [413, 145] on button "show sentence" at bounding box center [415, 137] width 69 height 31
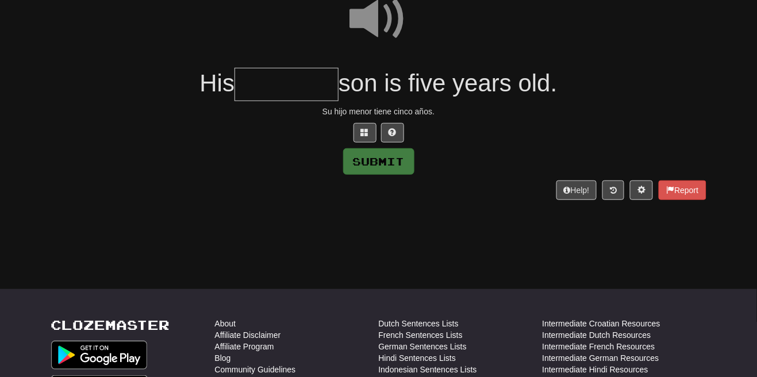
scroll to position [118, 0]
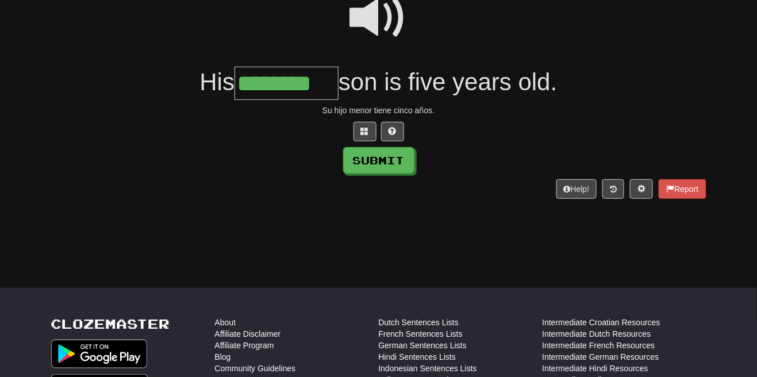
type input "********"
click at [387, 165] on button "Submit" at bounding box center [379, 161] width 71 height 26
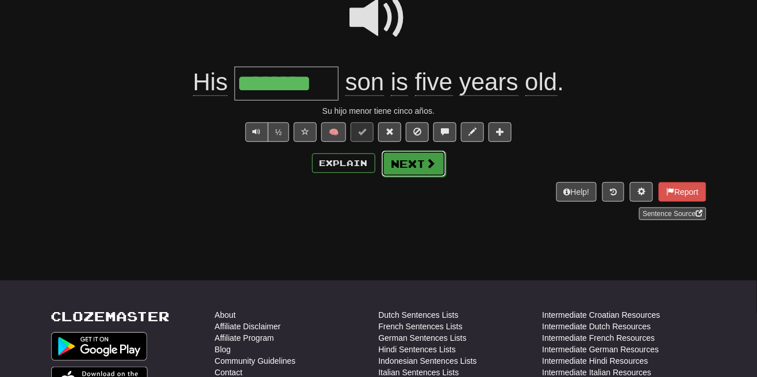
click at [418, 167] on button "Next" at bounding box center [413, 164] width 64 height 26
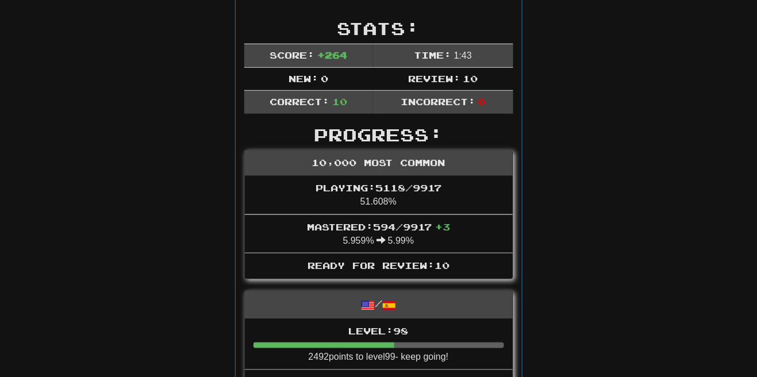
scroll to position [176, 0]
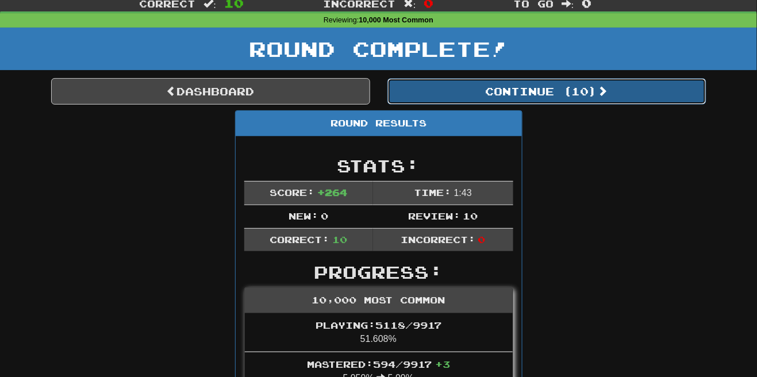
click at [589, 88] on button "Continue ( 10 )" at bounding box center [546, 91] width 319 height 26
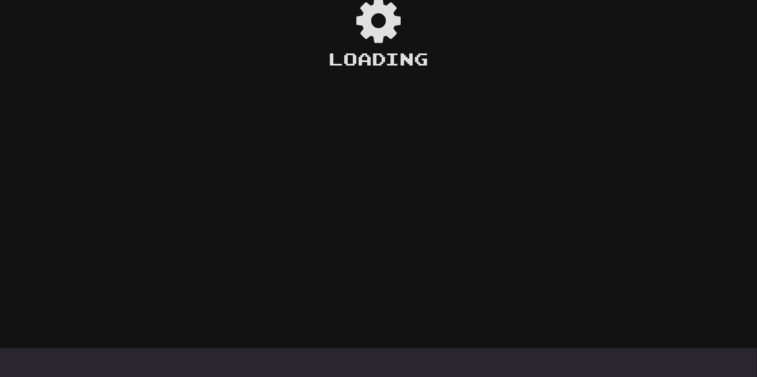
scroll to position [34, 0]
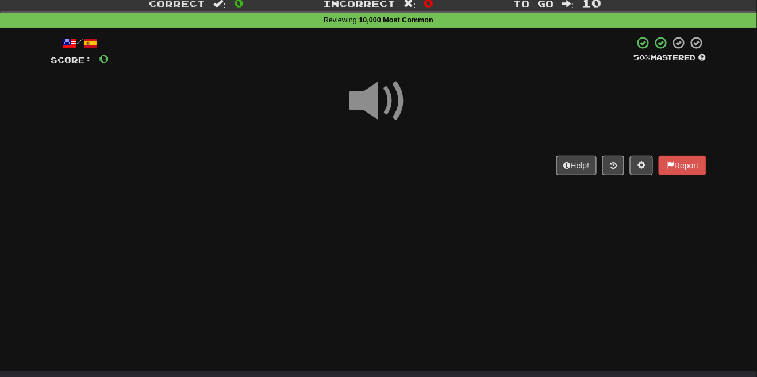
click at [387, 101] on span at bounding box center [378, 100] width 57 height 57
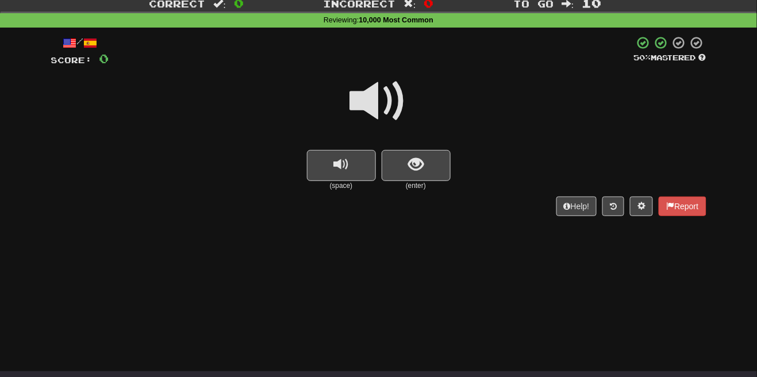
click at [390, 92] on span at bounding box center [378, 100] width 57 height 57
click at [411, 163] on span "show sentence" at bounding box center [416, 165] width 16 height 16
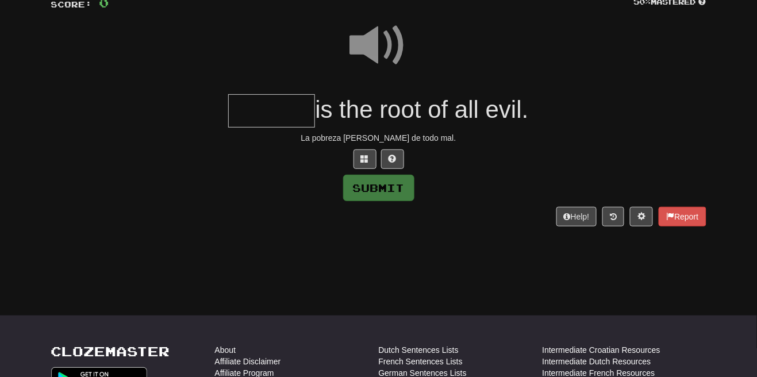
scroll to position [91, 0]
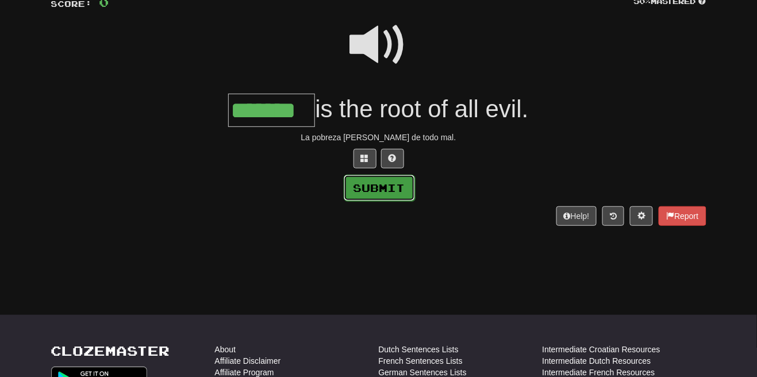
click at [394, 195] on button "Submit" at bounding box center [379, 188] width 71 height 26
type input "*******"
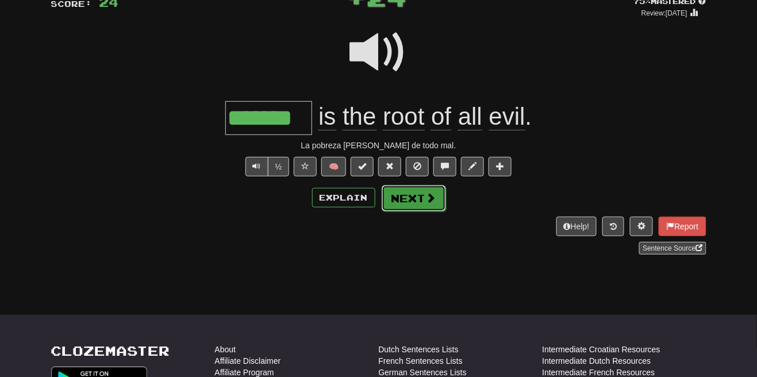
click at [431, 198] on span at bounding box center [431, 197] width 10 height 10
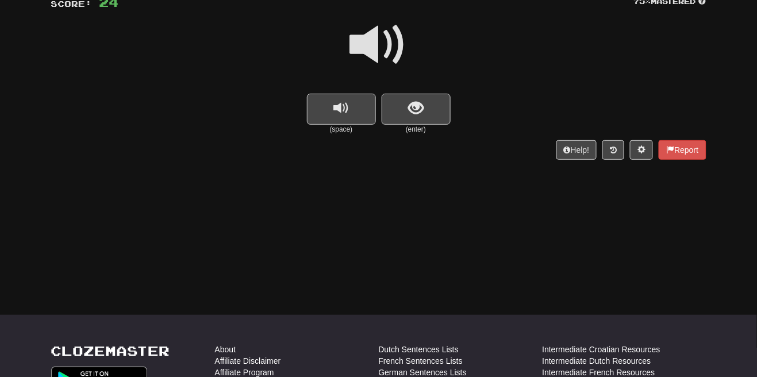
click at [390, 37] on span at bounding box center [378, 44] width 57 height 57
click at [408, 111] on span "show sentence" at bounding box center [416, 109] width 16 height 16
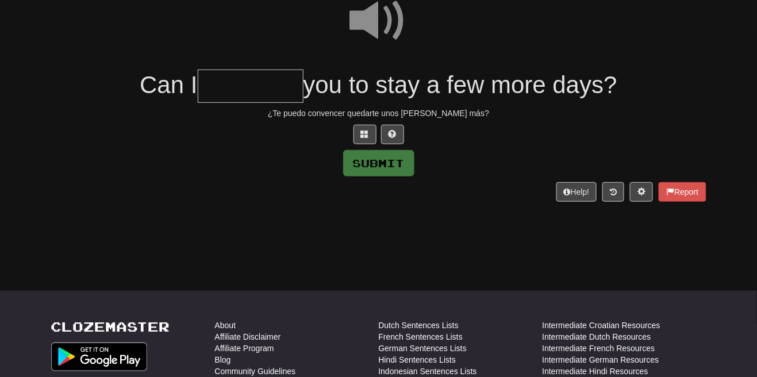
scroll to position [117, 0]
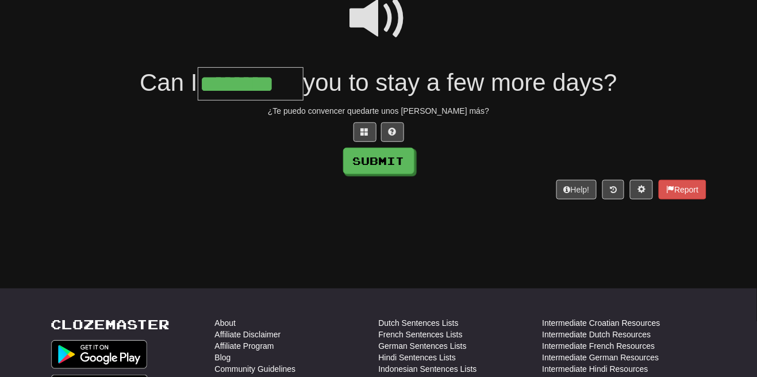
type input "********"
click at [388, 161] on button "Submit" at bounding box center [379, 161] width 71 height 26
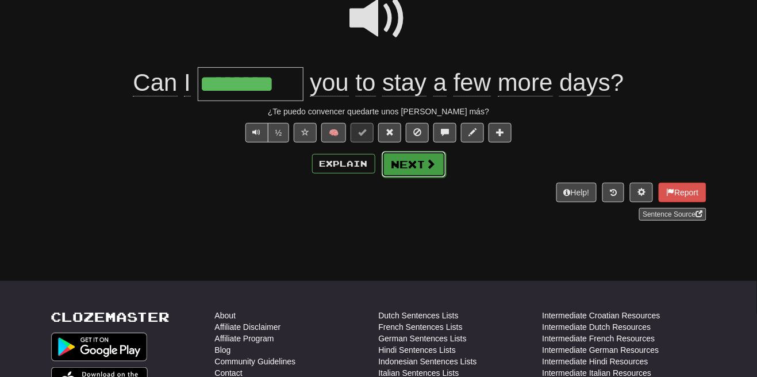
click at [439, 166] on button "Next" at bounding box center [413, 164] width 64 height 26
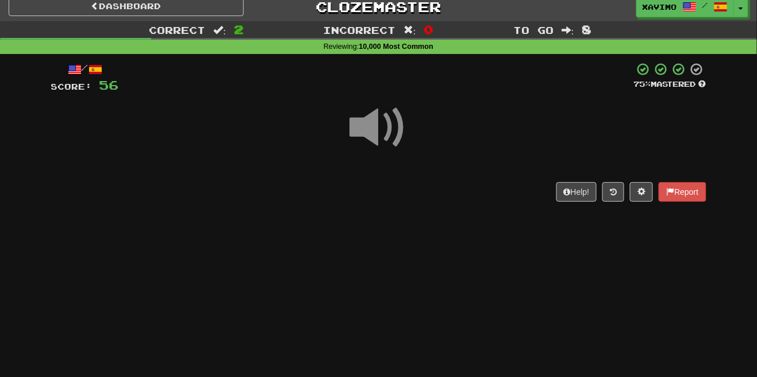
scroll to position [49, 0]
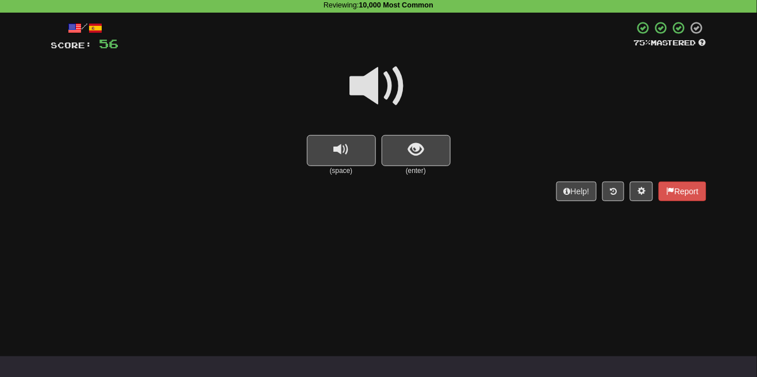
click at [383, 85] on span at bounding box center [378, 85] width 57 height 57
click at [417, 151] on span "show sentence" at bounding box center [416, 150] width 16 height 16
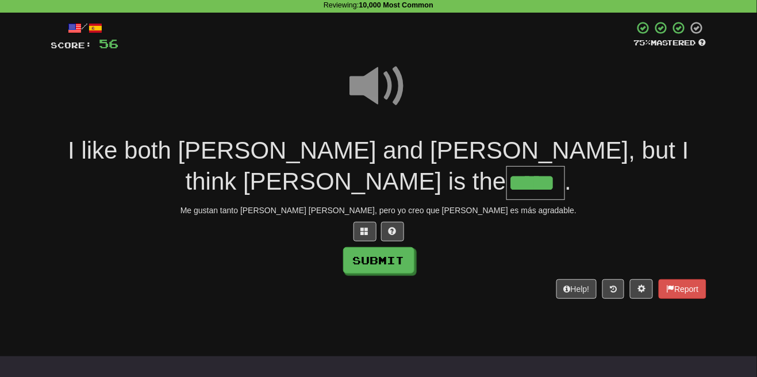
type input "*****"
click at [394, 248] on button "Submit" at bounding box center [379, 261] width 71 height 26
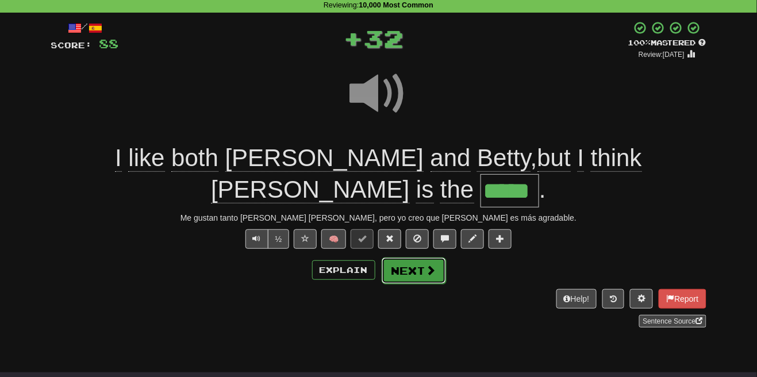
click at [426, 265] on span at bounding box center [431, 270] width 10 height 10
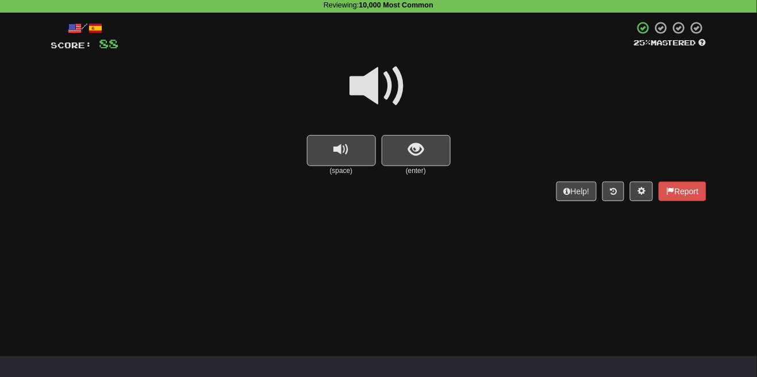
click at [388, 88] on span at bounding box center [378, 85] width 57 height 57
click at [411, 145] on span "show sentence" at bounding box center [416, 150] width 16 height 16
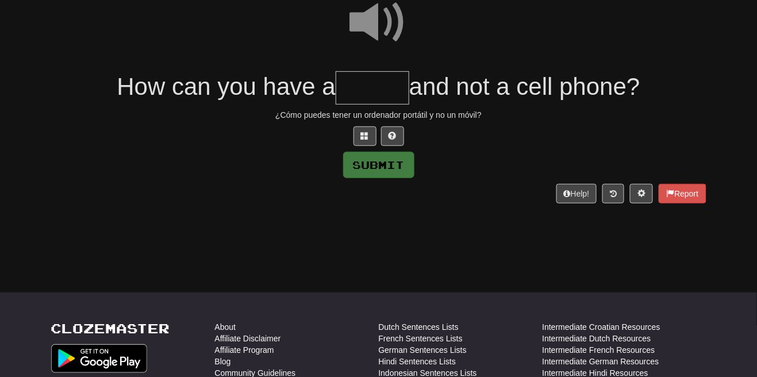
scroll to position [115, 0]
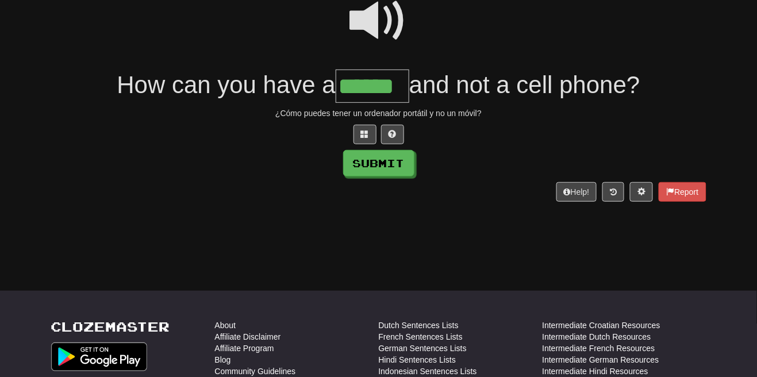
type input "******"
click at [392, 169] on button "Submit" at bounding box center [379, 164] width 71 height 26
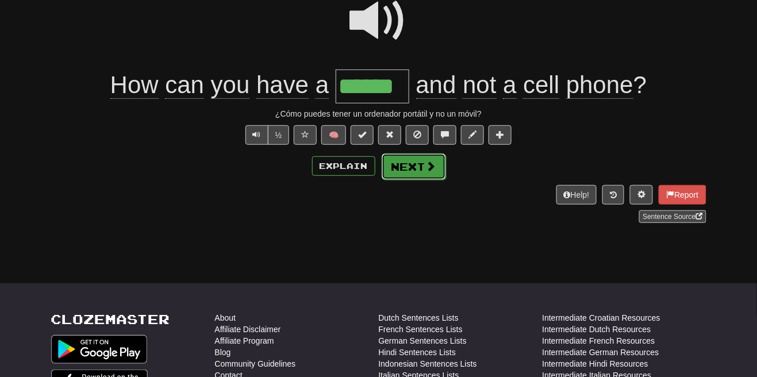
click at [429, 171] on span at bounding box center [431, 166] width 10 height 10
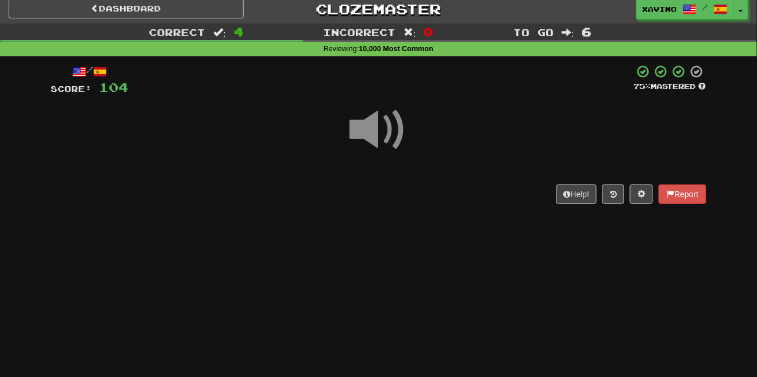
scroll to position [47, 0]
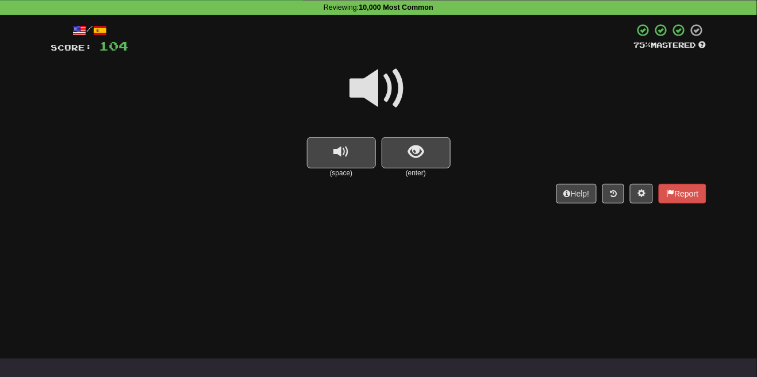
click at [387, 88] on span at bounding box center [378, 88] width 57 height 57
click at [415, 155] on span "show sentence" at bounding box center [416, 152] width 16 height 16
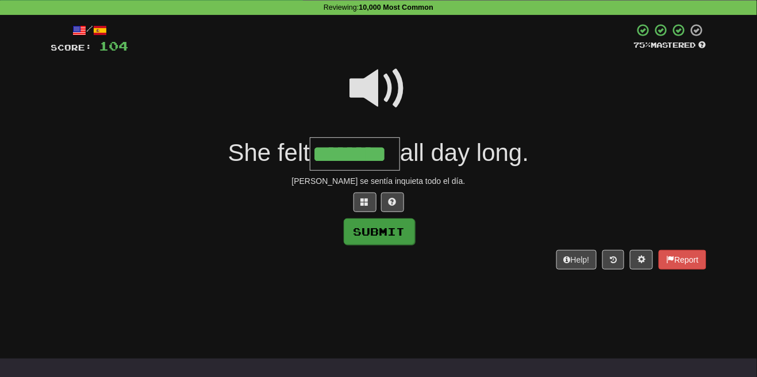
type input "********"
click at [388, 235] on button "Submit" at bounding box center [379, 231] width 71 height 26
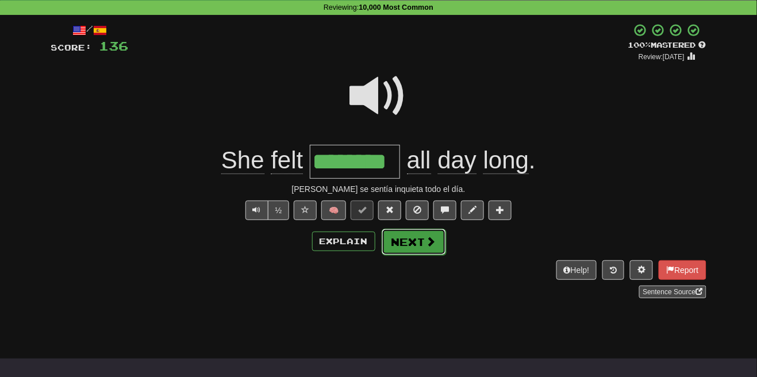
click at [429, 243] on span at bounding box center [431, 241] width 10 height 10
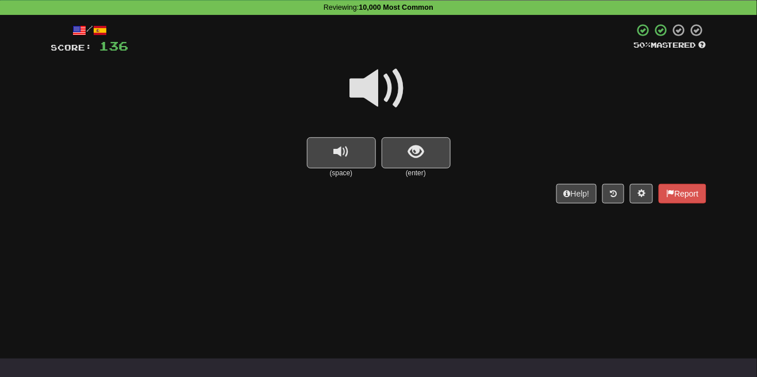
click at [387, 88] on span at bounding box center [378, 88] width 57 height 57
click at [400, 160] on button "show sentence" at bounding box center [415, 152] width 69 height 31
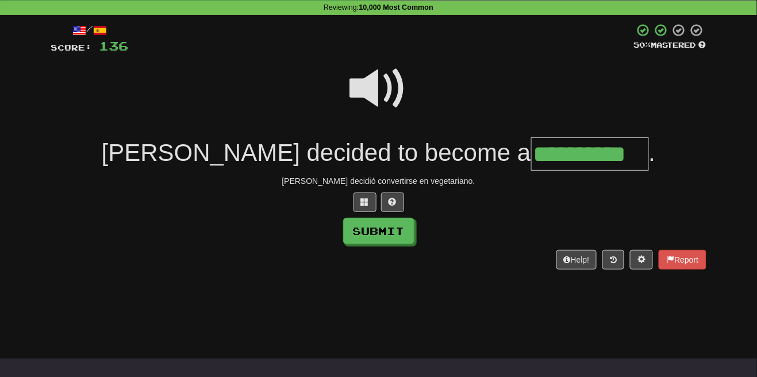
type input "**********"
click at [400, 234] on button "Submit" at bounding box center [379, 231] width 71 height 26
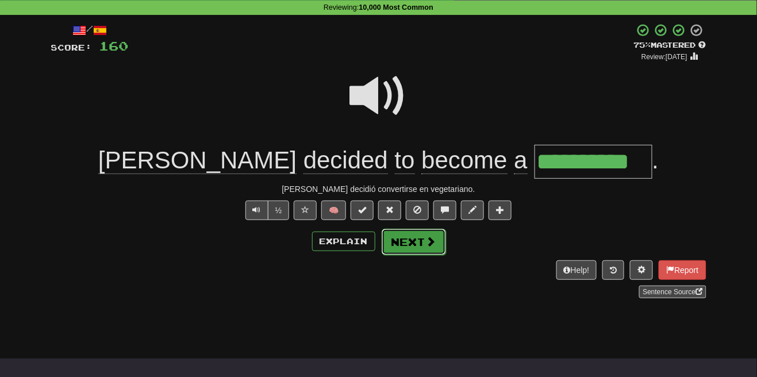
click at [414, 234] on button "Next" at bounding box center [413, 242] width 64 height 26
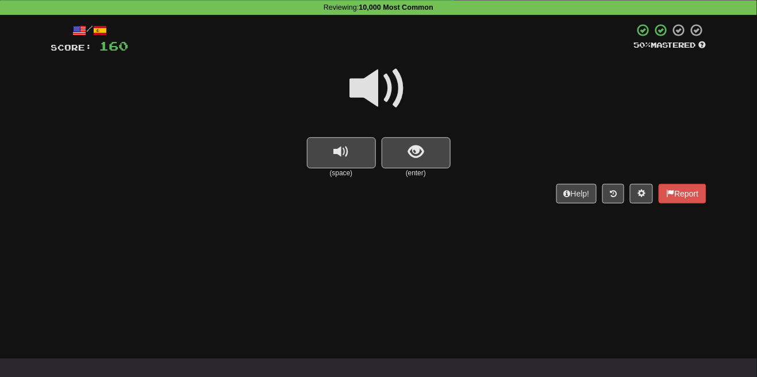
click at [401, 71] on span at bounding box center [378, 88] width 57 height 57
click at [420, 147] on span "show sentence" at bounding box center [416, 152] width 16 height 16
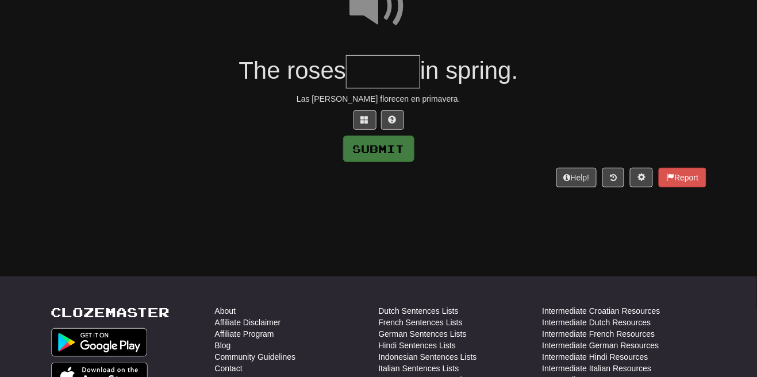
scroll to position [128, 0]
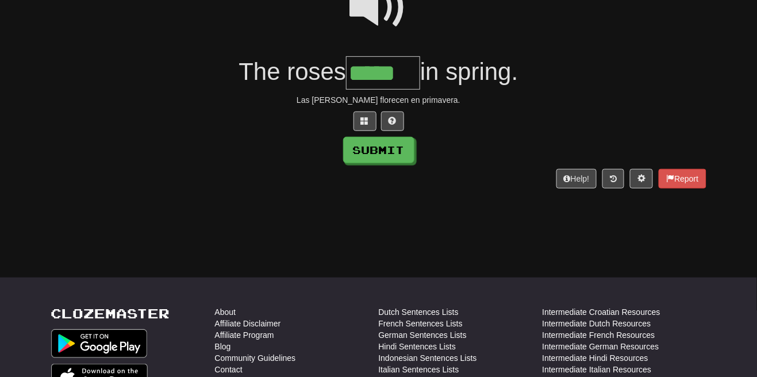
type input "*****"
click at [398, 150] on button "Submit" at bounding box center [379, 150] width 71 height 26
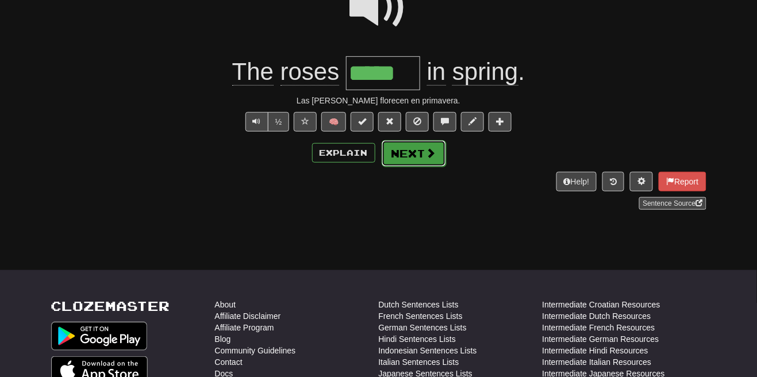
click at [438, 154] on button "Next" at bounding box center [413, 153] width 64 height 26
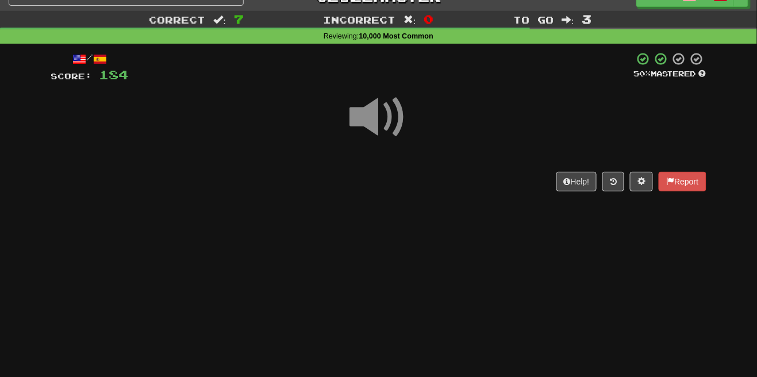
scroll to position [60, 0]
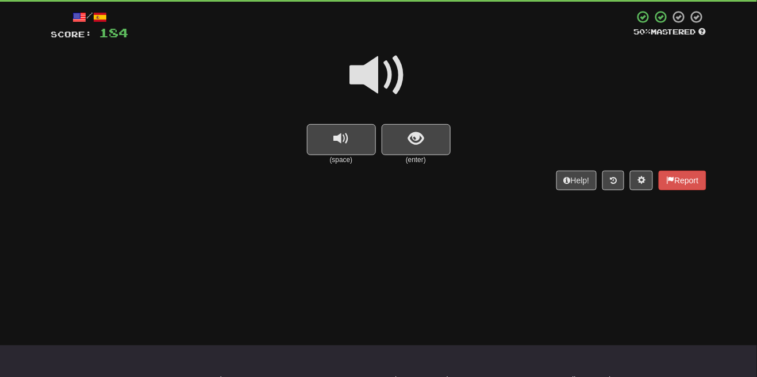
click at [399, 79] on span at bounding box center [378, 75] width 57 height 57
click at [414, 132] on span "show sentence" at bounding box center [416, 139] width 16 height 16
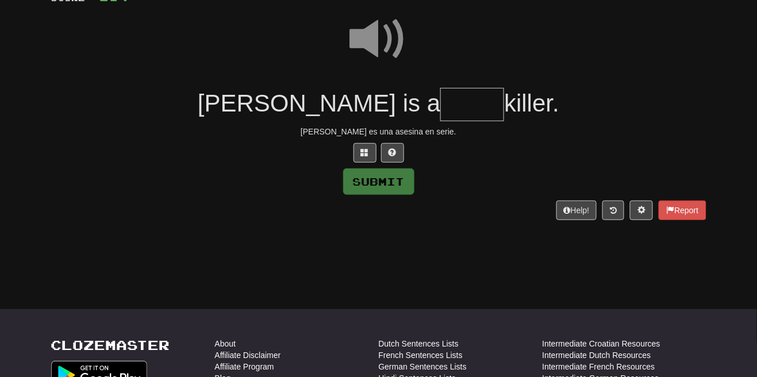
scroll to position [109, 0]
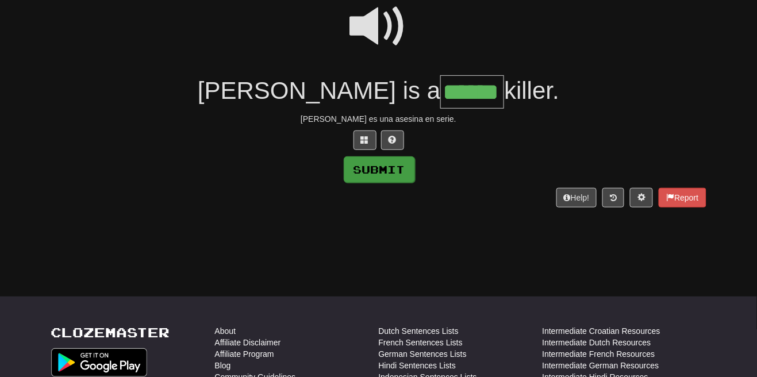
type input "******"
click at [406, 176] on button "Submit" at bounding box center [379, 169] width 71 height 26
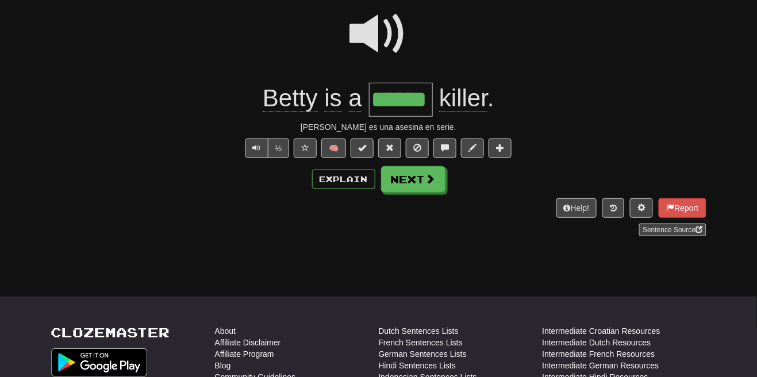
scroll to position [117, 0]
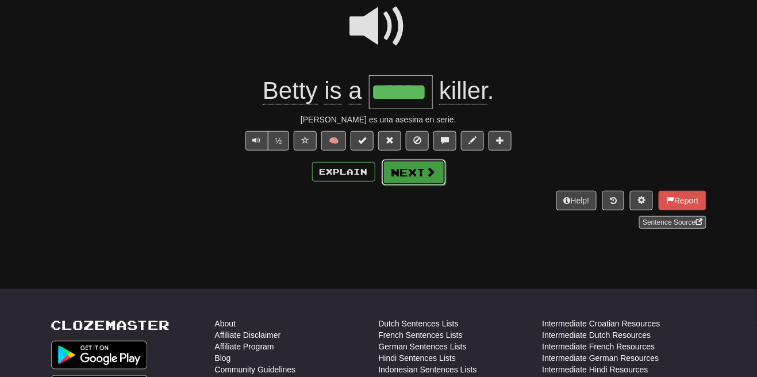
click at [437, 178] on button "Next" at bounding box center [413, 172] width 64 height 26
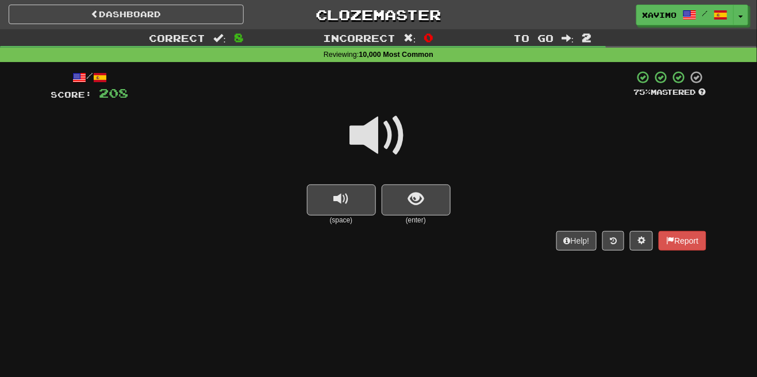
click at [394, 128] on span at bounding box center [378, 135] width 57 height 57
click at [415, 201] on span "show sentence" at bounding box center [416, 199] width 16 height 16
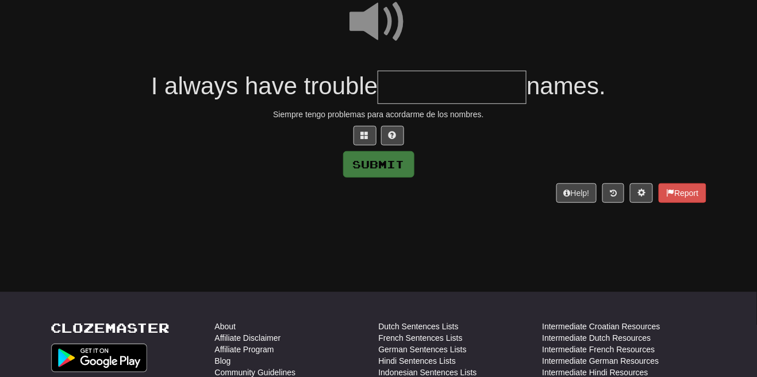
scroll to position [112, 0]
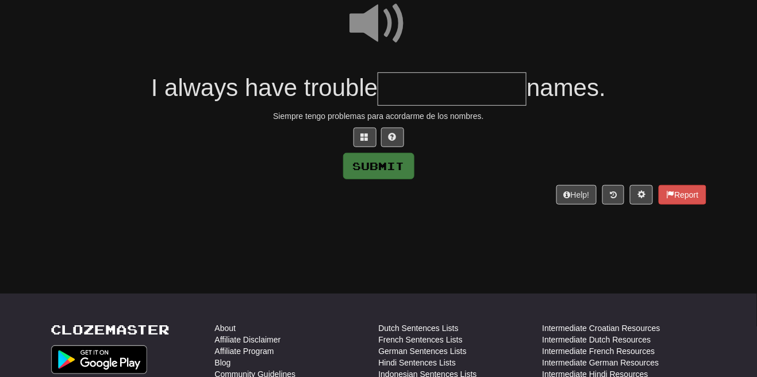
type input "*"
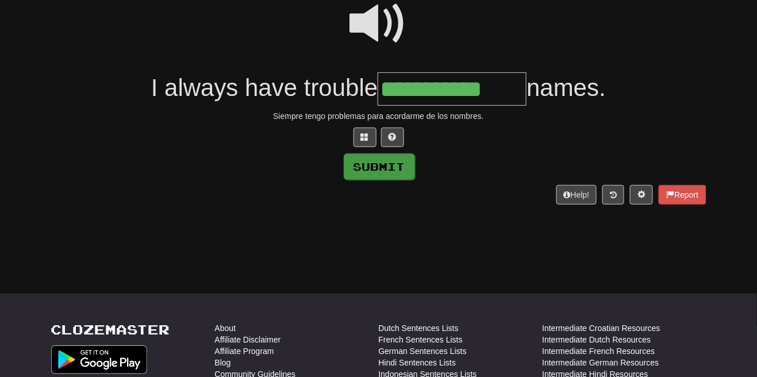
type input "**********"
click at [400, 167] on button "Submit" at bounding box center [379, 166] width 71 height 26
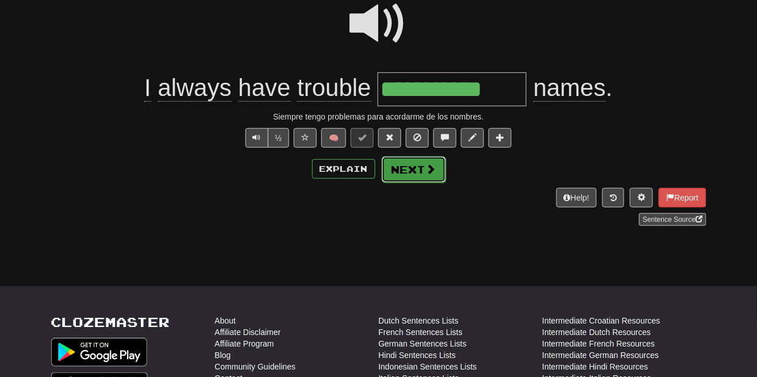
click at [433, 174] on span at bounding box center [431, 169] width 10 height 10
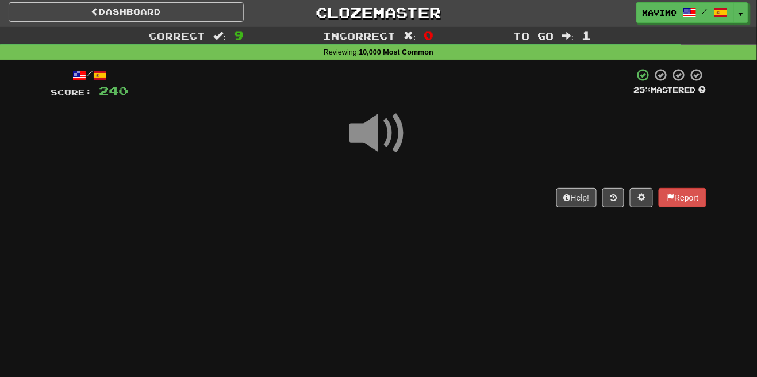
scroll to position [44, 0]
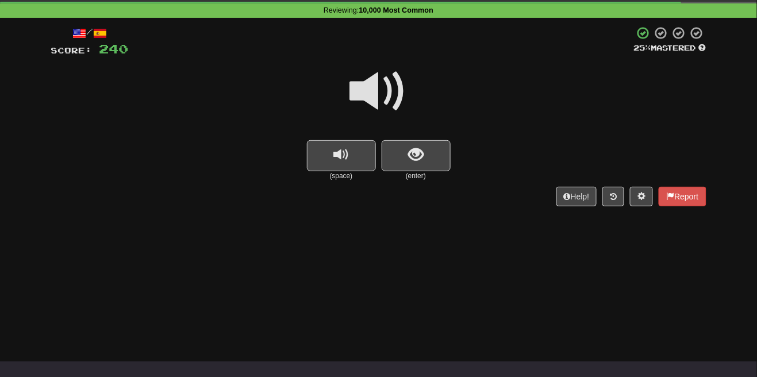
click at [396, 89] on span at bounding box center [378, 91] width 57 height 57
click at [415, 148] on span "show sentence" at bounding box center [416, 155] width 16 height 16
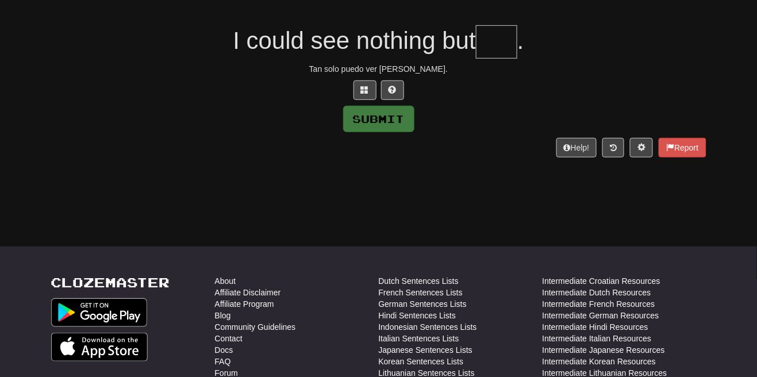
scroll to position [160, 0]
type input "***"
click at [411, 125] on button "Submit" at bounding box center [379, 119] width 71 height 26
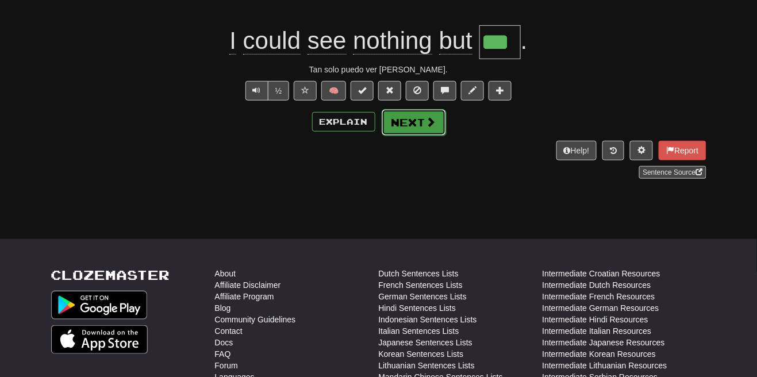
click at [434, 122] on button "Next" at bounding box center [413, 122] width 64 height 26
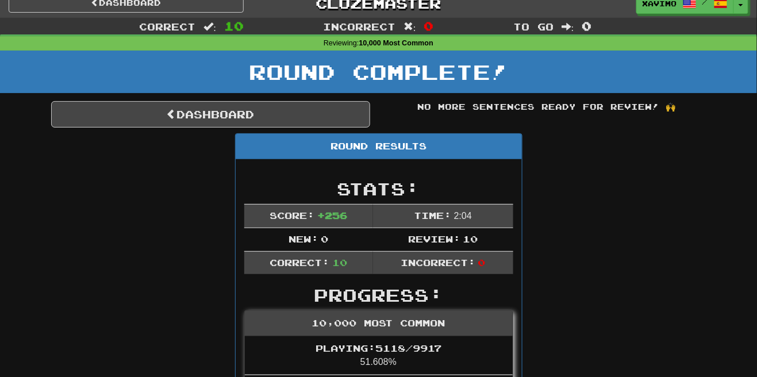
scroll to position [0, 0]
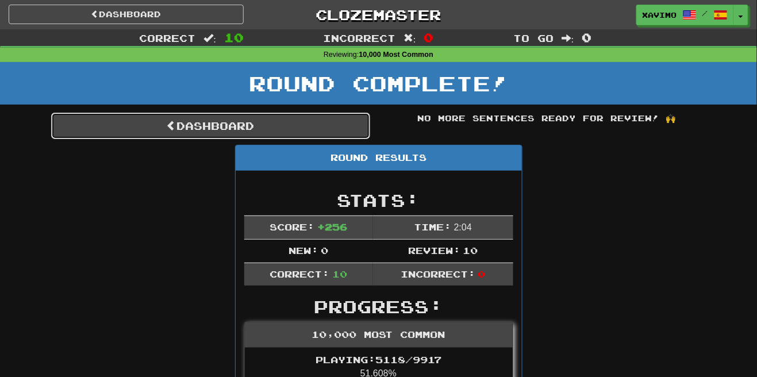
click at [292, 120] on link "Dashboard" at bounding box center [210, 126] width 319 height 26
